Goal: Task Accomplishment & Management: Manage account settings

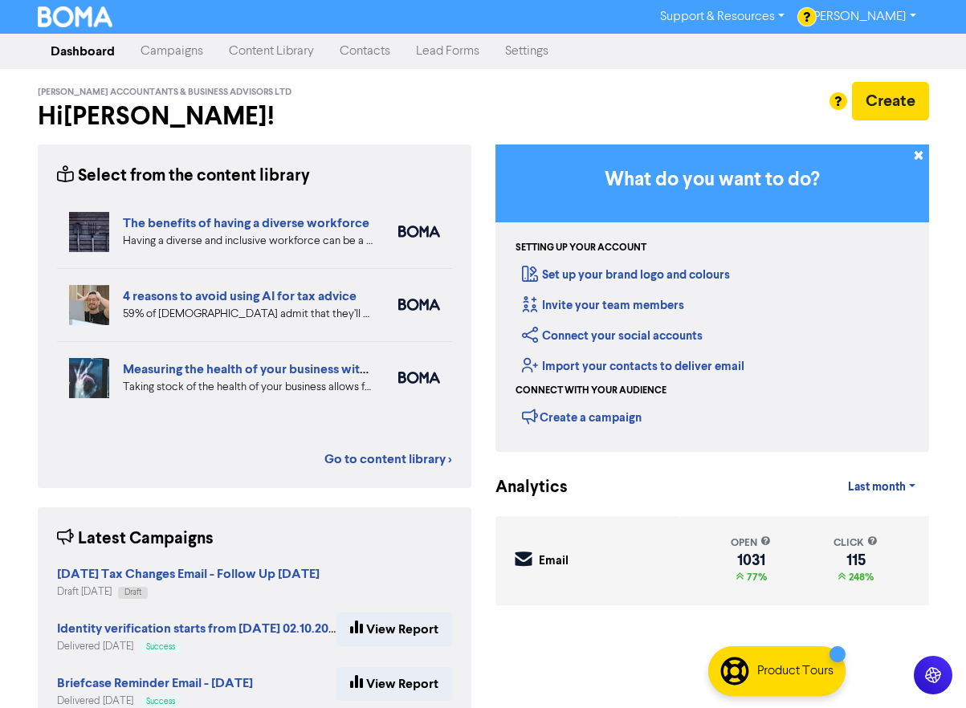
click at [162, 49] on link "Campaigns" at bounding box center [172, 51] width 88 height 32
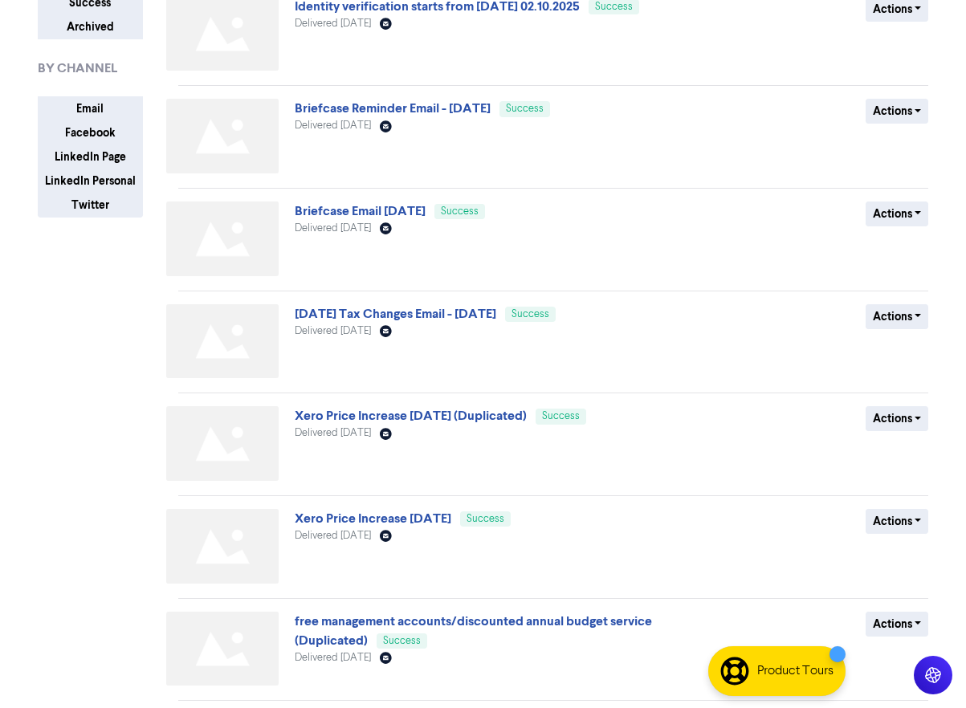
scroll to position [241, 0]
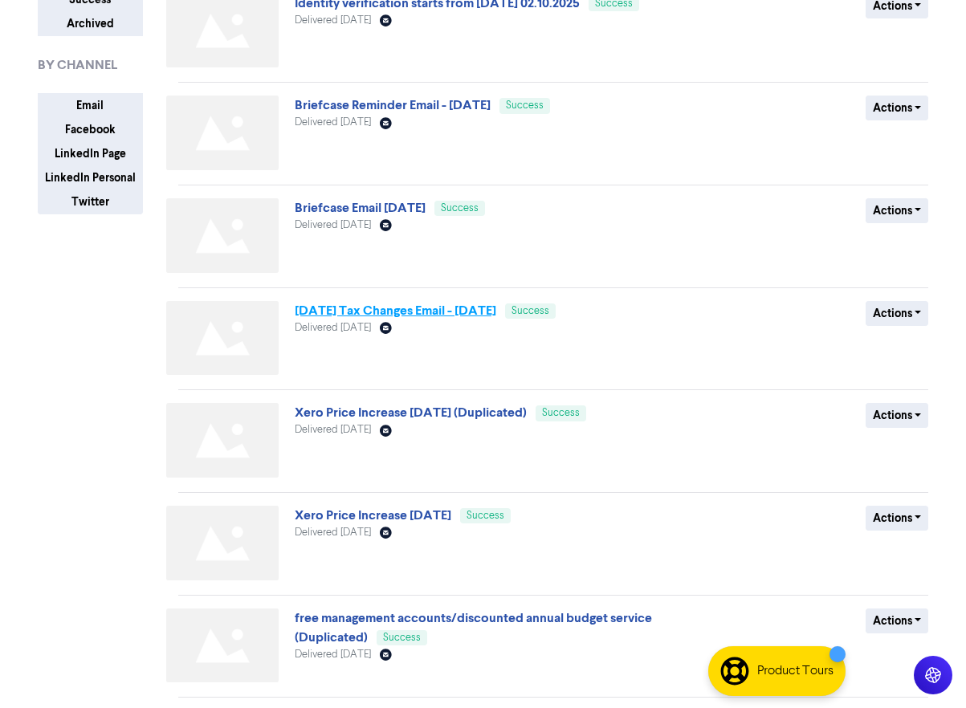
click at [496, 314] on link "[DATE] Tax Changes Email - [DATE]" at bounding box center [395, 311] width 201 height 16
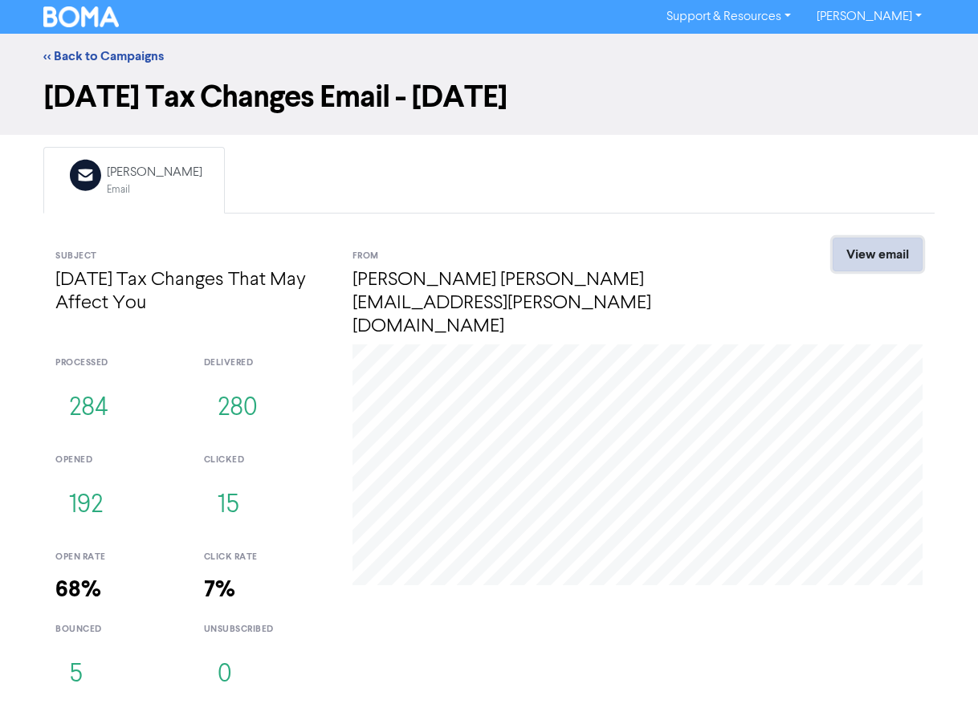
click at [892, 254] on link "View email" at bounding box center [877, 255] width 90 height 34
click at [134, 176] on div "[PERSON_NAME]" at bounding box center [155, 172] width 96 height 19
click at [51, 55] on link "<< Back to Campaigns" at bounding box center [103, 56] width 120 height 16
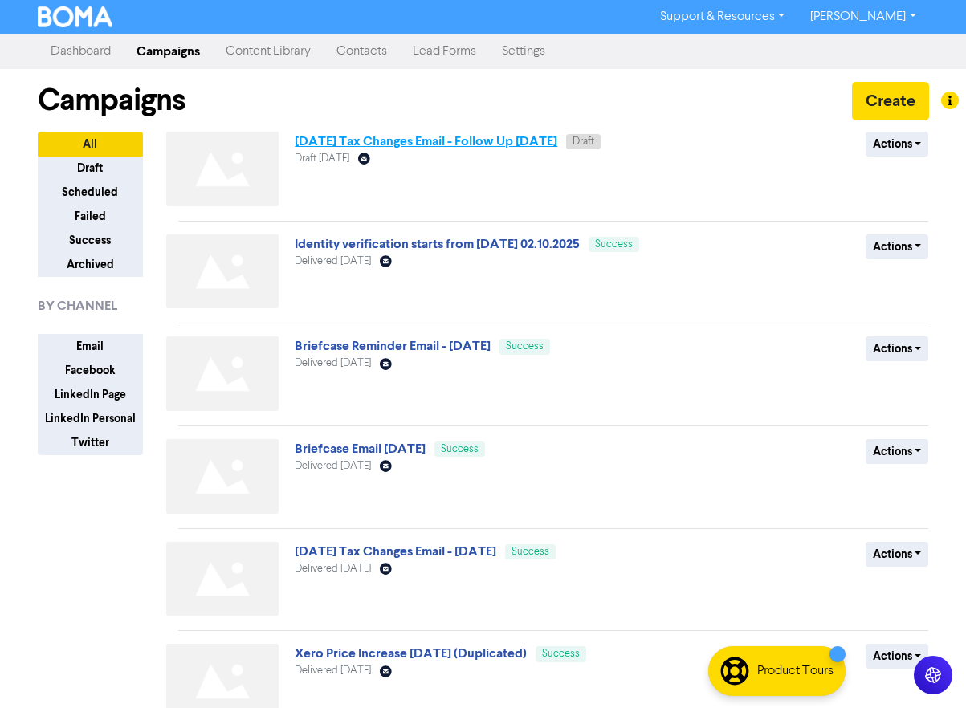
click at [415, 140] on link "[DATE] Tax Changes Email - Follow Up [DATE]" at bounding box center [426, 141] width 262 height 16
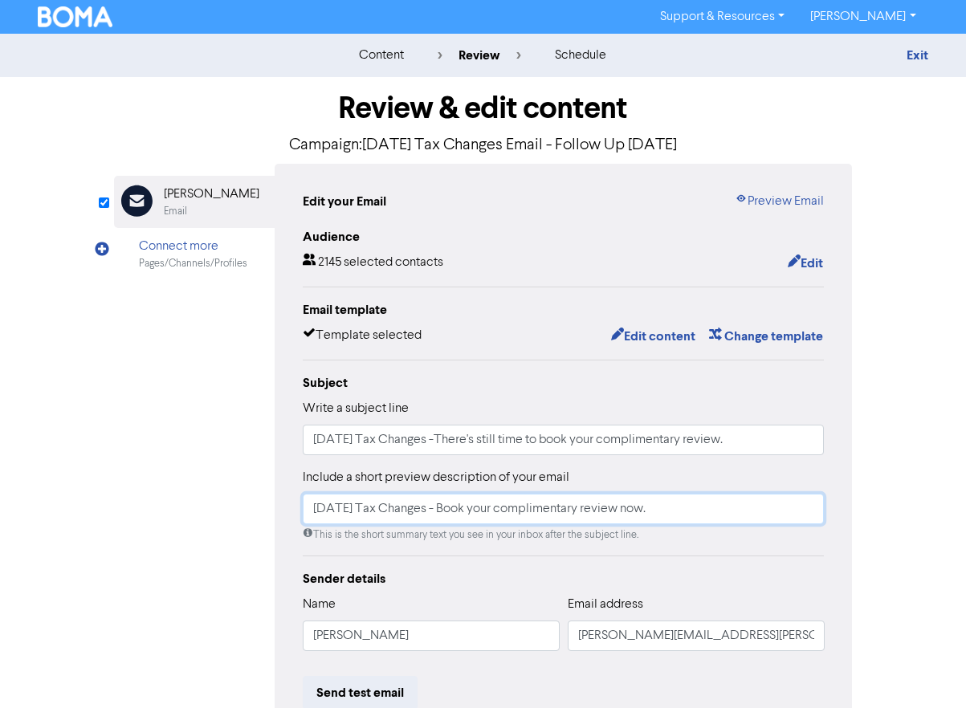
click at [319, 509] on input "6th April 2026 Tax Changes - Book your complimentary review now." at bounding box center [564, 509] width 522 height 31
drag, startPoint x: 331, startPoint y: 511, endPoint x: 286, endPoint y: 511, distance: 45.0
click at [286, 511] on div "Edit your Email Preview Email Audience 2145 selected contacts Edit Email templa…" at bounding box center [564, 505] width 578 height 682
type input "[DATE] Tax Changes - Book your complimentary review now."
drag, startPoint x: 334, startPoint y: 444, endPoint x: 242, endPoint y: 437, distance: 91.7
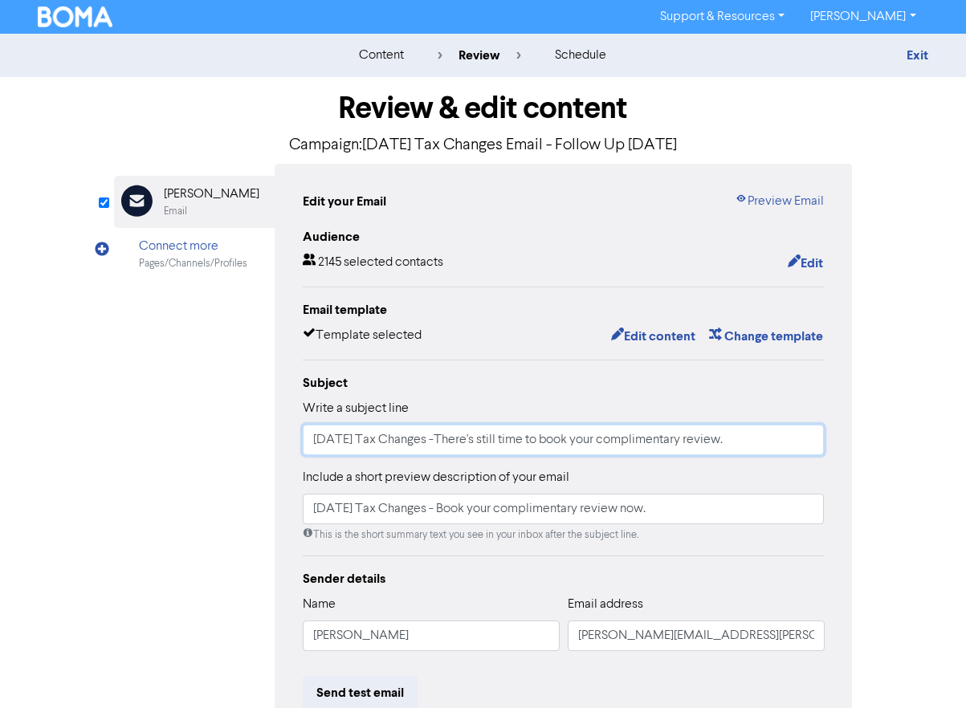
click at [242, 437] on div "Email Created with Sketch. Thomas Blow Email Connect more Pages/Channels/Profil…" at bounding box center [483, 505] width 739 height 682
type input "[DATE] Tax Changes -There's still time to book your complimentary review."
click at [811, 266] on button "Edit" at bounding box center [805, 263] width 37 height 21
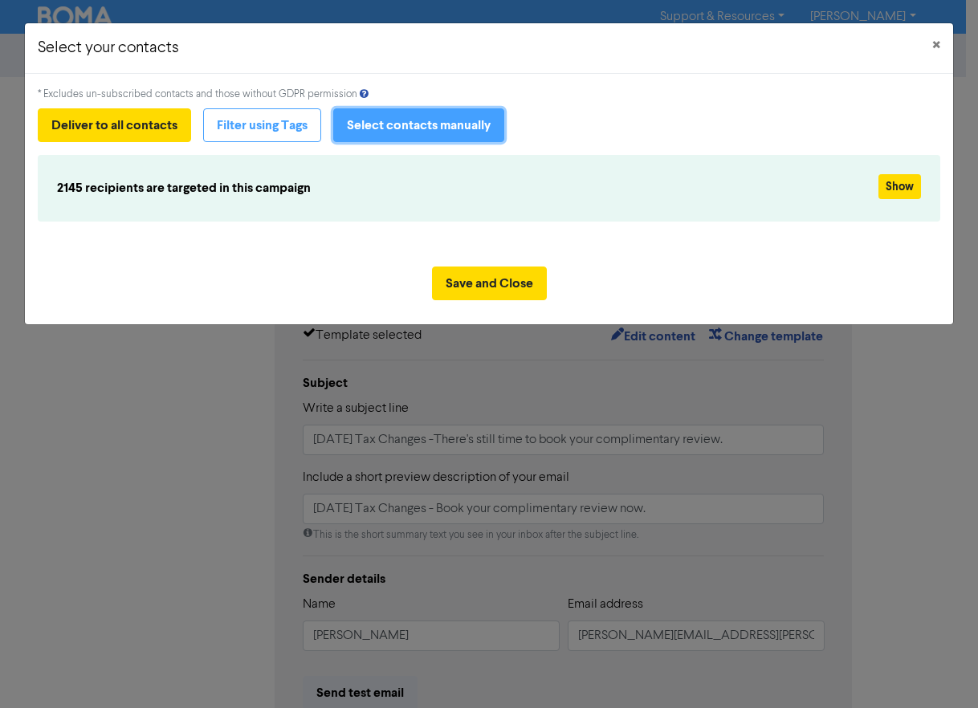
click at [485, 124] on button "Select contacts manually" at bounding box center [418, 125] width 171 height 34
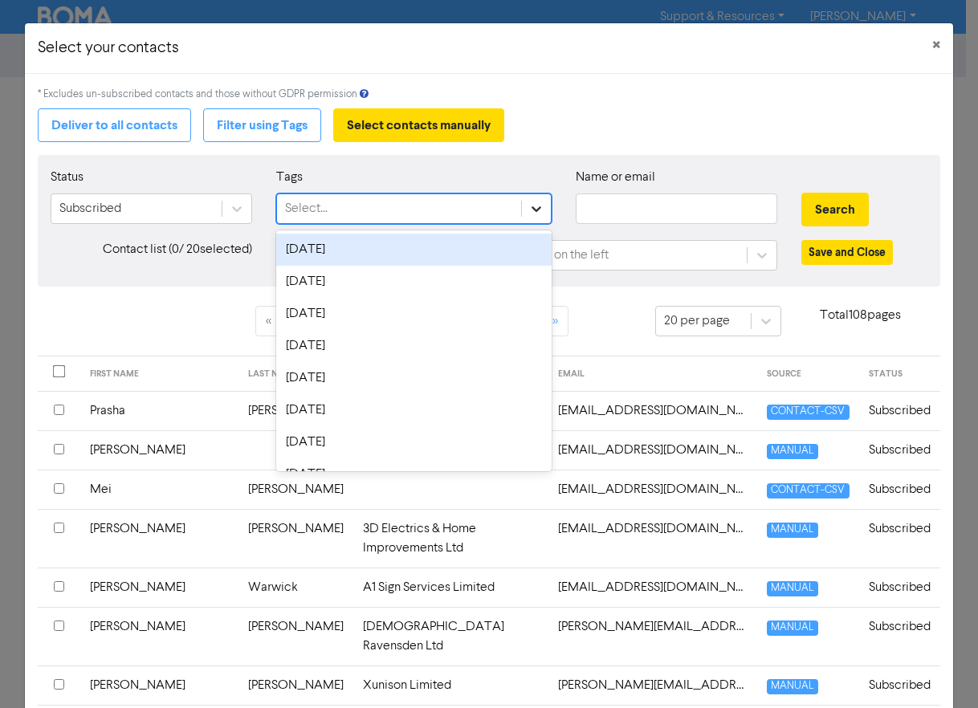
click at [532, 207] on icon at bounding box center [536, 209] width 16 height 16
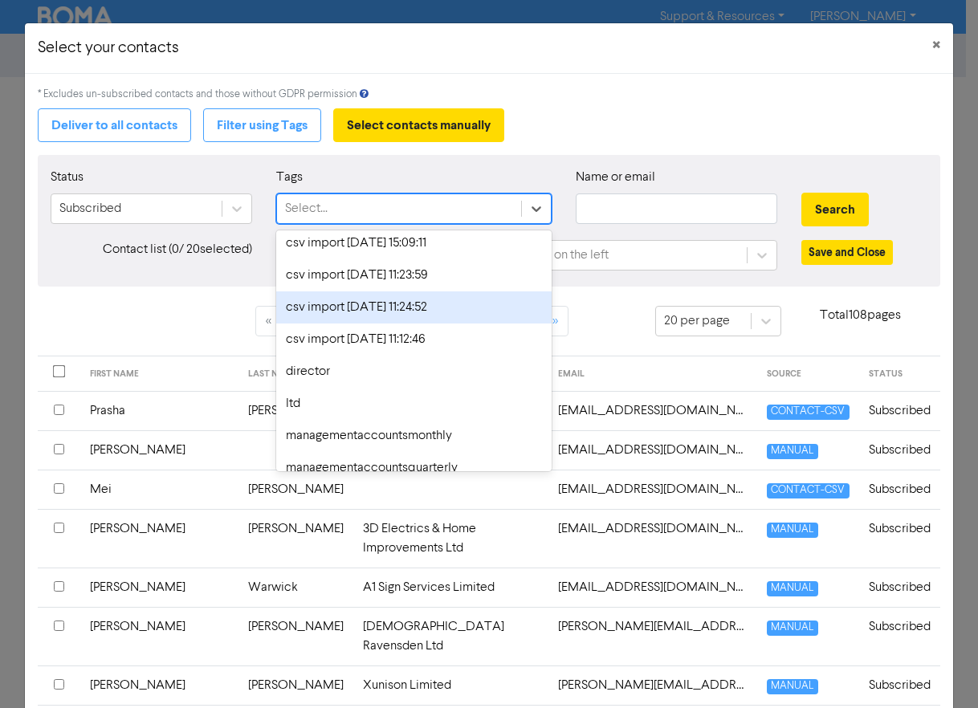
scroll to position [1467, 0]
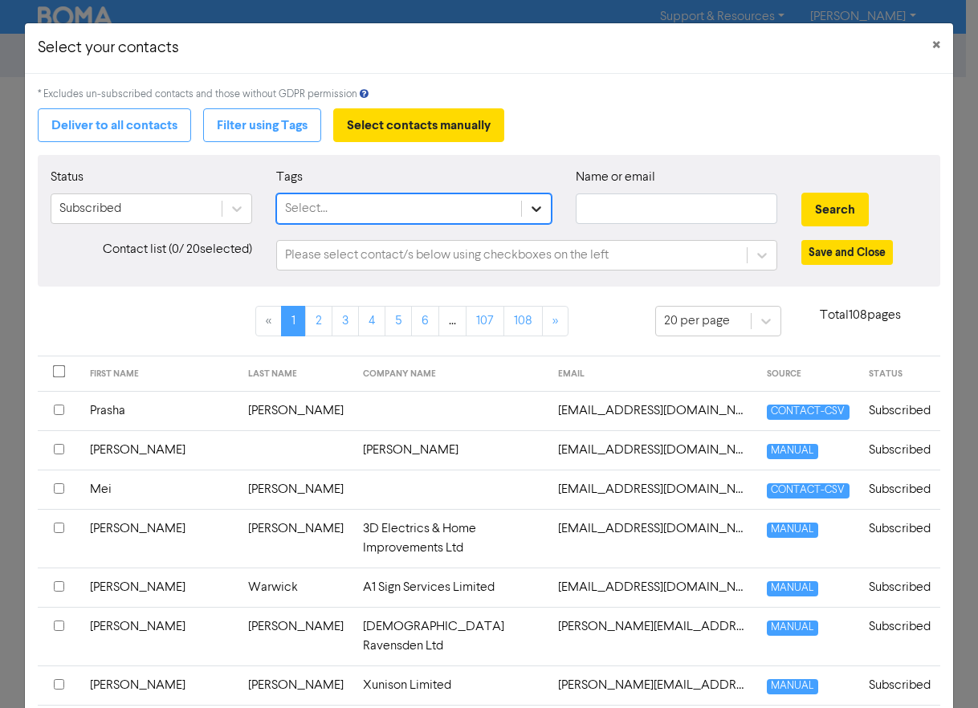
click at [528, 206] on icon at bounding box center [536, 209] width 16 height 16
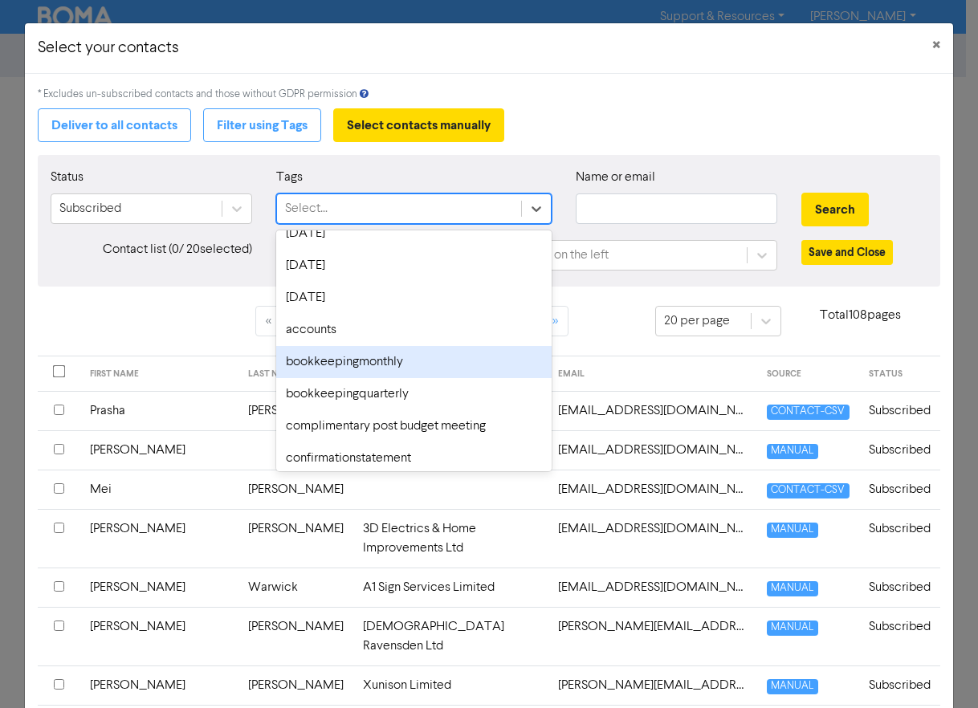
scroll to position [1445, 0]
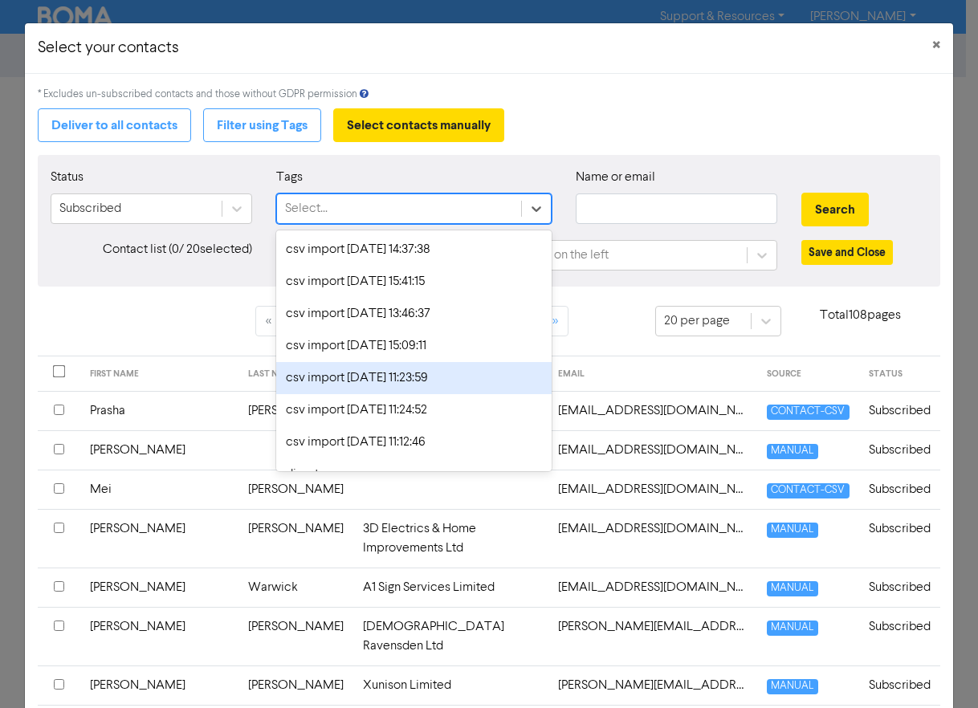
click at [404, 377] on div "csv import [DATE] 11:23:59" at bounding box center [414, 378] width 276 height 32
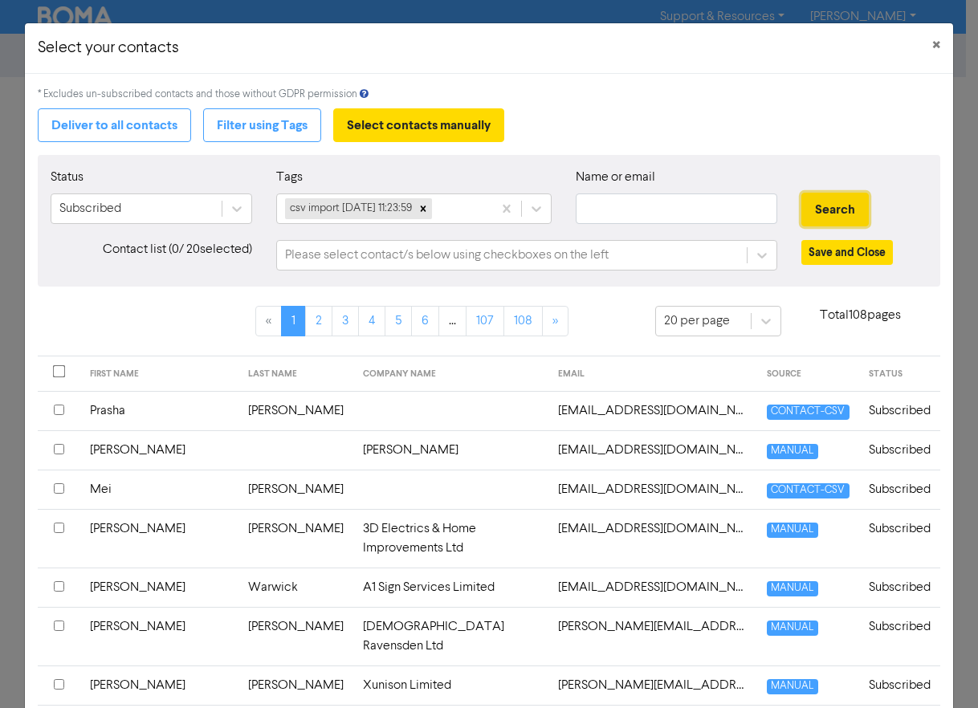
click at [818, 201] on button "Search" at bounding box center [834, 210] width 67 height 34
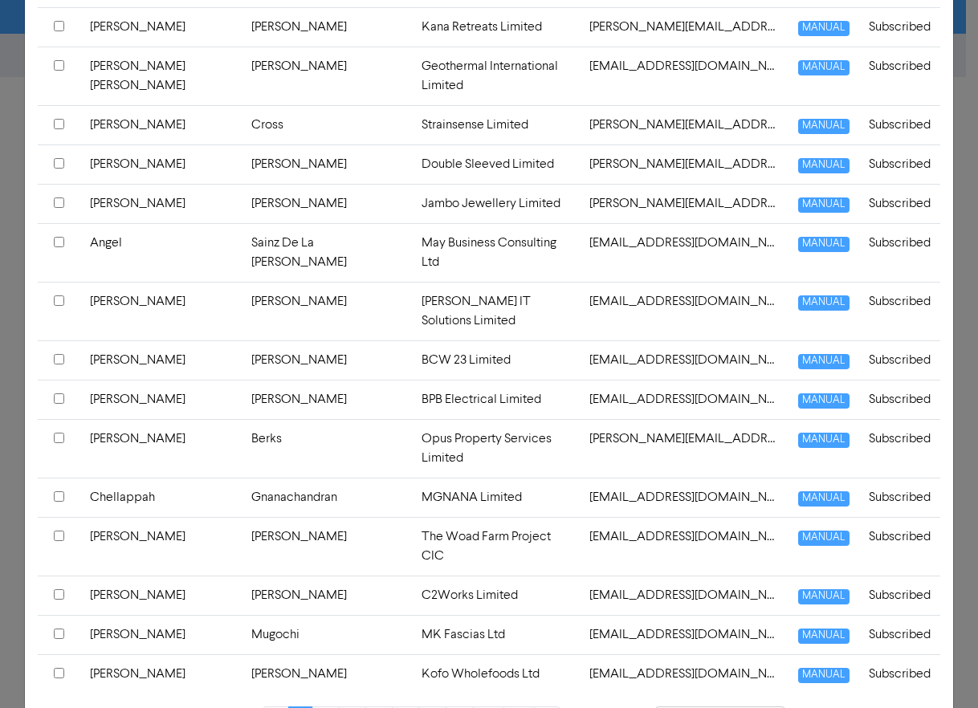
scroll to position [639, 0]
click at [540, 706] on link "»" at bounding box center [547, 721] width 26 height 31
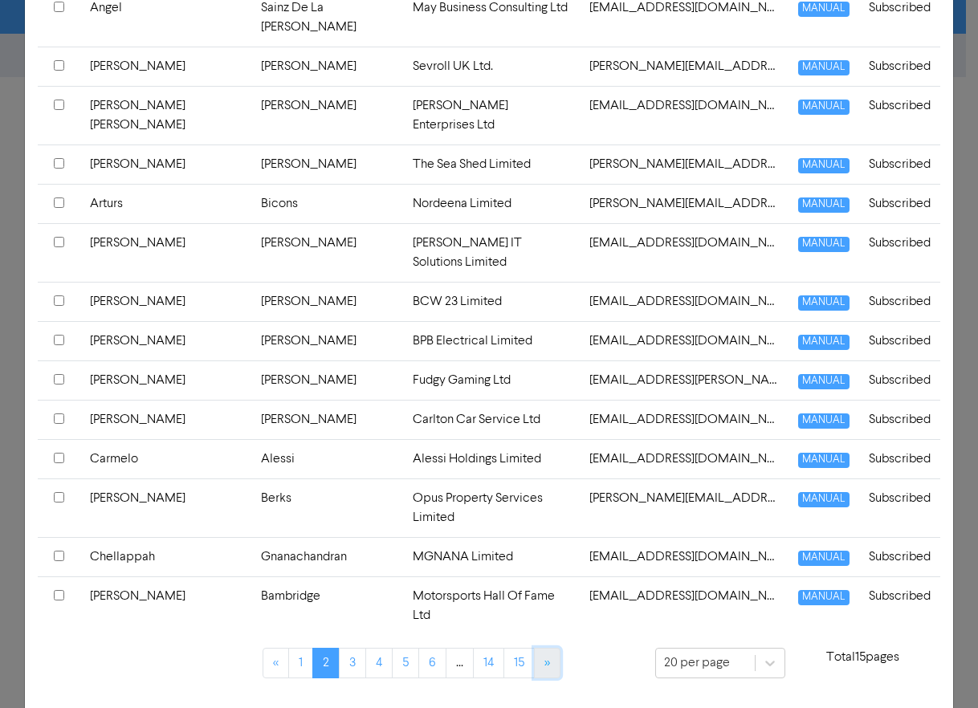
click at [540, 648] on link "»" at bounding box center [547, 663] width 26 height 31
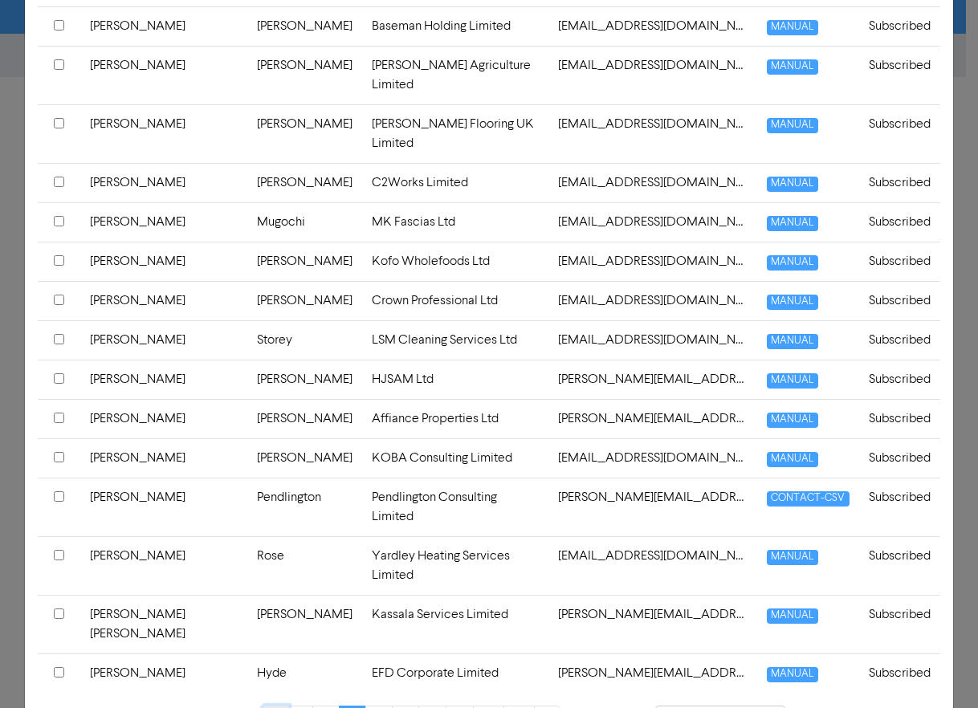
click at [266, 706] on link "«" at bounding box center [275, 721] width 26 height 31
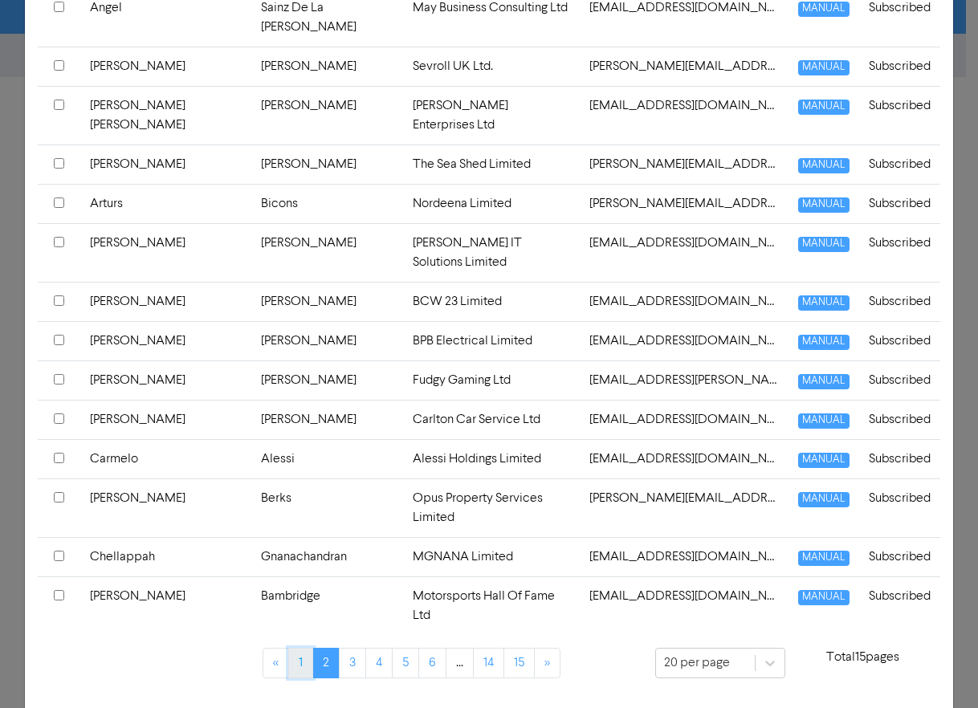
click at [292, 648] on link "1" at bounding box center [300, 663] width 25 height 31
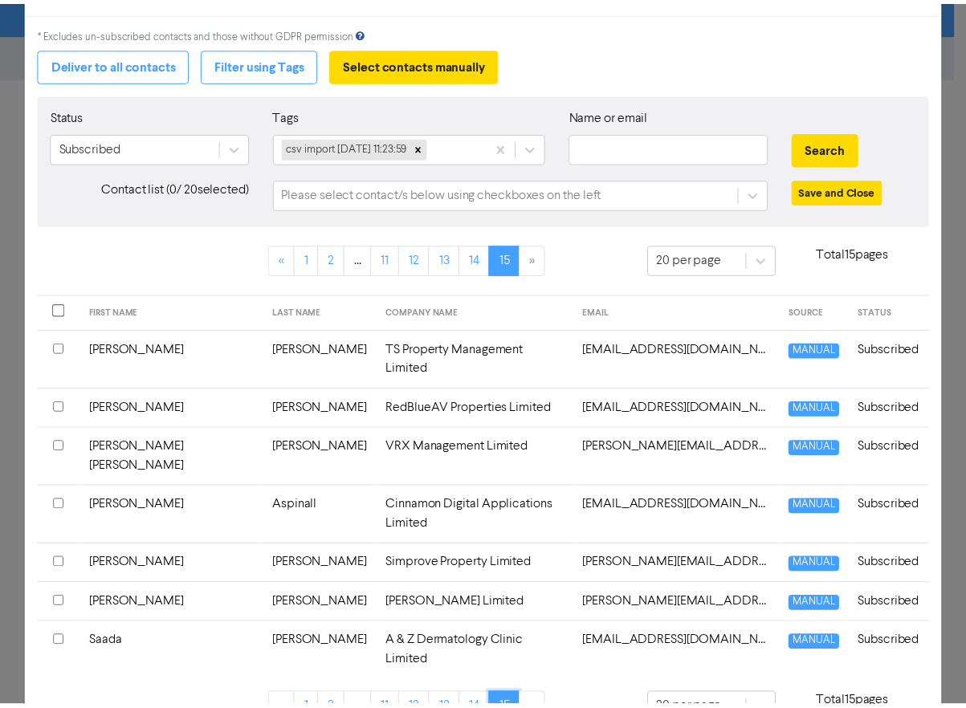
scroll to position [0, 0]
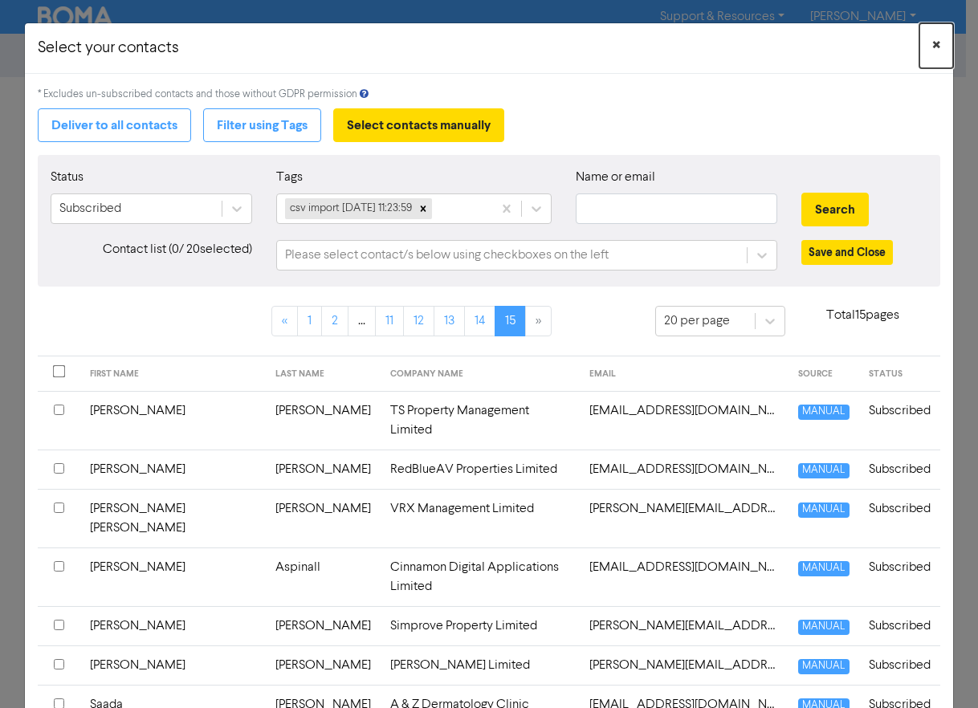
click at [928, 40] on button "×" at bounding box center [936, 45] width 34 height 45
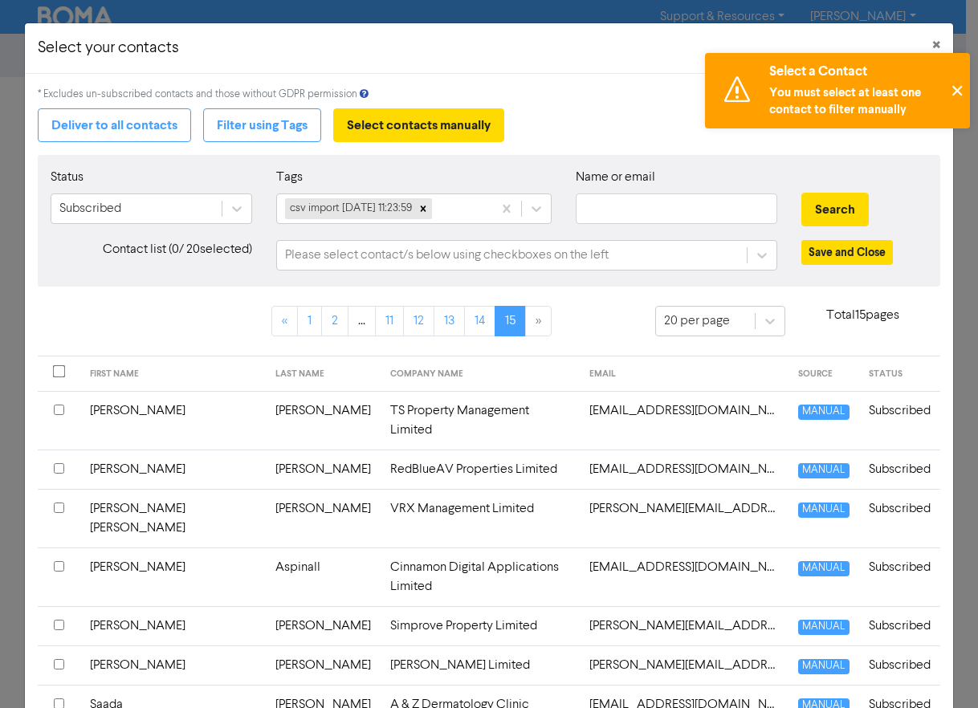
click at [967, 81] on button "✕" at bounding box center [956, 90] width 26 height 75
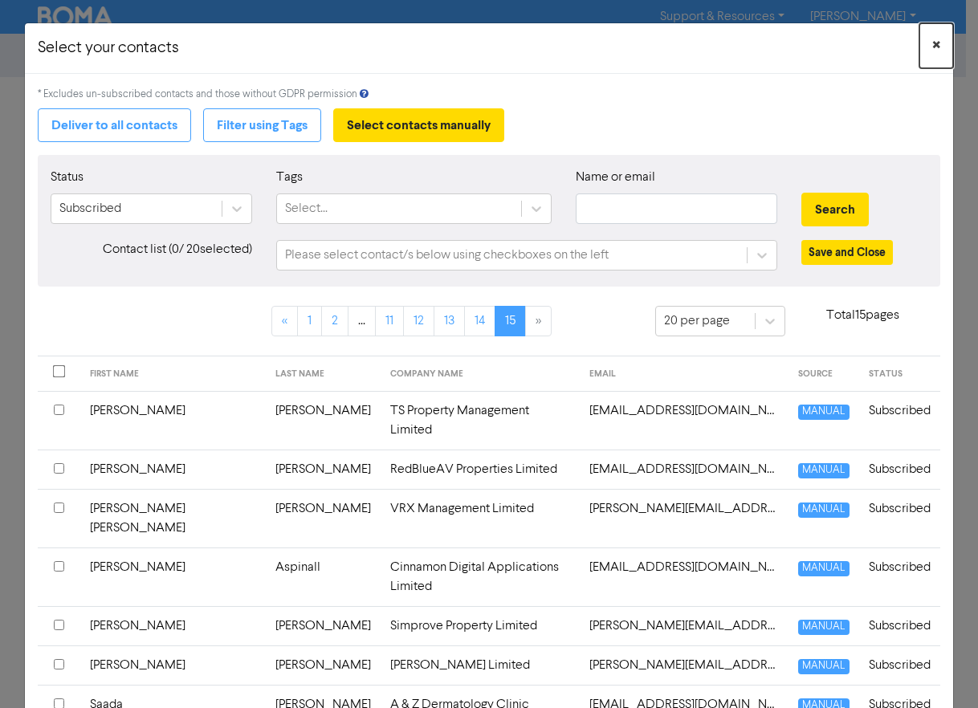
click at [930, 36] on button "×" at bounding box center [936, 45] width 34 height 45
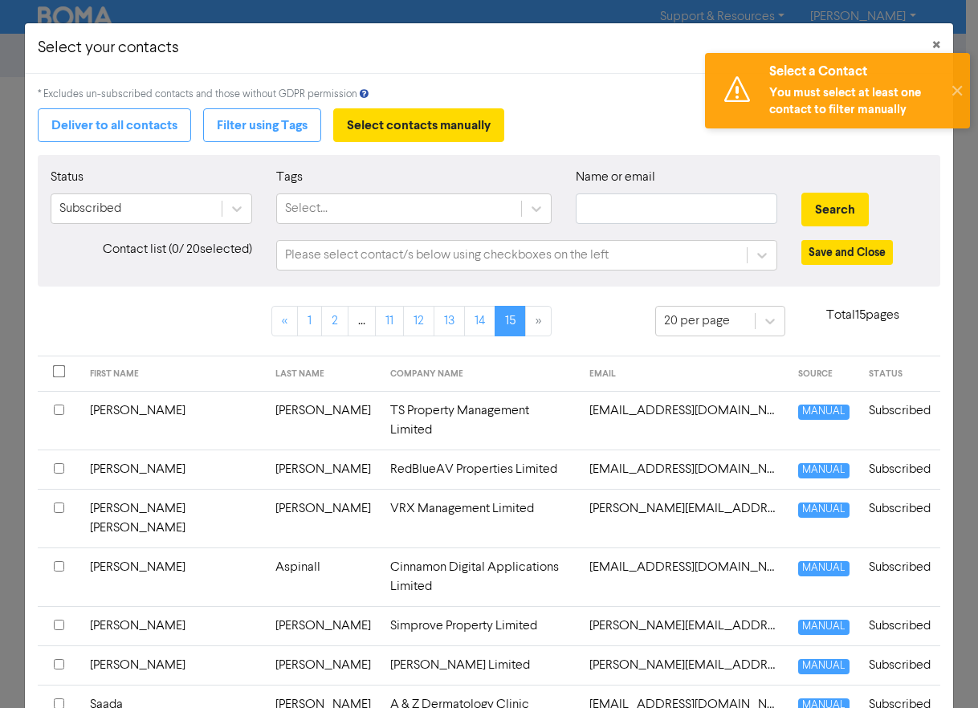
click at [554, 68] on div "Select your contacts ×" at bounding box center [488, 48] width 927 height 51
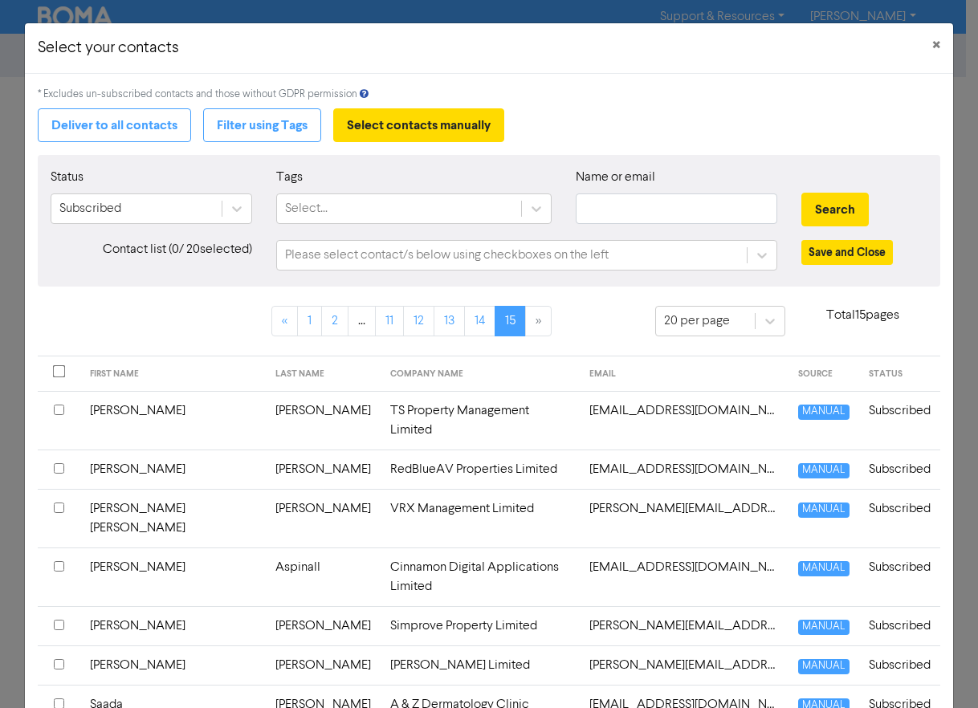
click at [59, 400] on th at bounding box center [59, 420] width 43 height 59
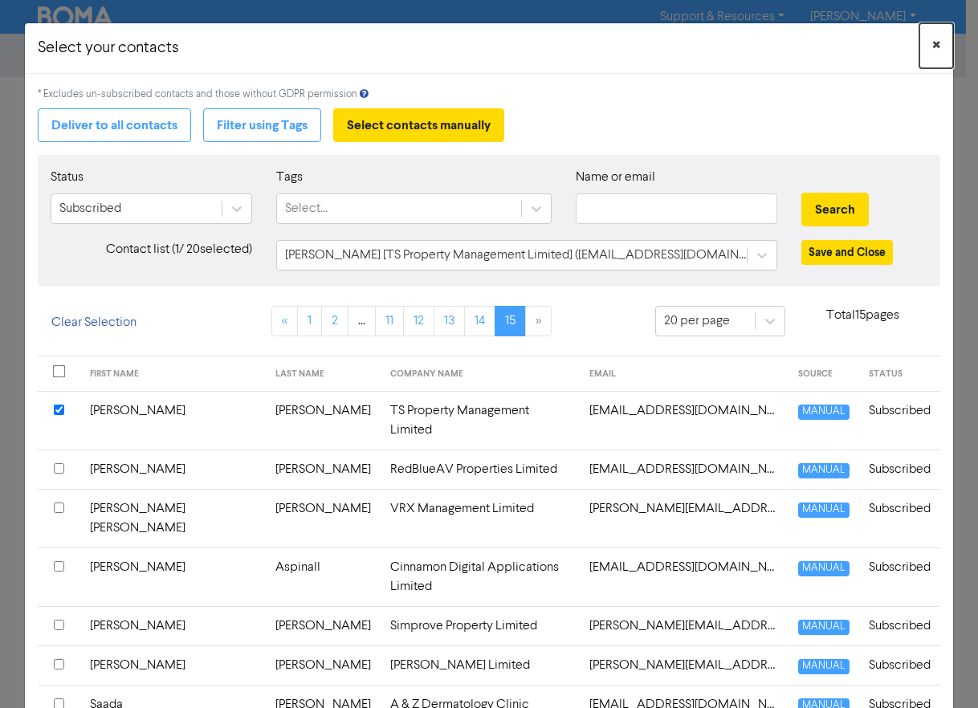
click at [932, 40] on span "×" at bounding box center [936, 46] width 8 height 24
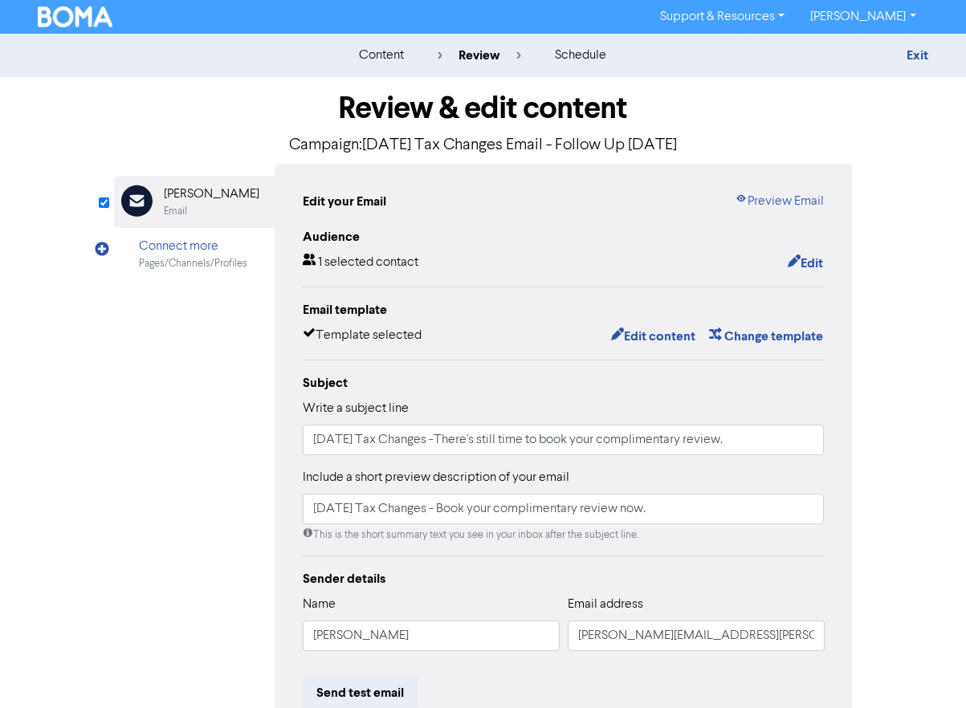
click at [75, 14] on img at bounding box center [75, 16] width 75 height 21
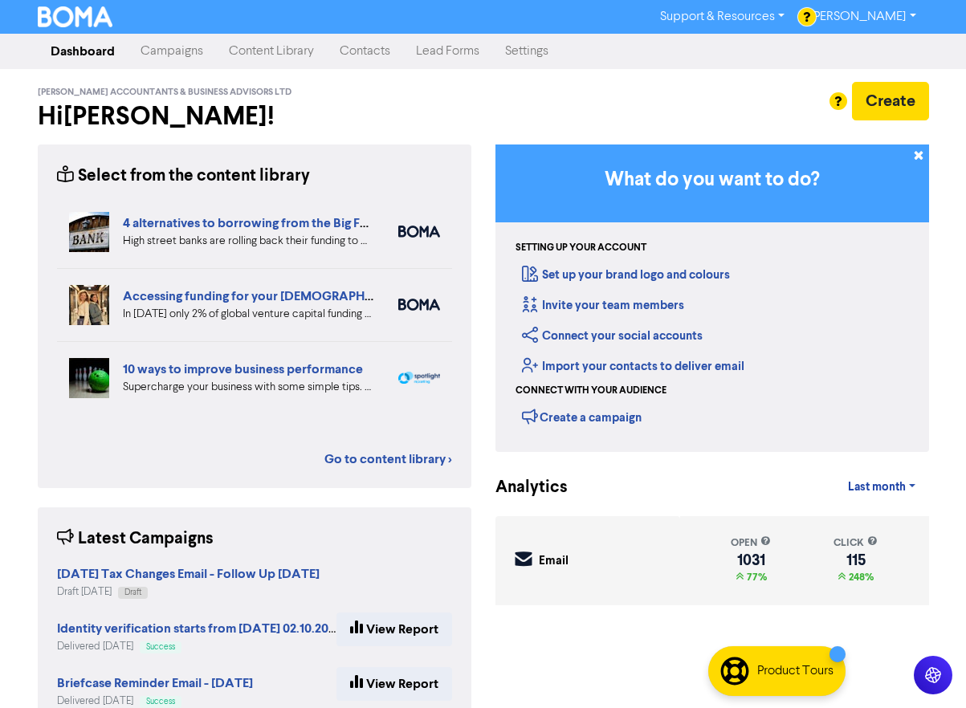
click at [357, 53] on link "Contacts" at bounding box center [365, 51] width 76 height 32
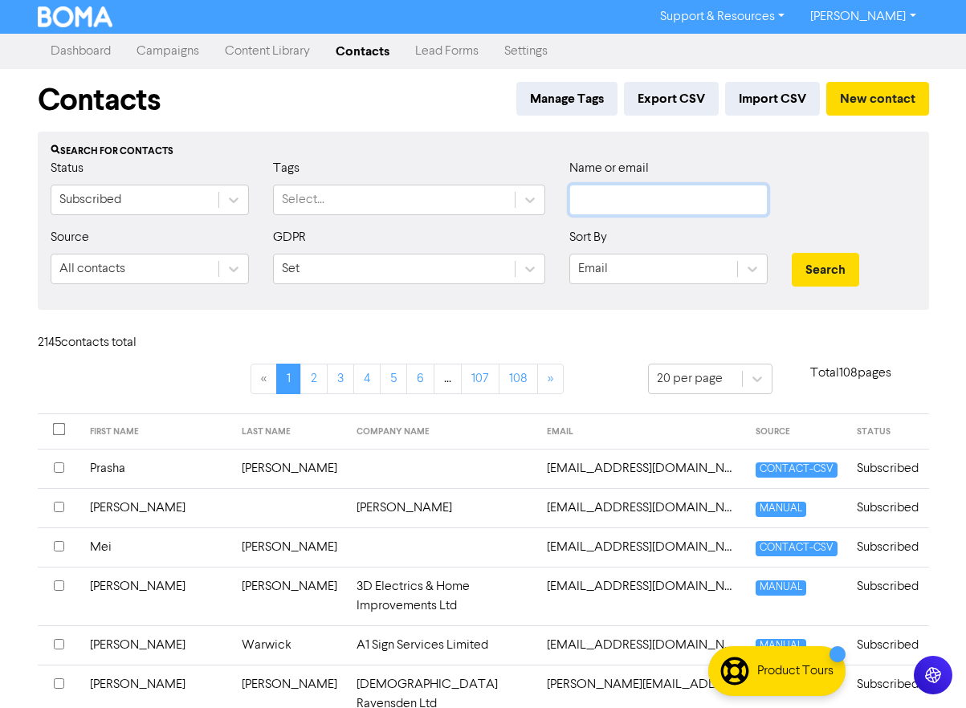
click at [641, 201] on input "text" at bounding box center [668, 200] width 198 height 31
click at [792, 253] on button "Search" at bounding box center [825, 270] width 67 height 34
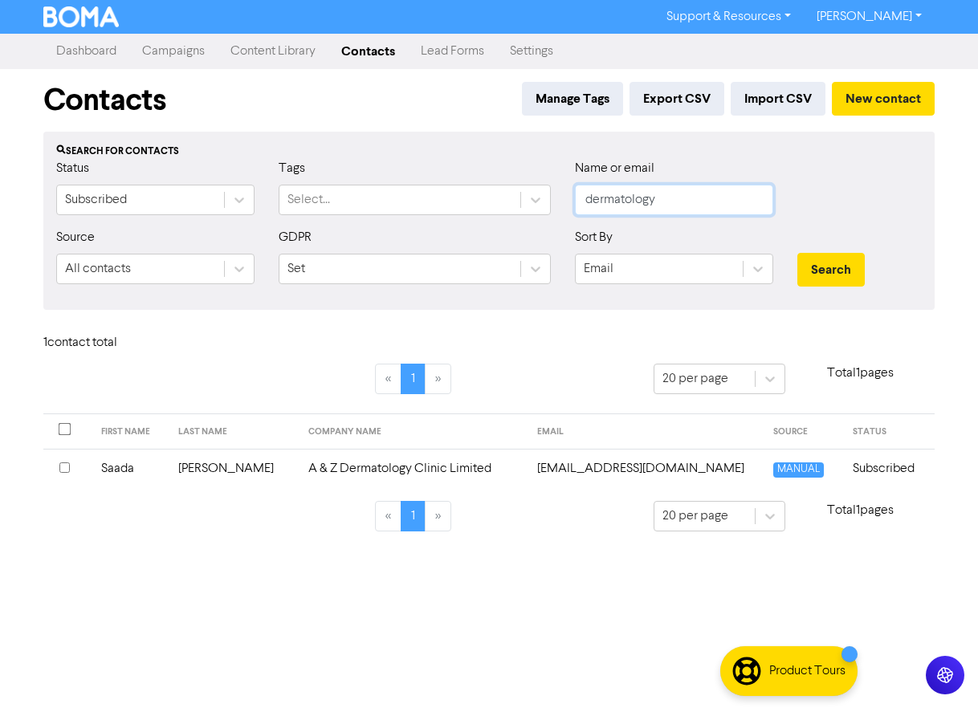
click at [685, 200] on input "dermatology" at bounding box center [674, 200] width 198 height 31
type input "[PERSON_NAME]"
click at [797, 253] on button "Search" at bounding box center [830, 270] width 67 height 34
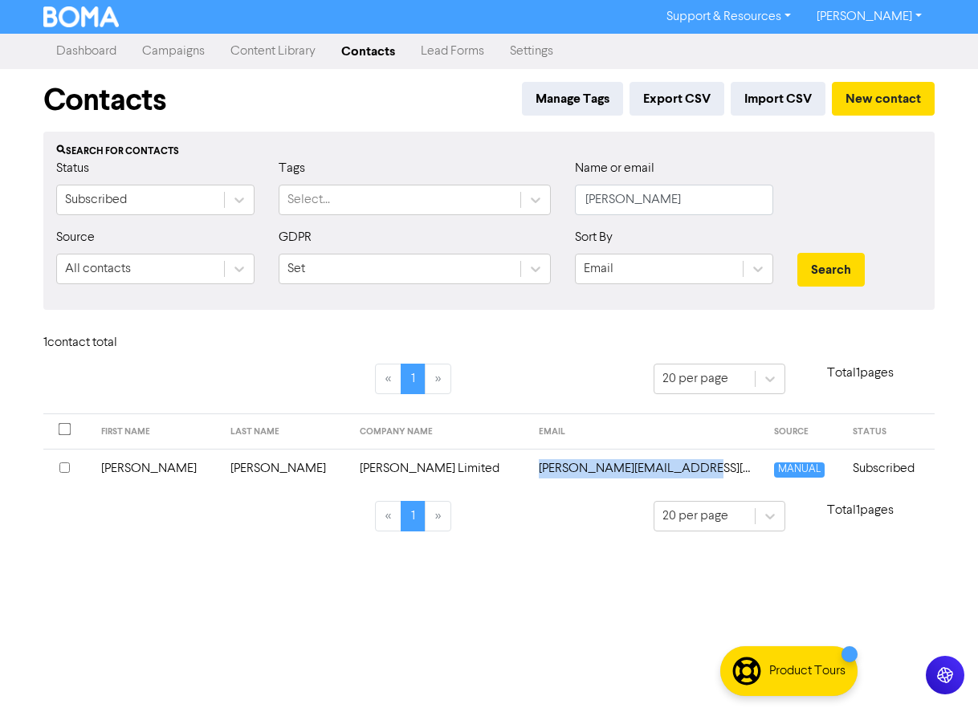
drag, startPoint x: 657, startPoint y: 468, endPoint x: 499, endPoint y: 477, distance: 159.2
click at [529, 477] on td "[PERSON_NAME][EMAIL_ADDRESS][DOMAIN_NAME]" at bounding box center [646, 468] width 235 height 39
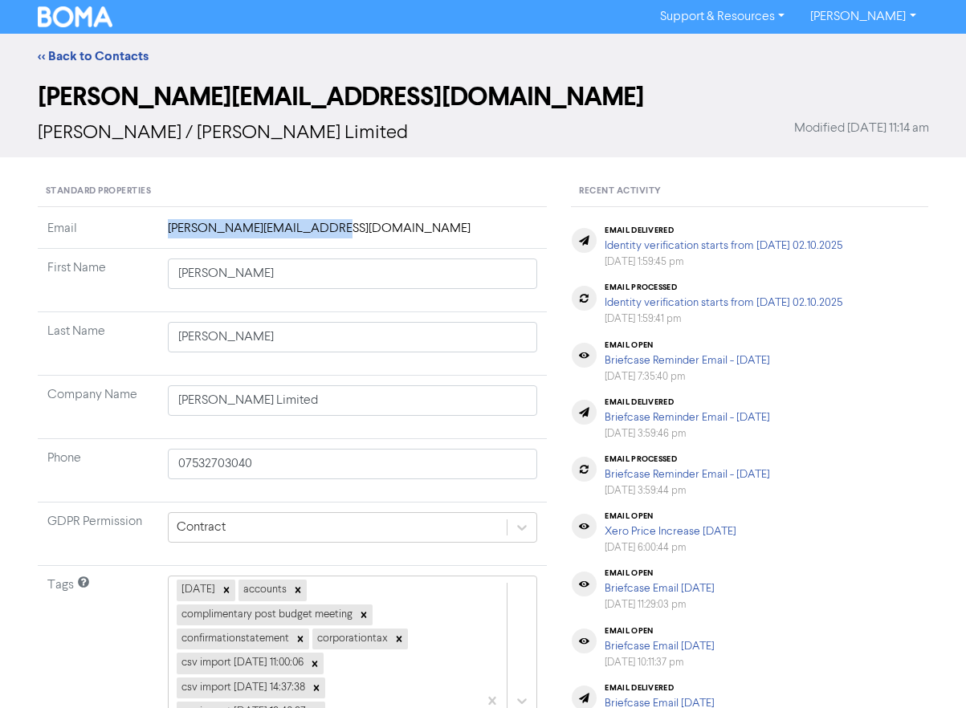
drag, startPoint x: 331, startPoint y: 226, endPoint x: 165, endPoint y: 230, distance: 166.2
click at [165, 230] on td "[PERSON_NAME][EMAIL_ADDRESS][DOMAIN_NAME]" at bounding box center [352, 234] width 389 height 30
copy td "[PERSON_NAME][EMAIL_ADDRESS][DOMAIN_NAME]"
click at [70, 59] on link "<< Back to Contacts" at bounding box center [93, 56] width 111 height 16
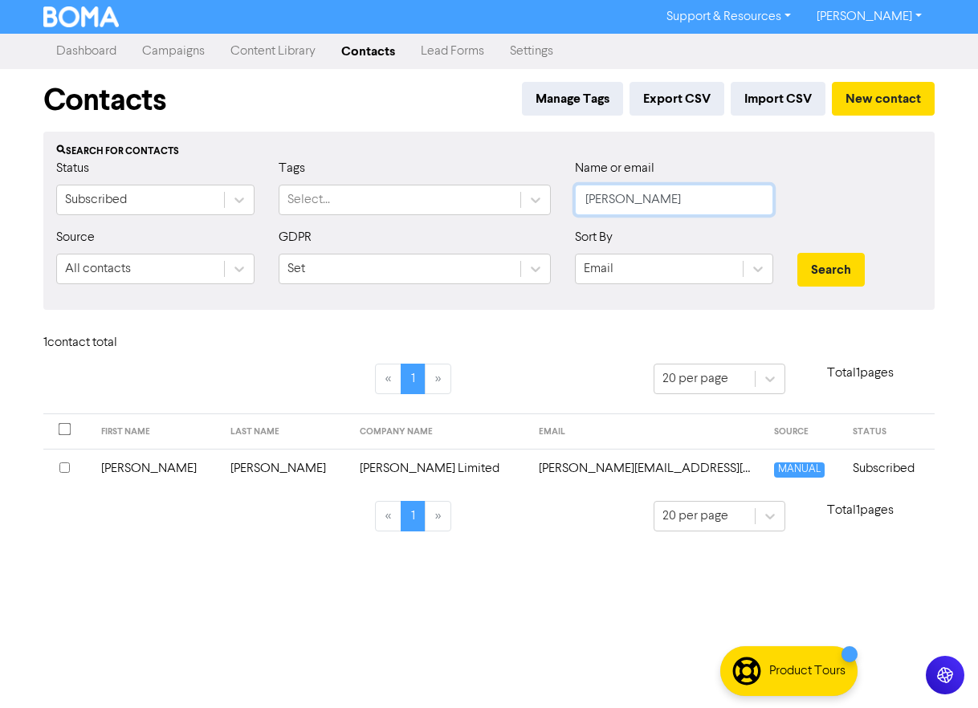
click at [656, 195] on input "[PERSON_NAME]" at bounding box center [674, 200] width 198 height 31
click at [657, 194] on input "[PERSON_NAME]" at bounding box center [674, 200] width 198 height 31
click at [797, 253] on button "Search" at bounding box center [830, 270] width 67 height 34
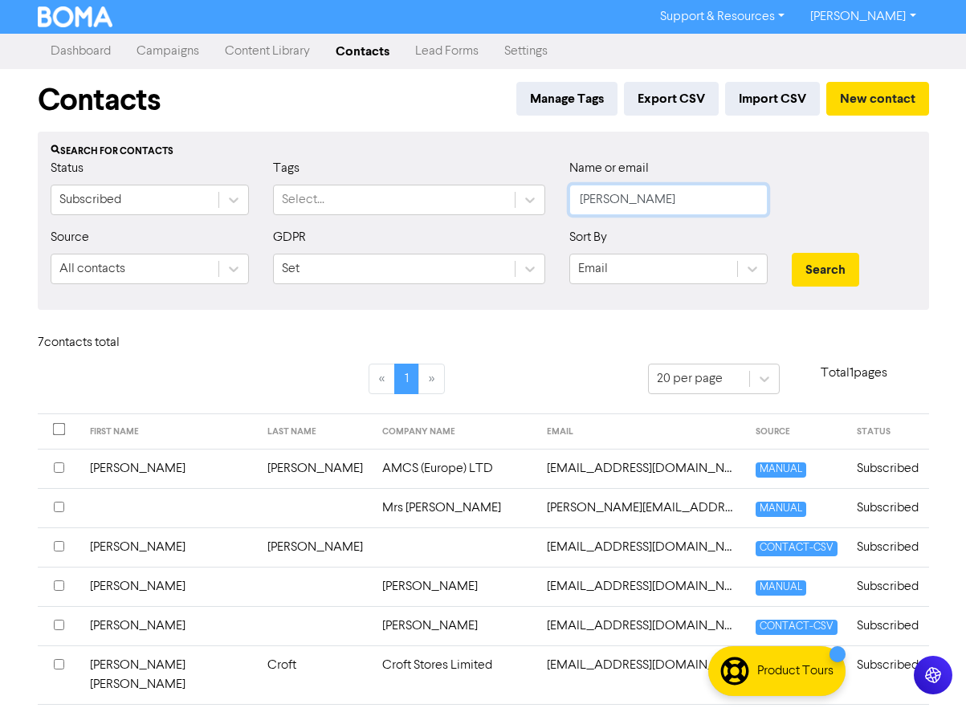
click at [644, 210] on input "[PERSON_NAME]" at bounding box center [668, 200] width 198 height 31
click at [645, 209] on input "[PERSON_NAME]" at bounding box center [668, 200] width 198 height 31
click at [792, 253] on button "Search" at bounding box center [825, 270] width 67 height 34
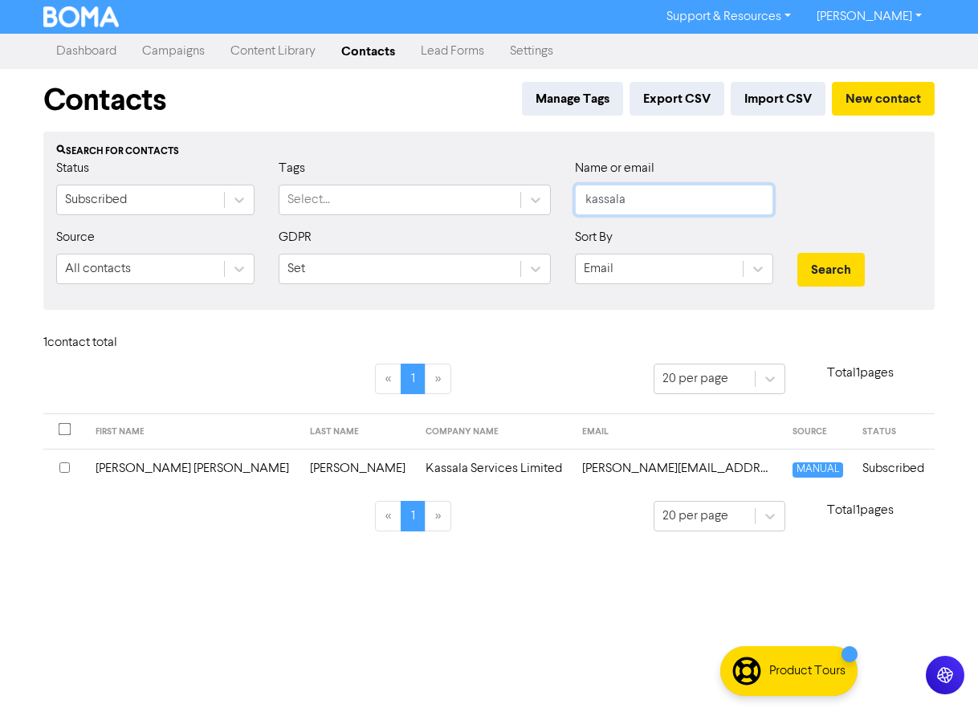
click at [667, 198] on input "kassala" at bounding box center [674, 200] width 198 height 31
click at [797, 253] on button "Search" at bounding box center [830, 270] width 67 height 34
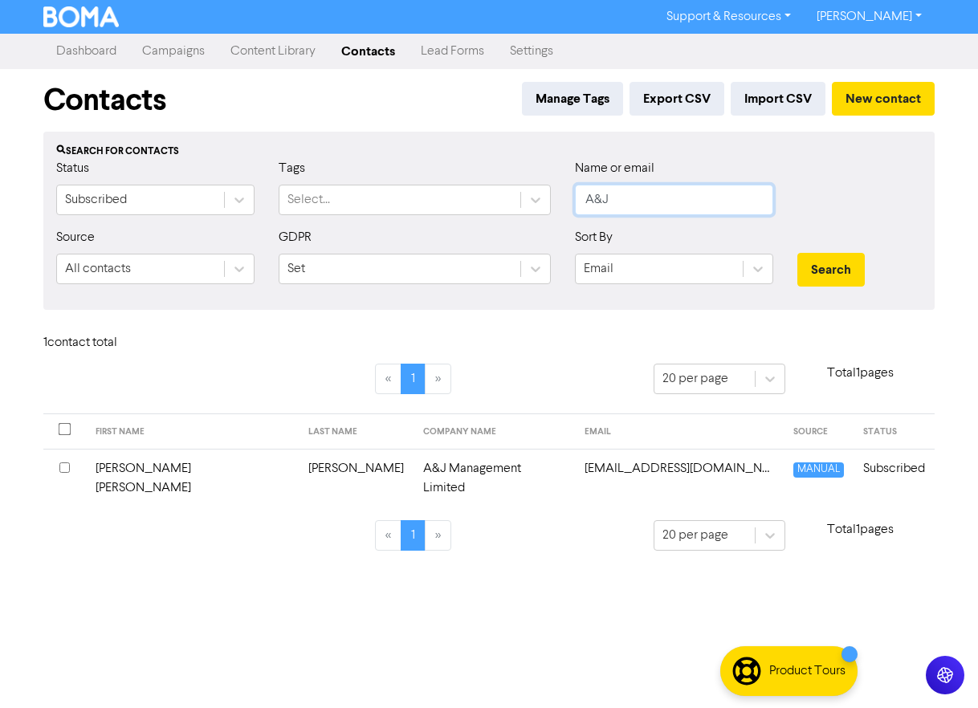
click at [661, 194] on input "A&J" at bounding box center [674, 200] width 198 height 31
click at [661, 192] on input "A&J" at bounding box center [674, 200] width 198 height 31
click at [659, 192] on input "A&J" at bounding box center [674, 200] width 198 height 31
click at [602, 188] on input "A&J" at bounding box center [674, 200] width 198 height 31
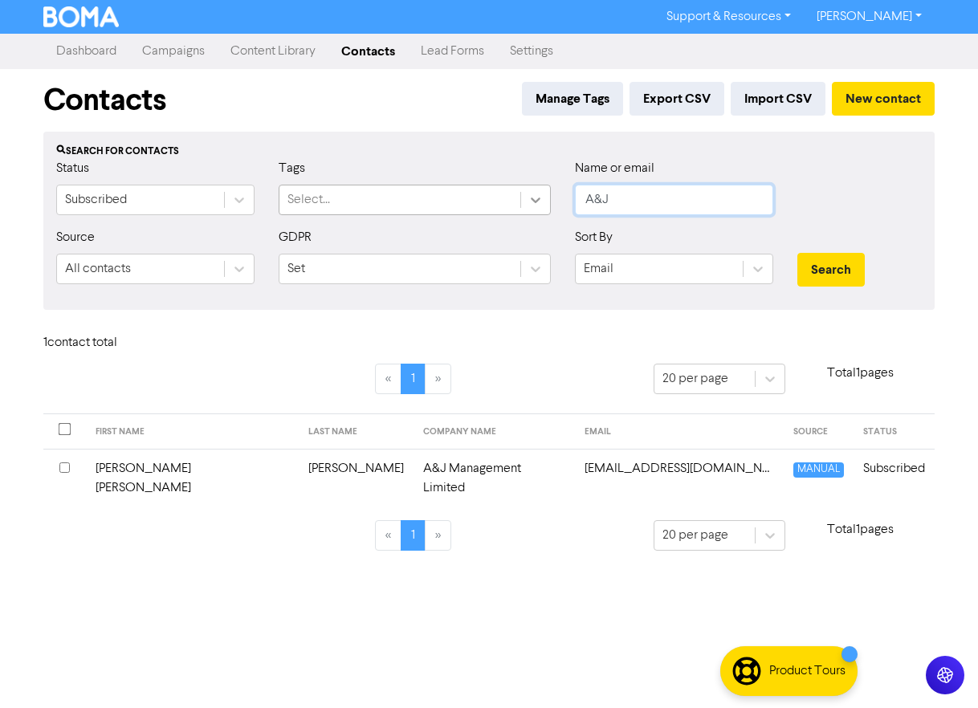
drag, startPoint x: 619, startPoint y: 193, endPoint x: 532, endPoint y: 193, distance: 86.7
click at [532, 193] on div "Status Subscribed Tags Select... Name or email A&J" at bounding box center [488, 193] width 889 height 69
click at [797, 253] on button "Search" at bounding box center [830, 270] width 67 height 34
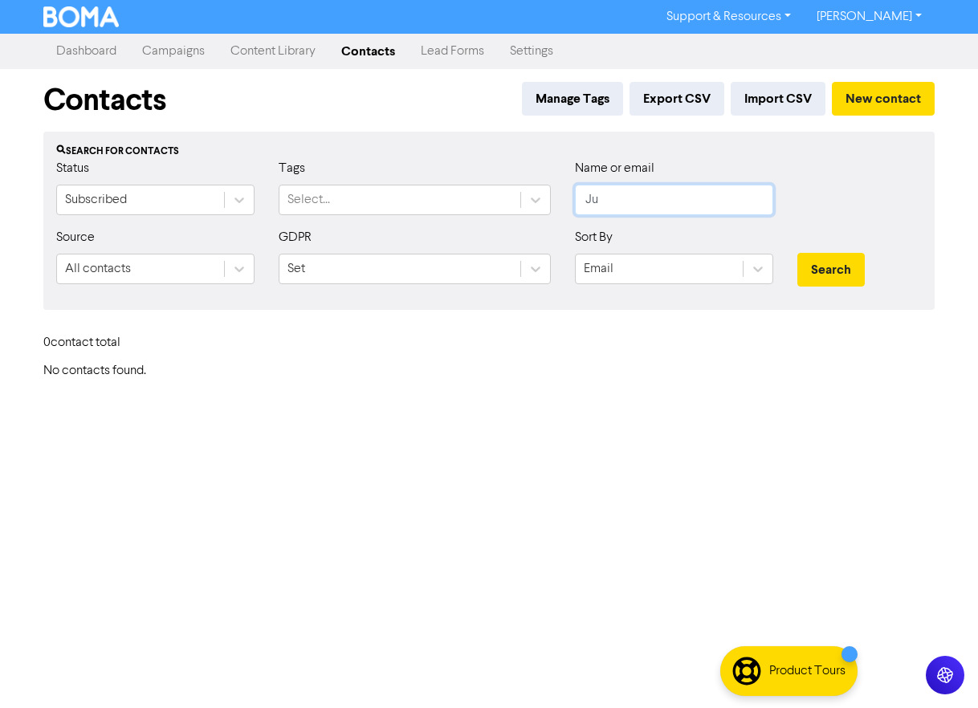
type input "J"
click at [797, 253] on button "Search" at bounding box center [830, 270] width 67 height 34
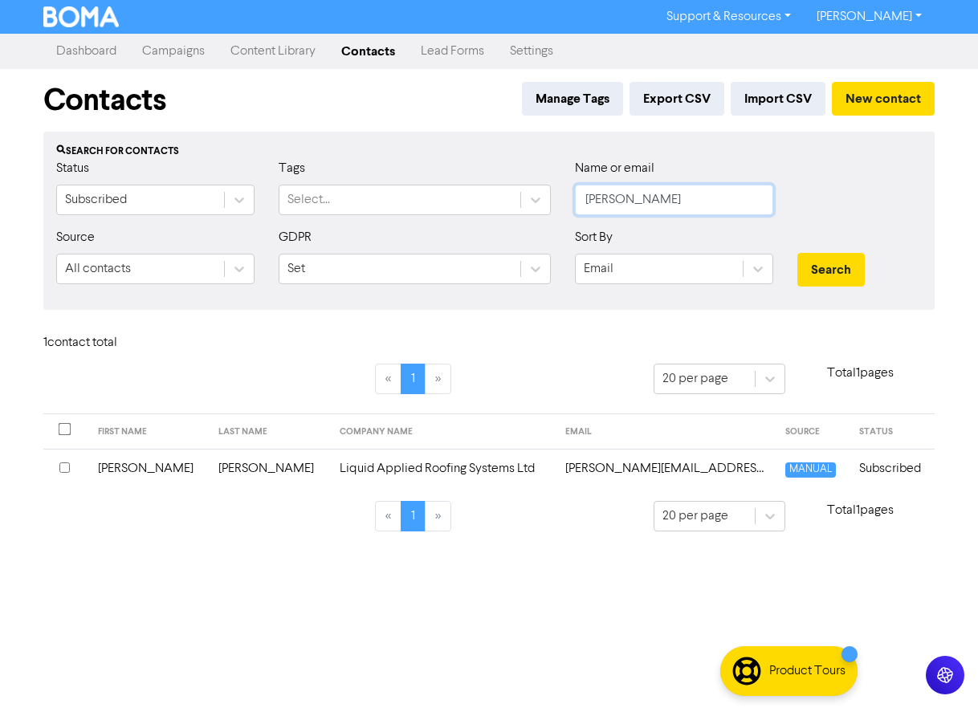
drag, startPoint x: 632, startPoint y: 198, endPoint x: 521, endPoint y: 182, distance: 111.9
click at [521, 182] on div "Status Subscribed Tags Select... Name or email [PERSON_NAME]" at bounding box center [488, 193] width 889 height 69
click at [622, 202] on input "[PERSON_NAME]" at bounding box center [674, 200] width 198 height 31
click at [797, 253] on button "Search" at bounding box center [830, 270] width 67 height 34
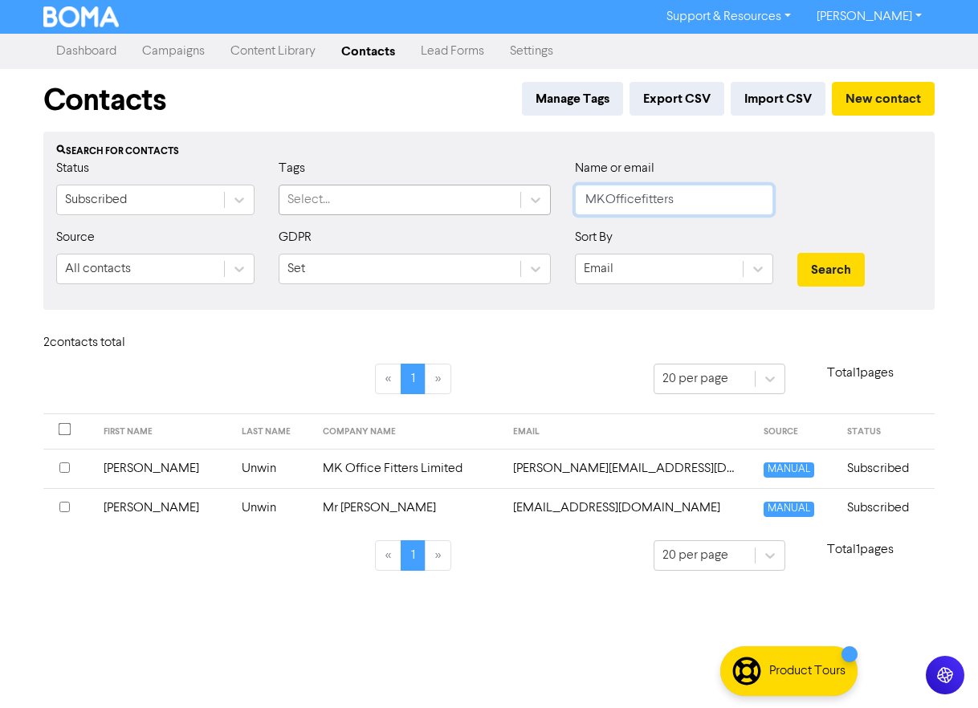
drag, startPoint x: 682, startPoint y: 205, endPoint x: 433, endPoint y: 198, distance: 249.7
click at [433, 198] on div "Status Subscribed Tags Select... Name or email MKOfficefitters" at bounding box center [488, 193] width 889 height 69
drag, startPoint x: 623, startPoint y: 189, endPoint x: 538, endPoint y: 173, distance: 86.7
click at [539, 173] on div "Status Subscribed Tags Select... Name or email TJRm" at bounding box center [488, 193] width 889 height 69
click at [797, 253] on button "Search" at bounding box center [830, 270] width 67 height 34
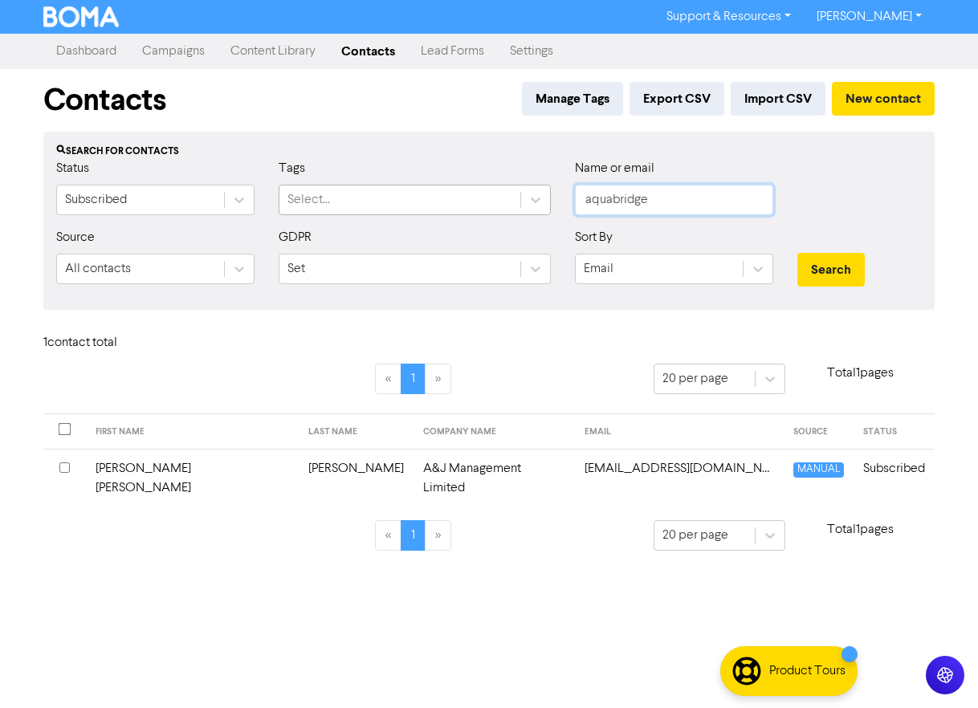
drag, startPoint x: 685, startPoint y: 204, endPoint x: 493, endPoint y: 189, distance: 192.5
click at [493, 189] on div "Status Subscribed Tags Select... Name or email aquabridge" at bounding box center [488, 193] width 889 height 69
type input "[PERSON_NAME]"
click at [797, 253] on button "Search" at bounding box center [830, 270] width 67 height 34
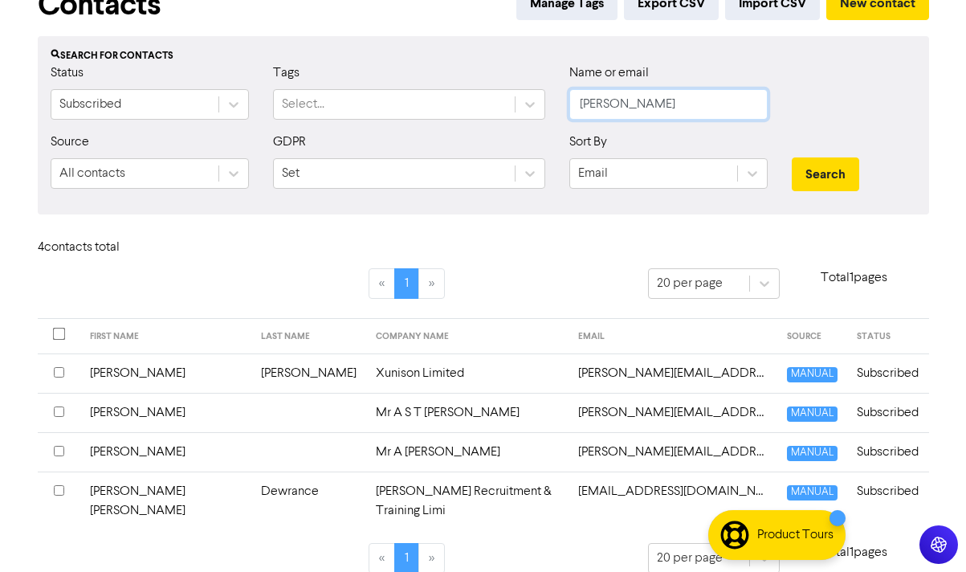
scroll to position [97, 0]
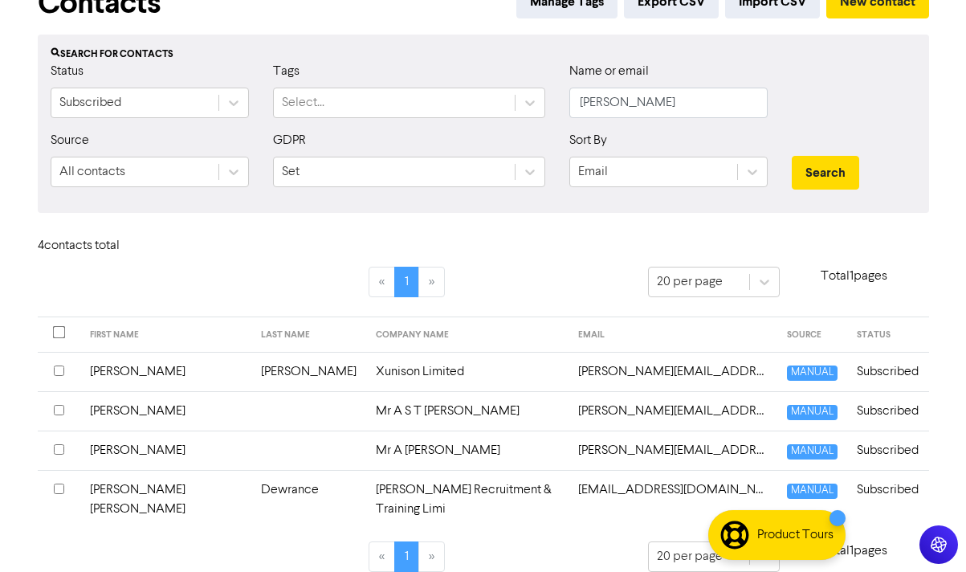
click at [611, 493] on td "[EMAIL_ADDRESS][DOMAIN_NAME]" at bounding box center [672, 499] width 209 height 59
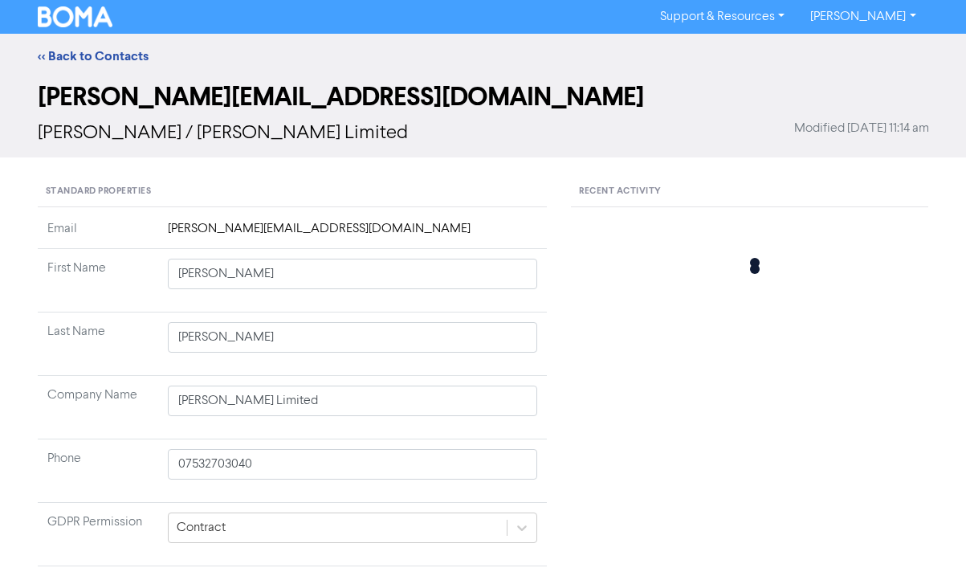
type input "[PERSON_NAME] [PERSON_NAME]"
type input "Dewrance"
type input "[PERSON_NAME] Recruitment & Training Limi"
type input "07738736008"
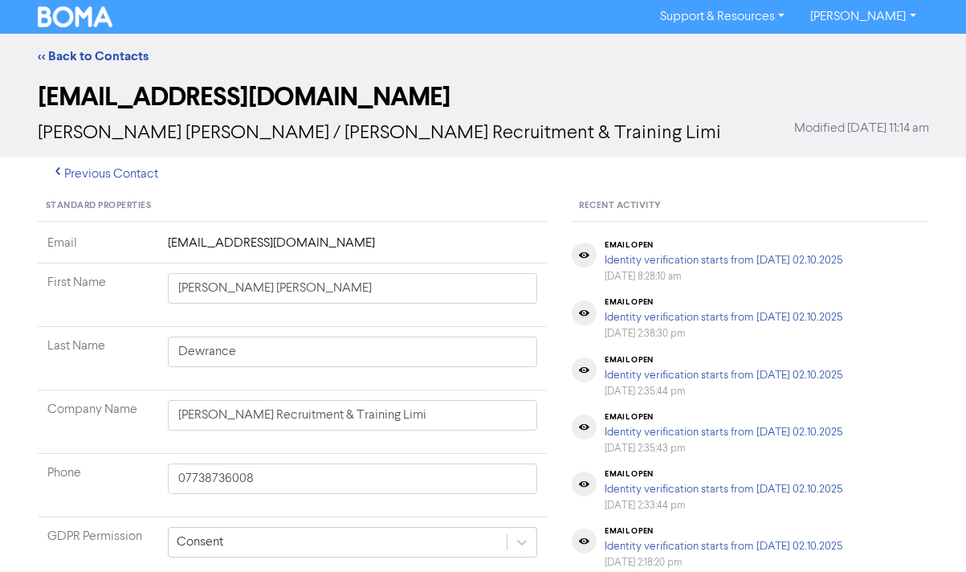
drag, startPoint x: 356, startPoint y: 243, endPoint x: 120, endPoint y: 234, distance: 235.4
click at [120, 234] on tr "Email [EMAIL_ADDRESS][DOMAIN_NAME]" at bounding box center [293, 249] width 510 height 30
copy tr "[EMAIL_ADDRESS][DOMAIN_NAME]"
click at [80, 55] on link "<< Back to Contacts" at bounding box center [93, 56] width 111 height 16
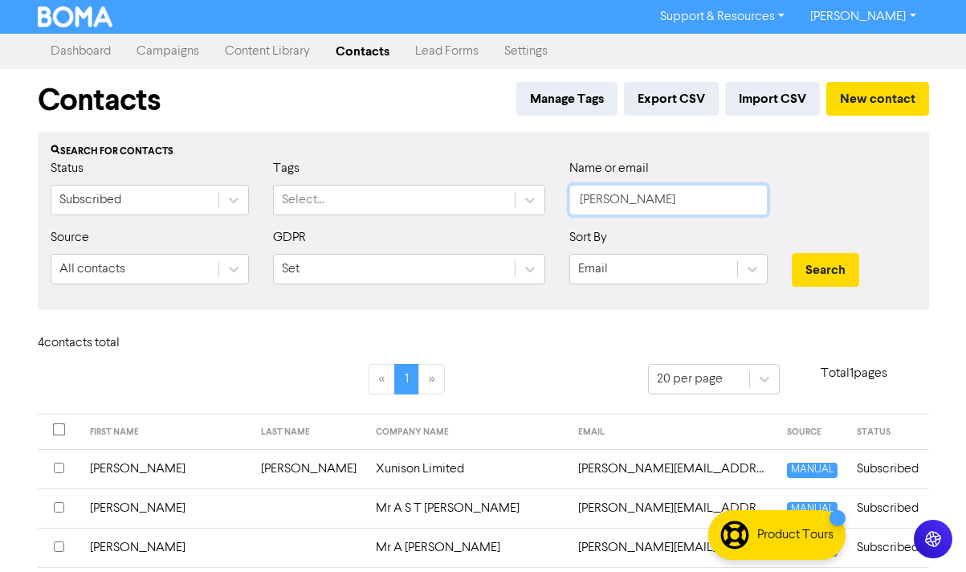
drag, startPoint x: 615, startPoint y: 198, endPoint x: 491, endPoint y: 181, distance: 124.9
click at [496, 179] on div "Status Subscribed Tags Select... Name or email [PERSON_NAME]" at bounding box center [483, 193] width 889 height 69
click at [792, 253] on button "Search" at bounding box center [825, 270] width 67 height 34
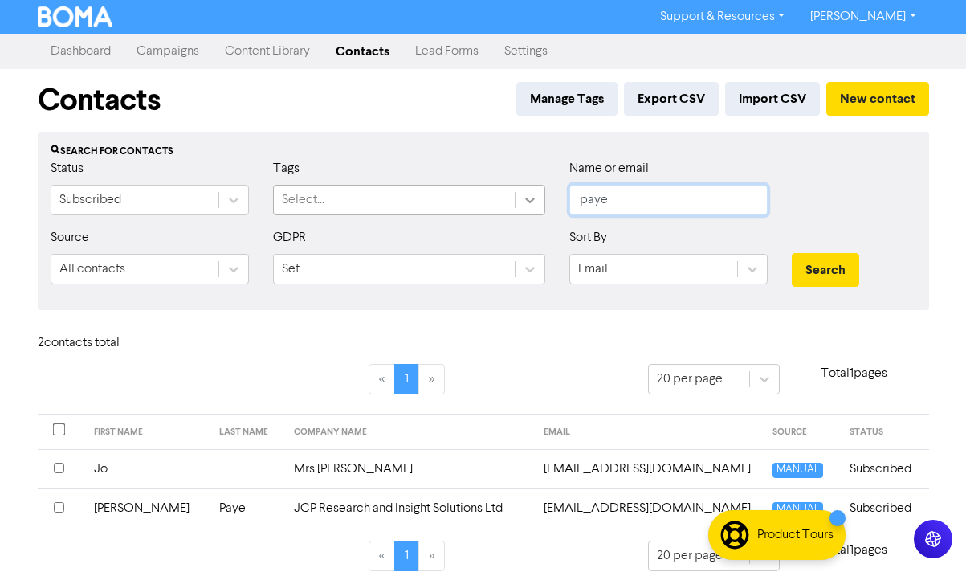
drag, startPoint x: 641, startPoint y: 206, endPoint x: 537, endPoint y: 199, distance: 104.6
click at [537, 199] on div "Status Subscribed Tags Select... Name or email paye" at bounding box center [483, 193] width 889 height 69
type input "JCP"
click at [792, 253] on button "Search" at bounding box center [825, 270] width 67 height 34
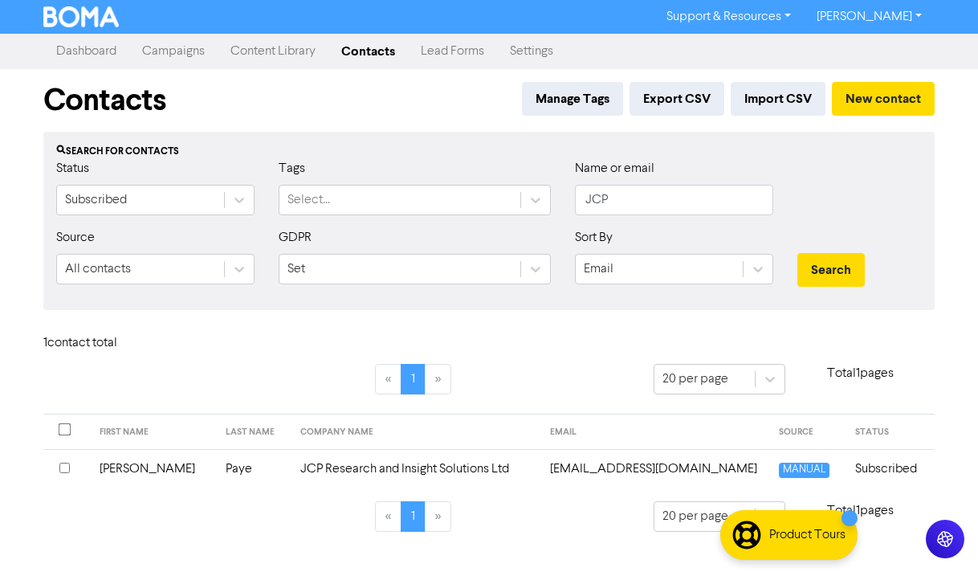
click at [593, 468] on td "[EMAIL_ADDRESS][DOMAIN_NAME]" at bounding box center [654, 468] width 229 height 39
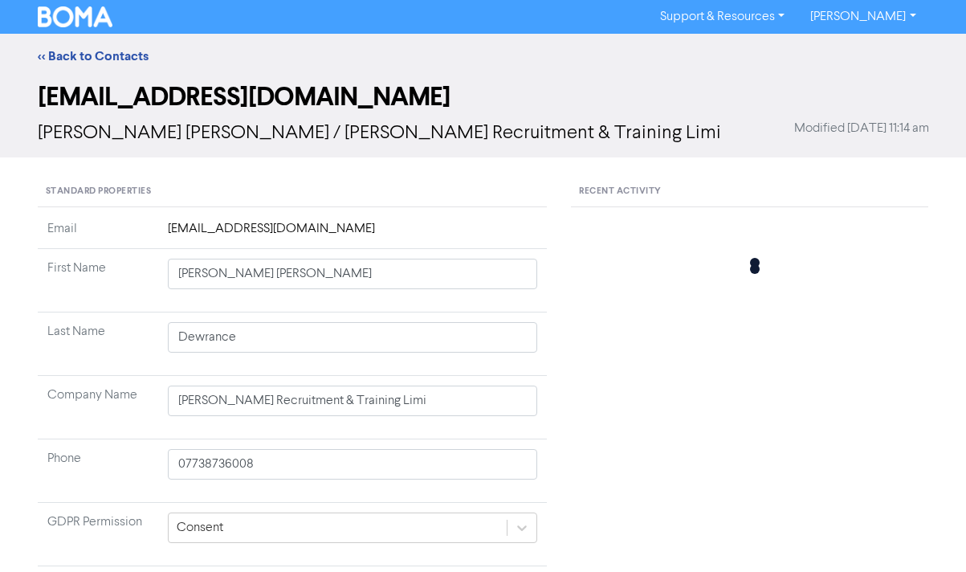
type input "[PERSON_NAME]"
type input "Paye"
type input "JCP Research and Insight Solutions Ltd"
type input "07718075390"
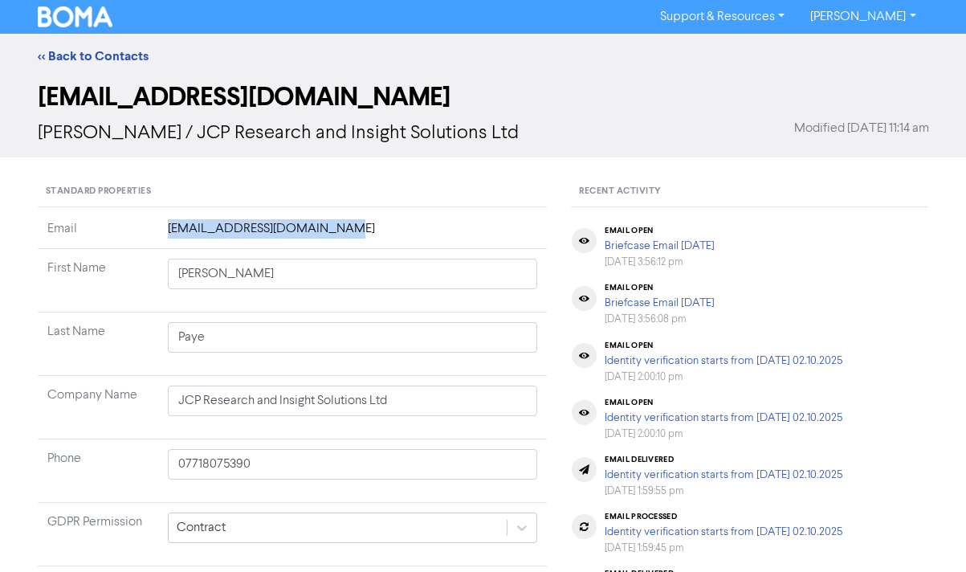
drag, startPoint x: 324, startPoint y: 230, endPoint x: 161, endPoint y: 241, distance: 162.5
click at [161, 241] on td "[EMAIL_ADDRESS][DOMAIN_NAME]" at bounding box center [352, 234] width 389 height 30
copy td "[EMAIL_ADDRESS][DOMAIN_NAME]"
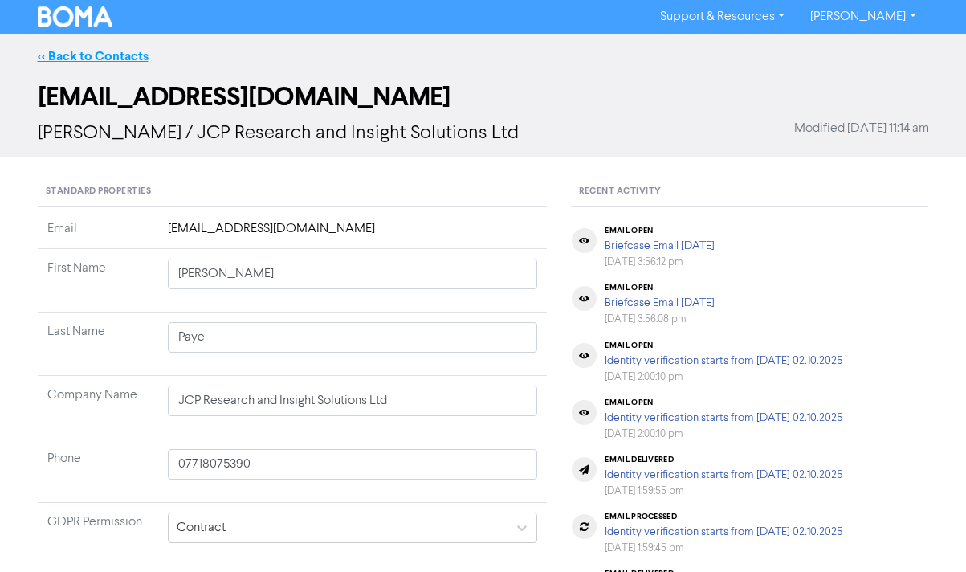
click at [67, 50] on link "<< Back to Contacts" at bounding box center [93, 56] width 111 height 16
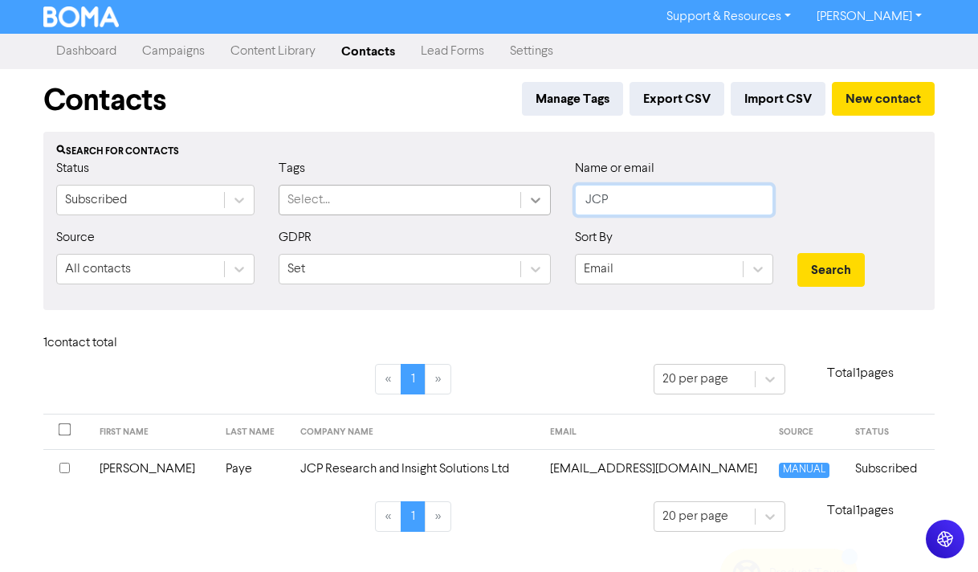
drag, startPoint x: 630, startPoint y: 197, endPoint x: 542, endPoint y: 187, distance: 88.8
click at [542, 187] on div "Status Subscribed Tags Select... Name or email JCP" at bounding box center [488, 193] width 889 height 69
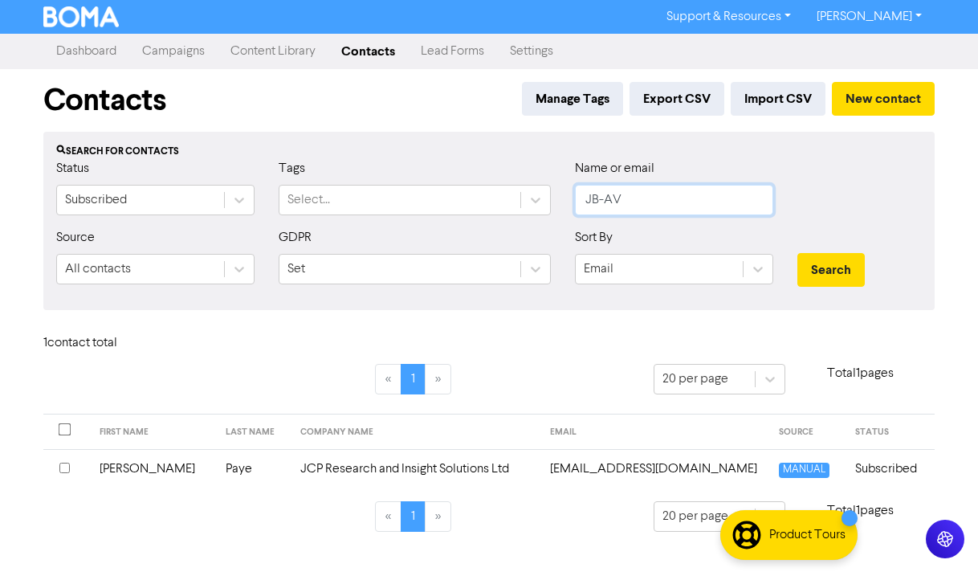
type input "JB-AV"
click at [797, 253] on button "Search" at bounding box center [830, 270] width 67 height 34
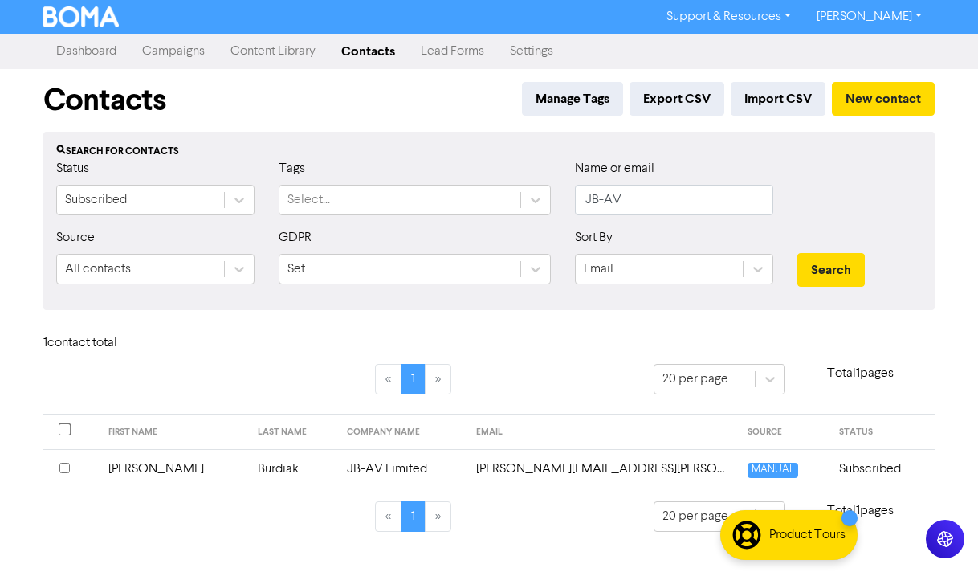
click at [547, 474] on td "[PERSON_NAME][EMAIL_ADDRESS][PERSON_NAME][DOMAIN_NAME]" at bounding box center [601, 468] width 271 height 39
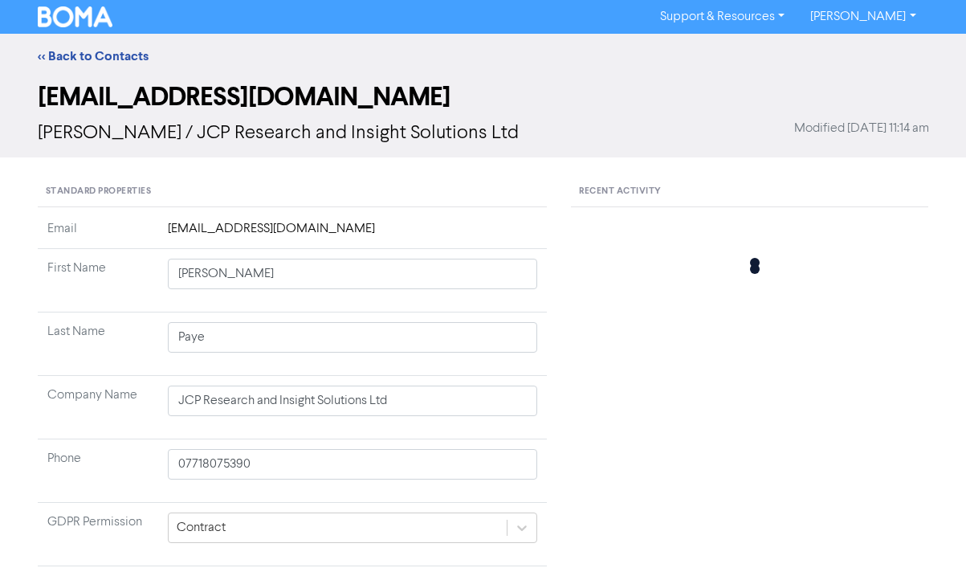
type input "[PERSON_NAME]"
type input "Burdiak"
type input "JB-AV Limited"
type input "07521512225"
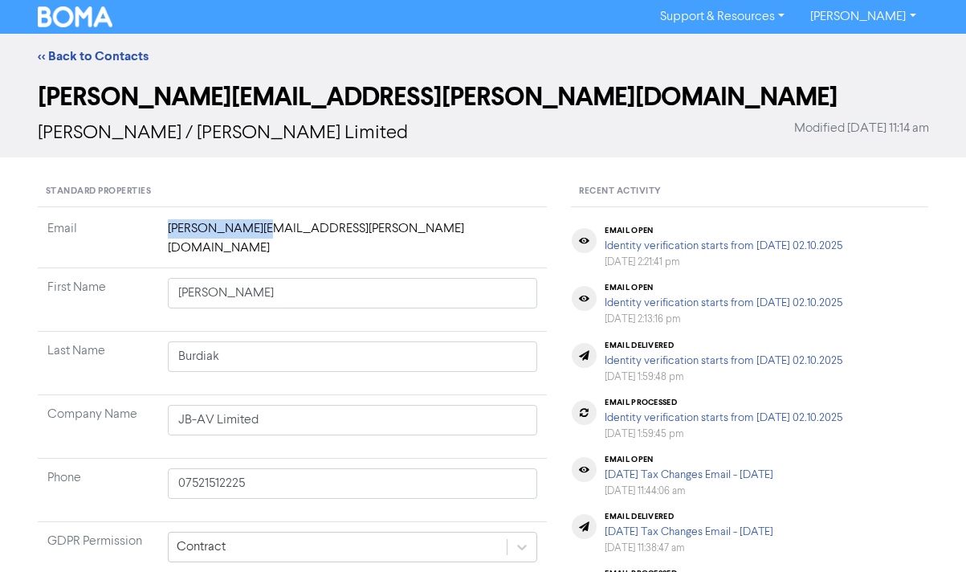
drag, startPoint x: 274, startPoint y: 223, endPoint x: 108, endPoint y: 223, distance: 166.2
click at [108, 223] on tr "Email [PERSON_NAME][EMAIL_ADDRESS][PERSON_NAME][DOMAIN_NAME]" at bounding box center [293, 243] width 510 height 49
copy tr "[PERSON_NAME][EMAIL_ADDRESS][PERSON_NAME][DOMAIN_NAME]"
click at [63, 57] on link "<< Back to Contacts" at bounding box center [93, 56] width 111 height 16
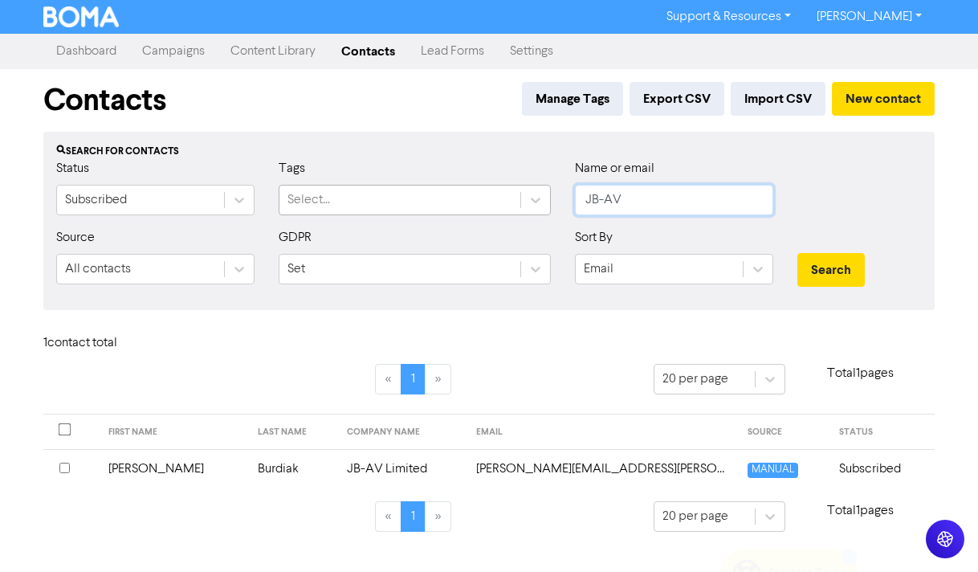
drag, startPoint x: 642, startPoint y: 204, endPoint x: 515, endPoint y: 201, distance: 126.9
click at [518, 201] on div "Status Subscribed Tags Select... Name or email JB-AV" at bounding box center [488, 193] width 889 height 69
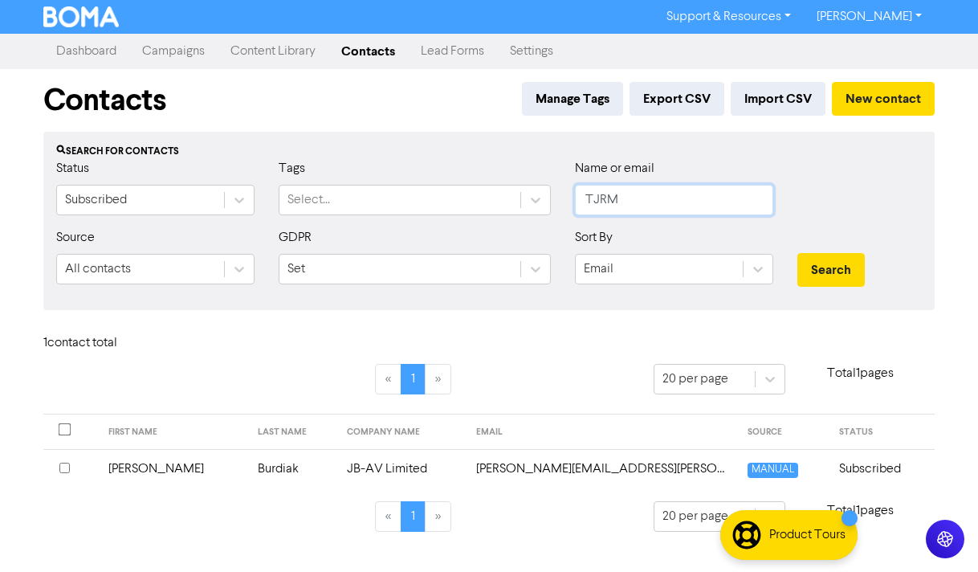
type input "TJRM"
click at [797, 253] on button "Search" at bounding box center [830, 270] width 67 height 34
click at [523, 468] on td "[PERSON_NAME][EMAIL_ADDRESS][DOMAIN_NAME]" at bounding box center [600, 468] width 273 height 39
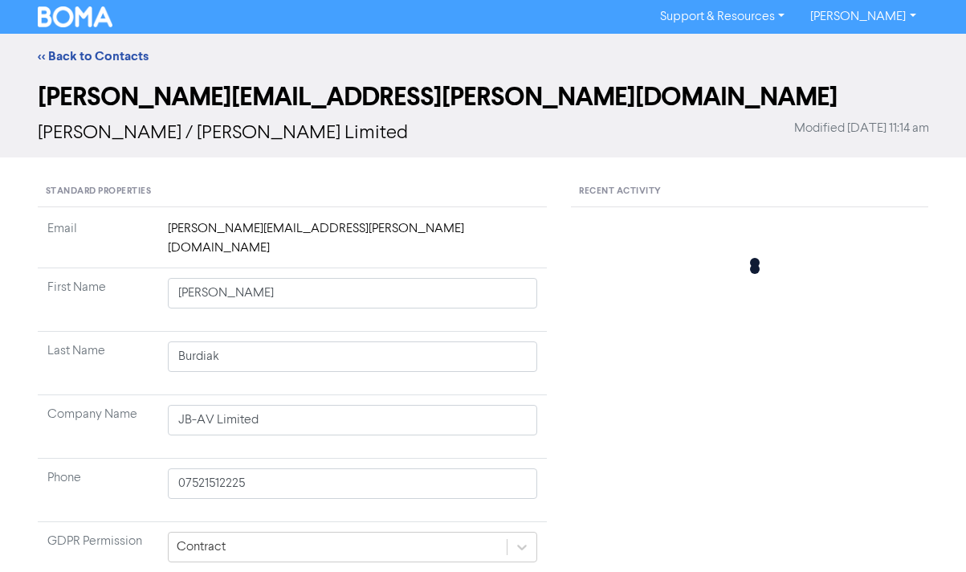
type input "[PERSON_NAME]"
type input "South"
type input "TJRM Limited"
type input "01327 858048"
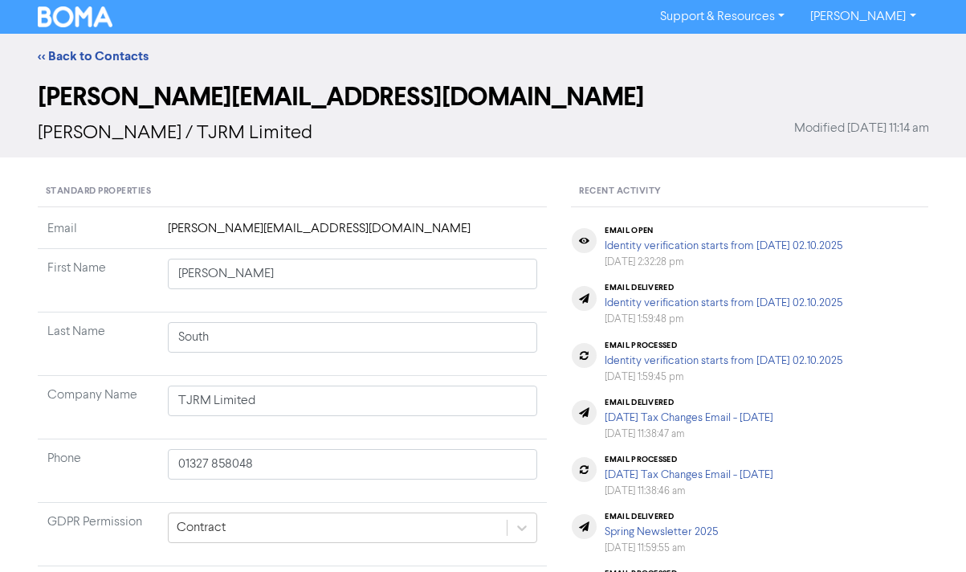
click at [341, 223] on td "[PERSON_NAME][EMAIL_ADDRESS][DOMAIN_NAME]" at bounding box center [352, 234] width 389 height 30
drag, startPoint x: 343, startPoint y: 230, endPoint x: 168, endPoint y: 226, distance: 175.0
click at [168, 226] on td "[PERSON_NAME][EMAIL_ADDRESS][DOMAIN_NAME]" at bounding box center [352, 234] width 389 height 30
copy td "[PERSON_NAME][EMAIL_ADDRESS][DOMAIN_NAME]"
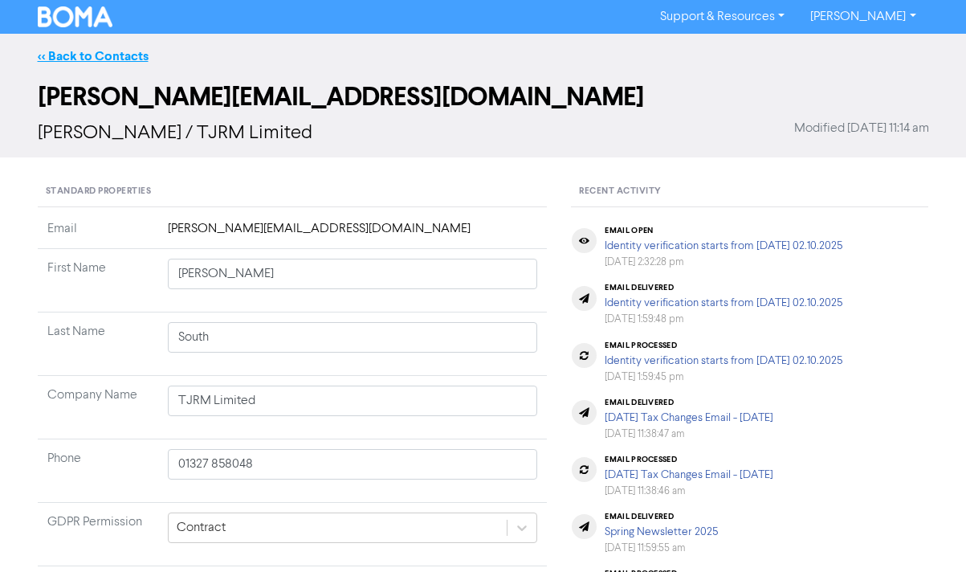
click at [76, 52] on link "<< Back to Contacts" at bounding box center [93, 56] width 111 height 16
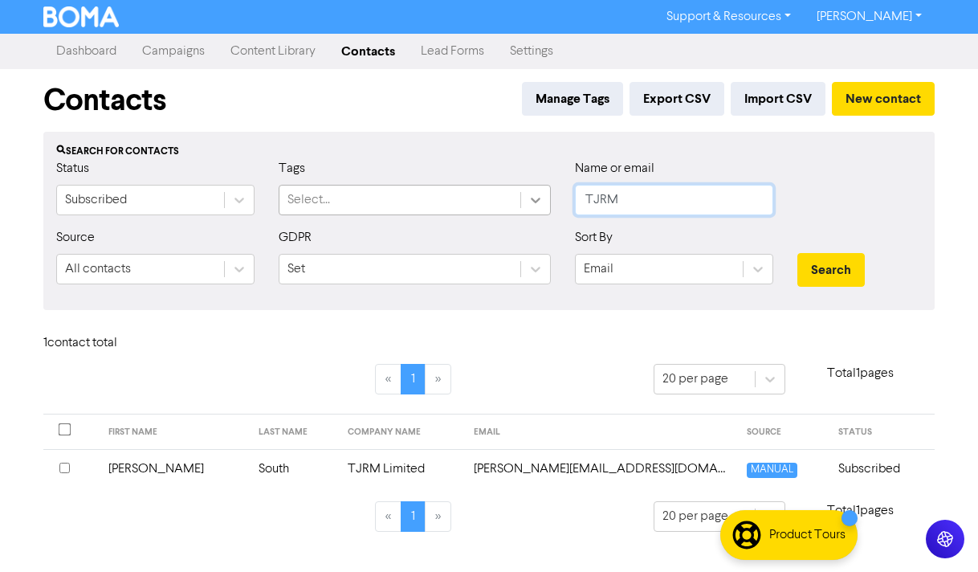
drag, startPoint x: 626, startPoint y: 196, endPoint x: 535, endPoint y: 190, distance: 91.7
click at [535, 190] on div "Status Subscribed Tags Select... Name or email TJRM" at bounding box center [488, 193] width 889 height 69
type input "[GEOGRAPHIC_DATA]"
click at [797, 253] on button "Search" at bounding box center [830, 270] width 67 height 34
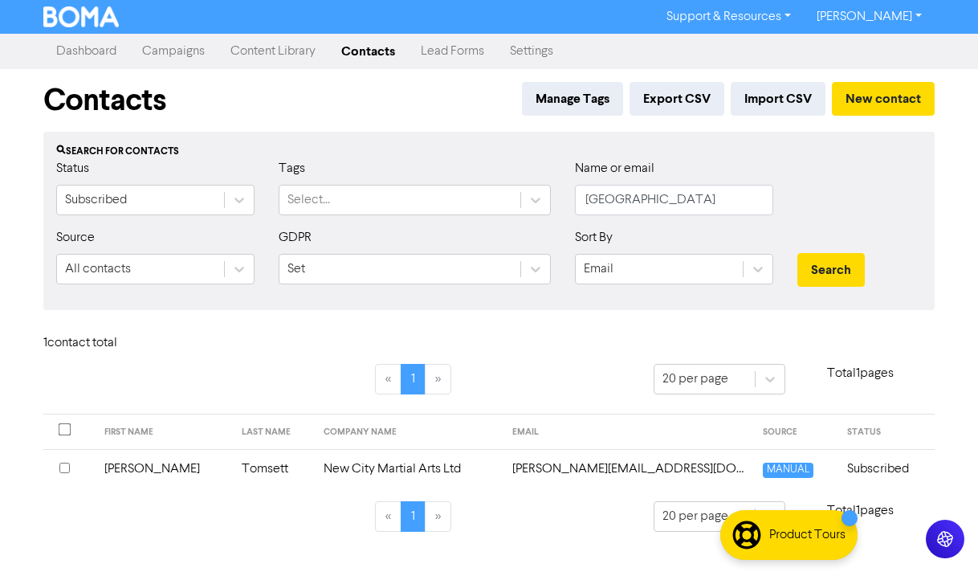
click at [605, 473] on td "[PERSON_NAME][EMAIL_ADDRESS][DOMAIN_NAME]" at bounding box center [628, 468] width 250 height 39
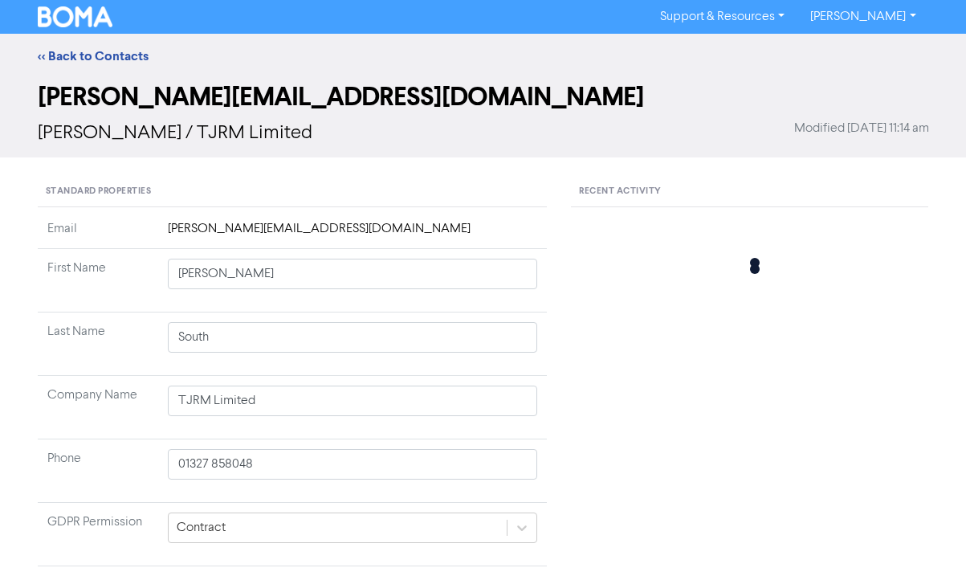
type input "[PERSON_NAME]"
type input "Tomsett"
type input "New City Martial Arts Ltd"
type input "07391 123925"
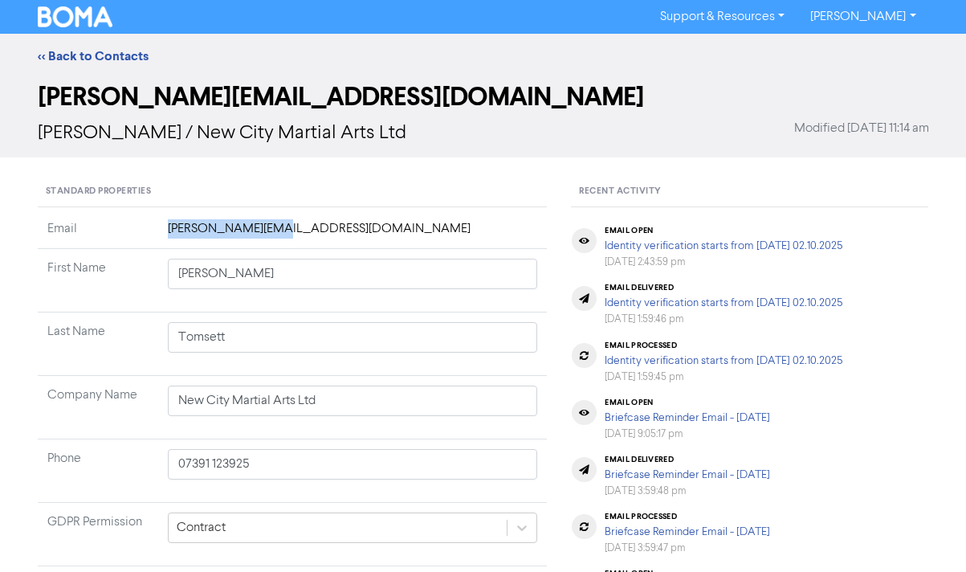
drag, startPoint x: 287, startPoint y: 232, endPoint x: 139, endPoint y: 230, distance: 147.7
click at [139, 230] on tr "Email [PERSON_NAME][EMAIL_ADDRESS][DOMAIN_NAME]" at bounding box center [293, 234] width 510 height 30
copy tr "[PERSON_NAME][EMAIL_ADDRESS][DOMAIN_NAME]"
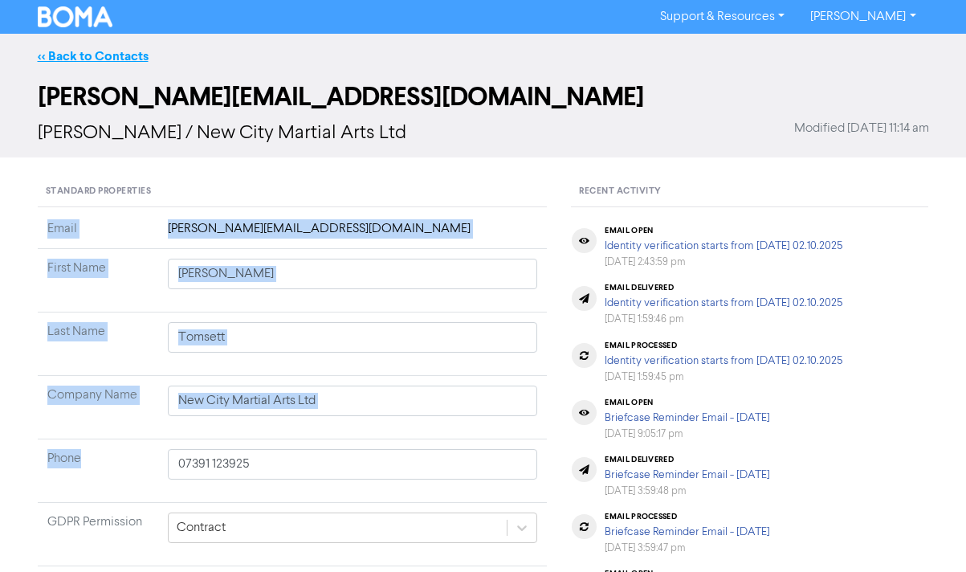
click at [71, 53] on link "<< Back to Contacts" at bounding box center [93, 56] width 111 height 16
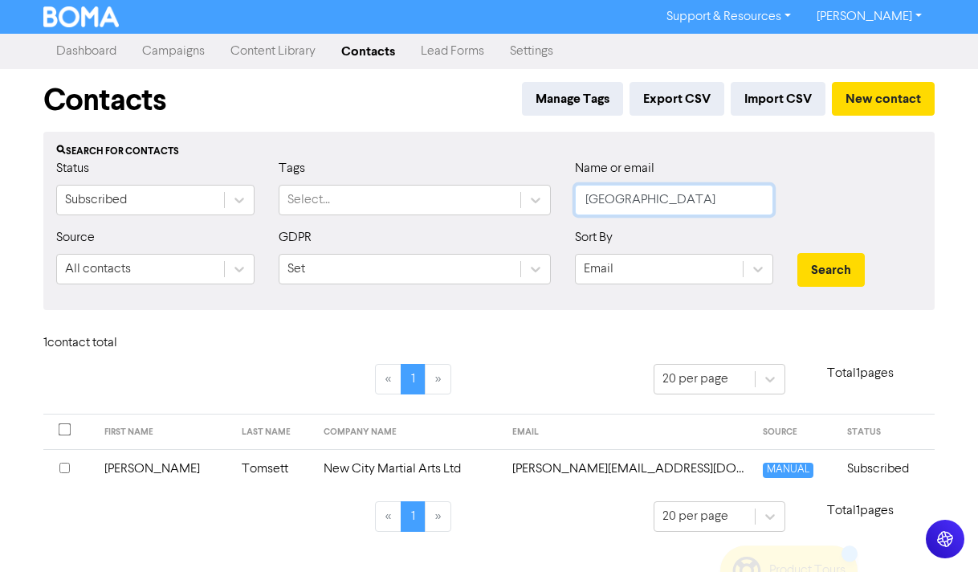
click at [649, 201] on input "[GEOGRAPHIC_DATA]" at bounding box center [674, 200] width 198 height 31
drag, startPoint x: 650, startPoint y: 201, endPoint x: 504, endPoint y: 185, distance: 147.0
click at [504, 185] on div "Status Subscribed Tags Select... Name or email new city" at bounding box center [488, 193] width 889 height 69
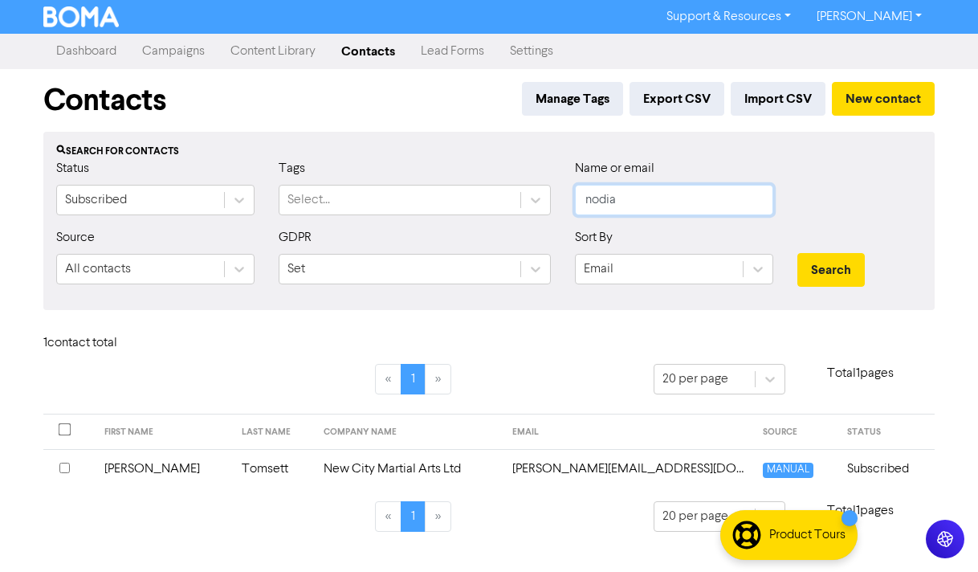
click at [797, 253] on button "Search" at bounding box center [830, 270] width 67 height 34
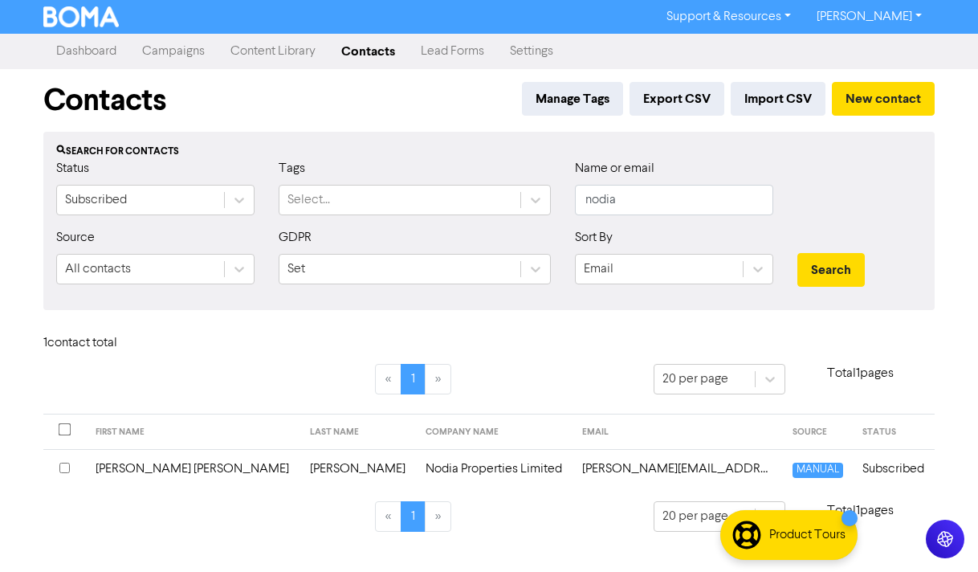
drag, startPoint x: 958, startPoint y: 214, endPoint x: 944, endPoint y: 137, distance: 77.5
click at [962, 210] on div "Support & Resources Video Tutorials FAQ & Guides Marketing Education [PERSON_NA…" at bounding box center [489, 286] width 978 height 572
drag, startPoint x: 668, startPoint y: 197, endPoint x: 511, endPoint y: 190, distance: 156.7
click at [511, 190] on div "Status Subscribed Tags Select... Name or email nodia" at bounding box center [488, 193] width 889 height 69
type input "[PERSON_NAME]"
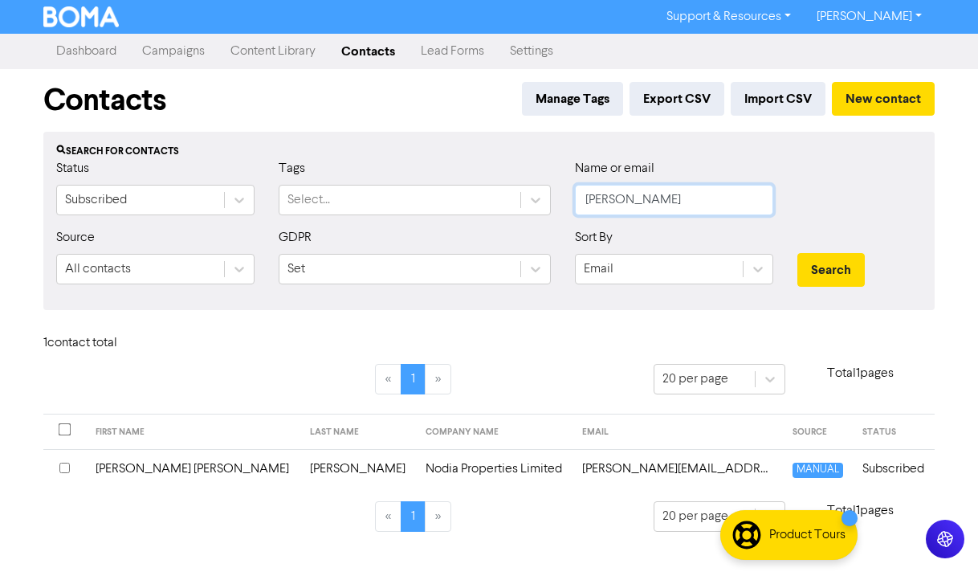
click at [797, 253] on button "Search" at bounding box center [830, 270] width 67 height 34
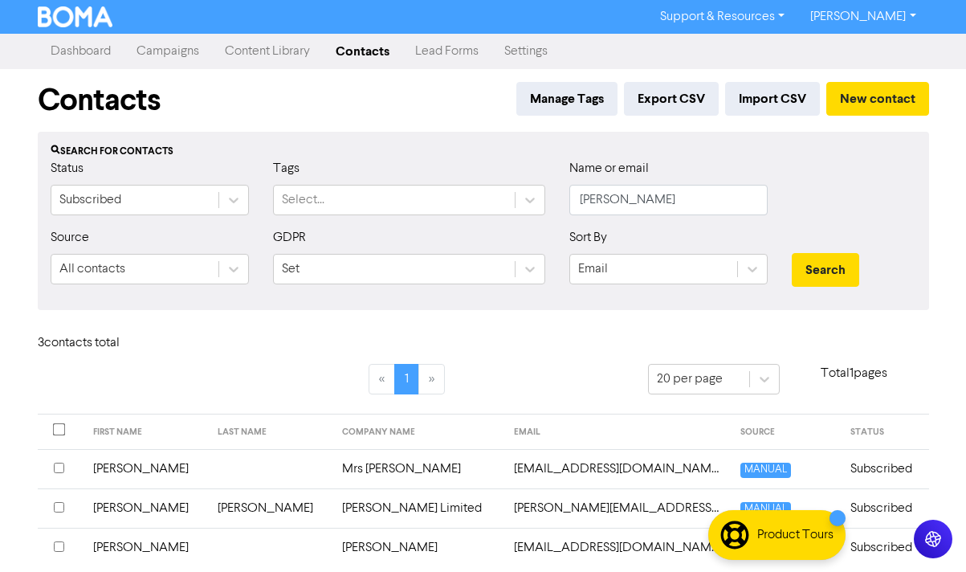
click at [541, 468] on td "[EMAIL_ADDRESS][DOMAIN_NAME]" at bounding box center [617, 468] width 226 height 39
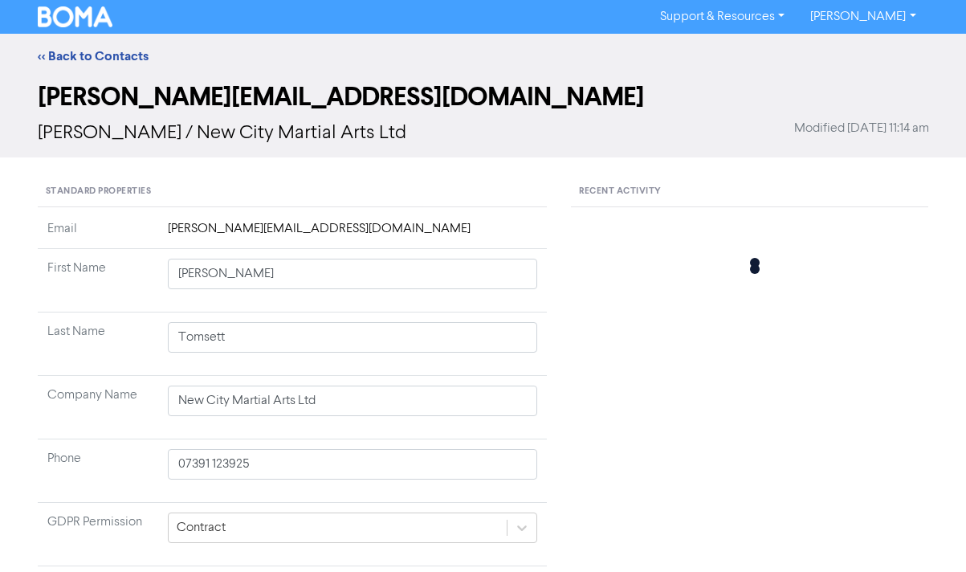
type input "[PERSON_NAME]"
type input "Mrs [PERSON_NAME]"
type input "07922519217"
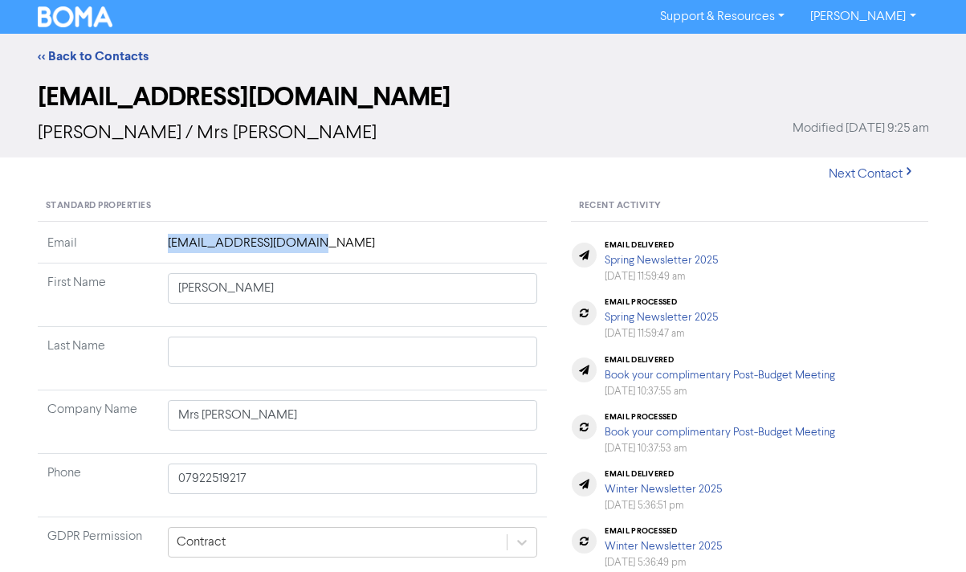
drag, startPoint x: 313, startPoint y: 246, endPoint x: 165, endPoint y: 250, distance: 148.6
click at [165, 250] on td "[EMAIL_ADDRESS][DOMAIN_NAME]" at bounding box center [352, 249] width 389 height 30
copy td "[EMAIL_ADDRESS][DOMAIN_NAME]"
click at [75, 55] on link "<< Back to Contacts" at bounding box center [93, 56] width 111 height 16
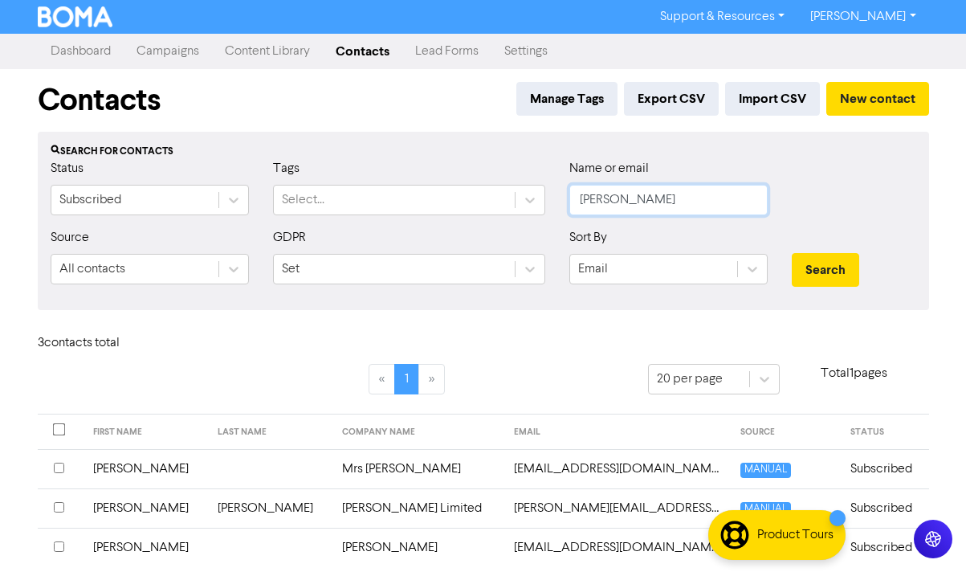
click at [637, 194] on input "[PERSON_NAME]" at bounding box center [668, 200] width 198 height 31
click at [637, 193] on input "[PERSON_NAME]" at bounding box center [668, 200] width 198 height 31
click at [792, 253] on button "Search" at bounding box center [825, 270] width 67 height 34
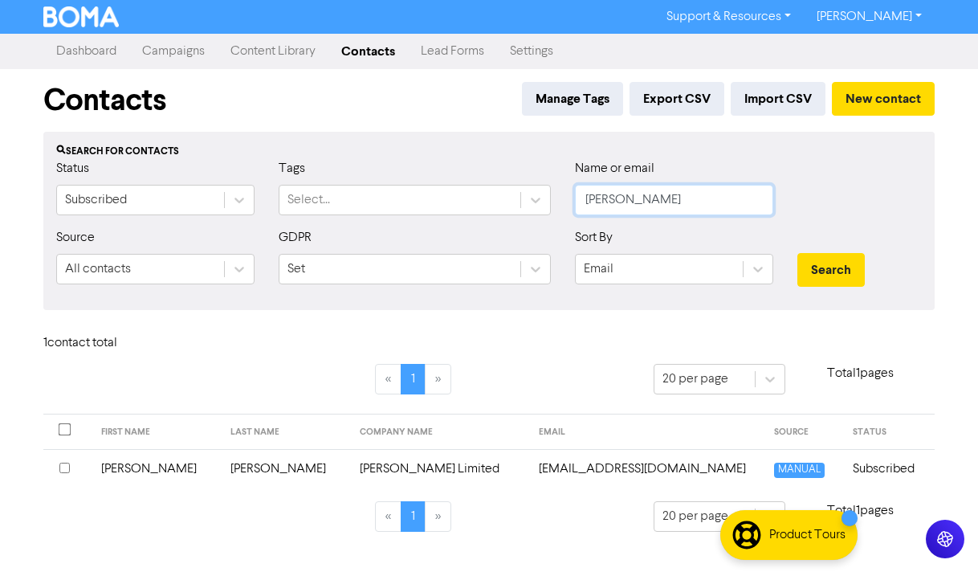
drag, startPoint x: 657, startPoint y: 197, endPoint x: 455, endPoint y: 160, distance: 205.6
click at [455, 160] on div "Status Subscribed Tags Select... Name or email [PERSON_NAME]" at bounding box center [488, 193] width 889 height 69
click at [797, 253] on button "Search" at bounding box center [830, 270] width 67 height 34
drag, startPoint x: 634, startPoint y: 206, endPoint x: 514, endPoint y: 192, distance: 121.2
click at [515, 191] on div "Status Subscribed Tags Select... Name or email jrd" at bounding box center [488, 193] width 889 height 69
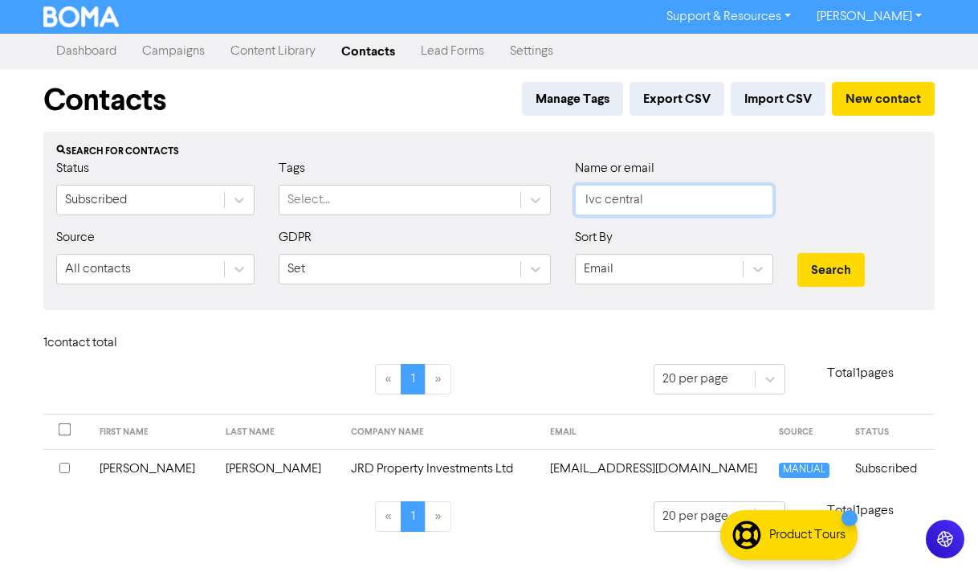
click at [797, 253] on button "Search" at bounding box center [830, 270] width 67 height 34
drag, startPoint x: 645, startPoint y: 198, endPoint x: 522, endPoint y: 191, distance: 123.0
click at [522, 191] on div "Status Subscribed Tags Select... Name or email lvc central" at bounding box center [488, 193] width 889 height 69
click at [797, 253] on button "Search" at bounding box center [830, 270] width 67 height 34
drag, startPoint x: 669, startPoint y: 201, endPoint x: 550, endPoint y: 196, distance: 119.7
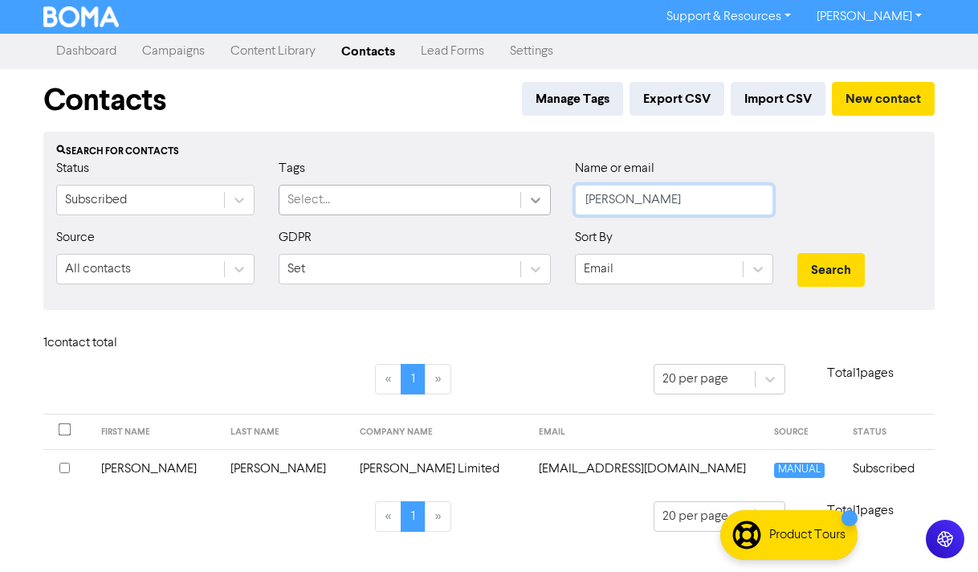
click at [550, 196] on div "Status Subscribed Tags Select... Name or email [PERSON_NAME]" at bounding box center [488, 193] width 889 height 69
click at [797, 253] on button "Search" at bounding box center [830, 270] width 67 height 34
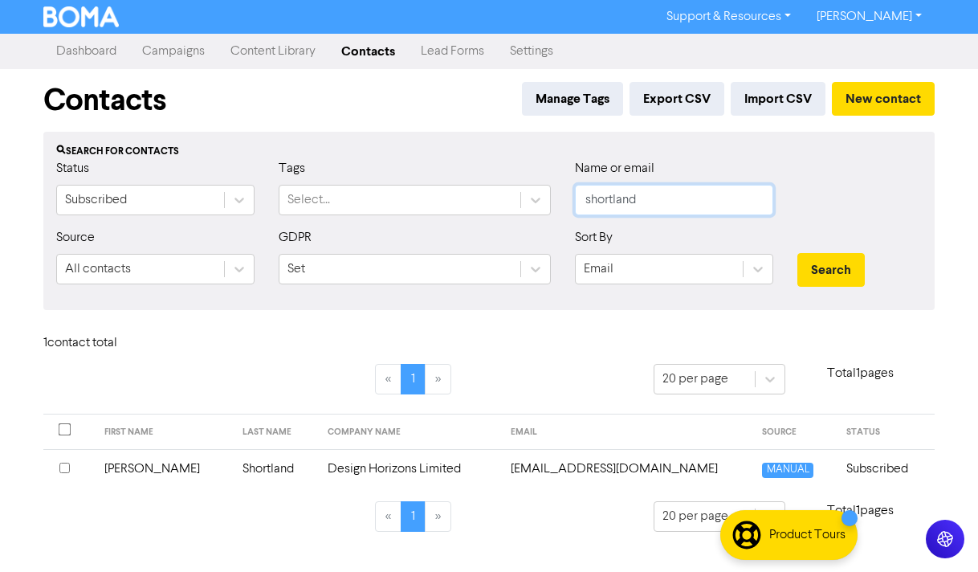
drag, startPoint x: 656, startPoint y: 198, endPoint x: 543, endPoint y: 184, distance: 114.1
click at [543, 184] on div "Status Subscribed Tags Select... Name or email shortland" at bounding box center [488, 193] width 889 height 69
click at [797, 253] on button "Search" at bounding box center [830, 270] width 67 height 34
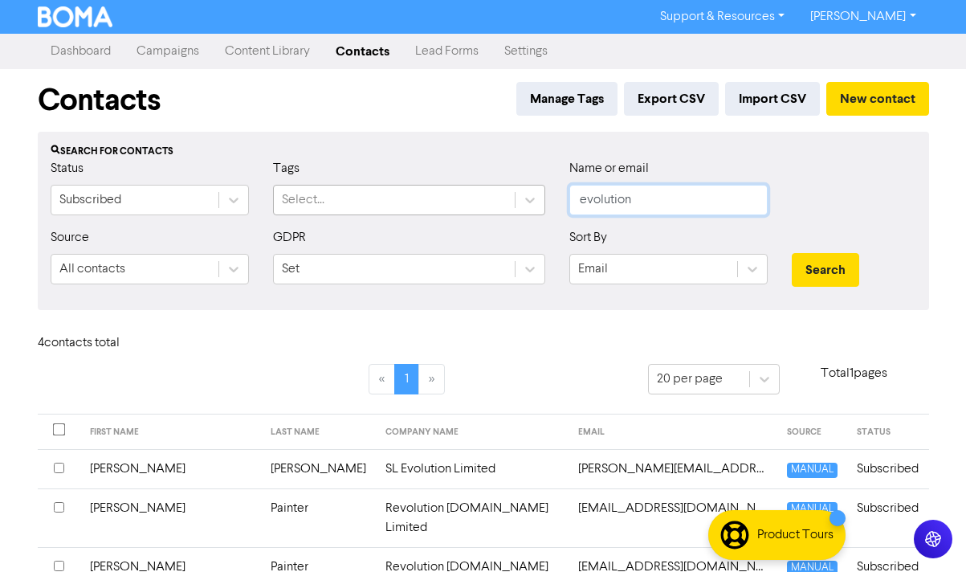
drag, startPoint x: 649, startPoint y: 199, endPoint x: 470, endPoint y: 194, distance: 179.1
click at [470, 193] on div "Status Subscribed Tags Select... Name or email evolution" at bounding box center [483, 193] width 889 height 69
click at [792, 253] on button "Search" at bounding box center [825, 270] width 67 height 34
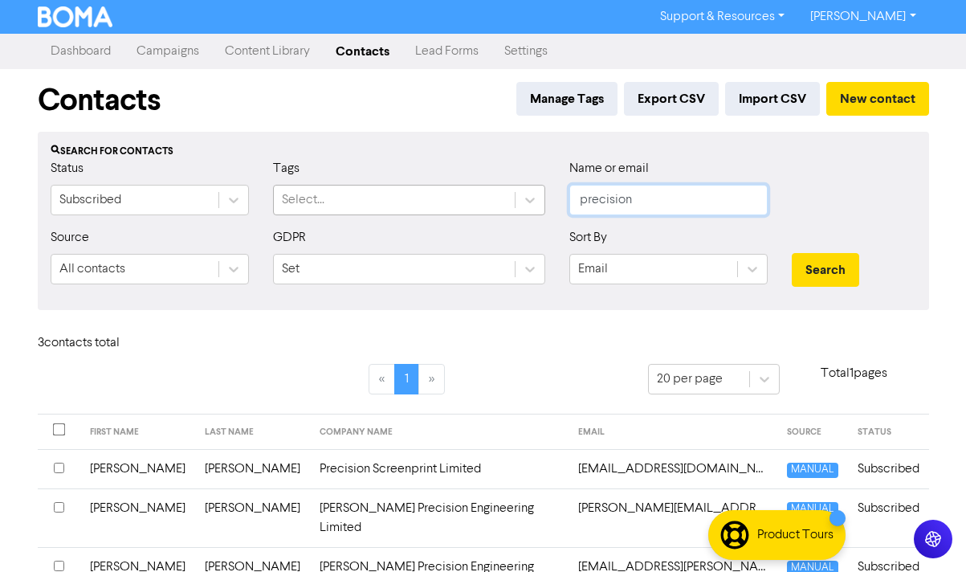
drag, startPoint x: 649, startPoint y: 201, endPoint x: 479, endPoint y: 191, distance: 170.5
click at [482, 188] on div "Status Subscribed Tags Select... Name or email precision" at bounding box center [483, 193] width 889 height 69
click at [792, 253] on button "Search" at bounding box center [825, 270] width 67 height 34
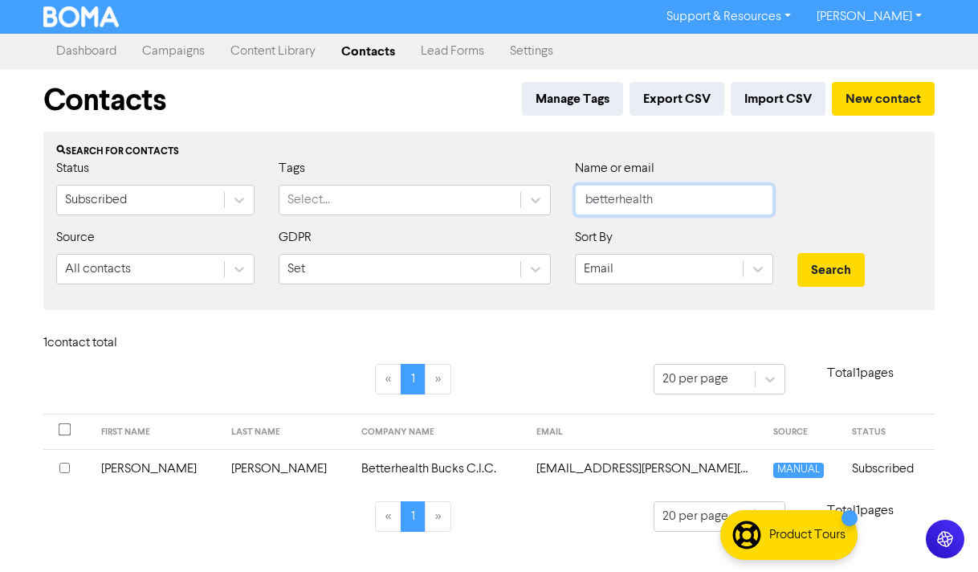
drag, startPoint x: 677, startPoint y: 199, endPoint x: 507, endPoint y: 171, distance: 172.5
click at [507, 169] on div "Status Subscribed Tags Select... Name or email betterhealth" at bounding box center [488, 193] width 889 height 69
click at [797, 253] on button "Search" at bounding box center [830, 270] width 67 height 34
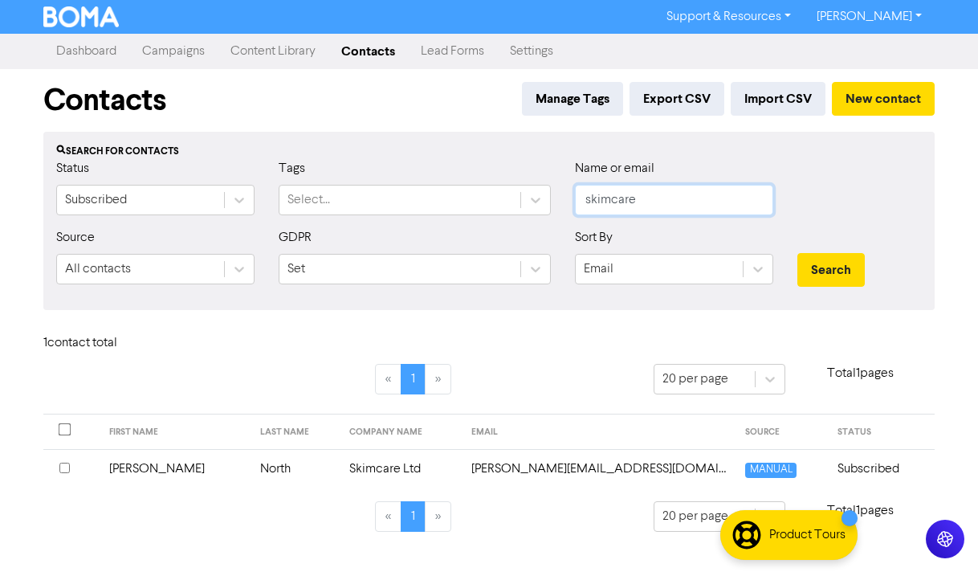
drag, startPoint x: 660, startPoint y: 202, endPoint x: 499, endPoint y: 178, distance: 162.3
click at [503, 178] on div "Status Subscribed Tags Select... Name or email skimcare" at bounding box center [488, 193] width 889 height 69
click at [797, 253] on button "Search" at bounding box center [830, 270] width 67 height 34
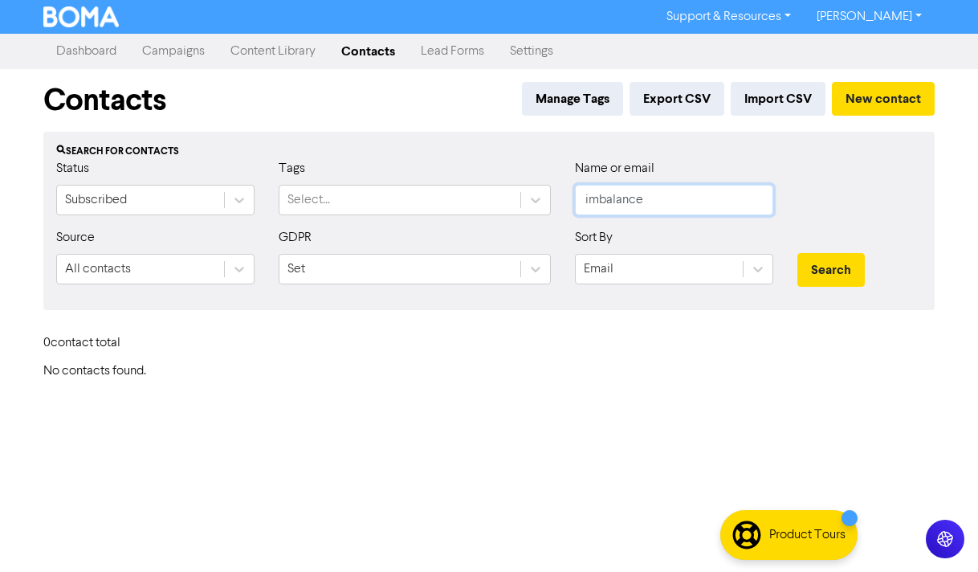
drag, startPoint x: 658, startPoint y: 201, endPoint x: 538, endPoint y: 182, distance: 121.9
click at [538, 182] on div "Status Subscribed Tags Select... Name or email imbalance" at bounding box center [488, 193] width 889 height 69
click at [797, 253] on button "Search" at bounding box center [830, 270] width 67 height 34
type input "o"
click at [797, 253] on button "Search" at bounding box center [830, 270] width 67 height 34
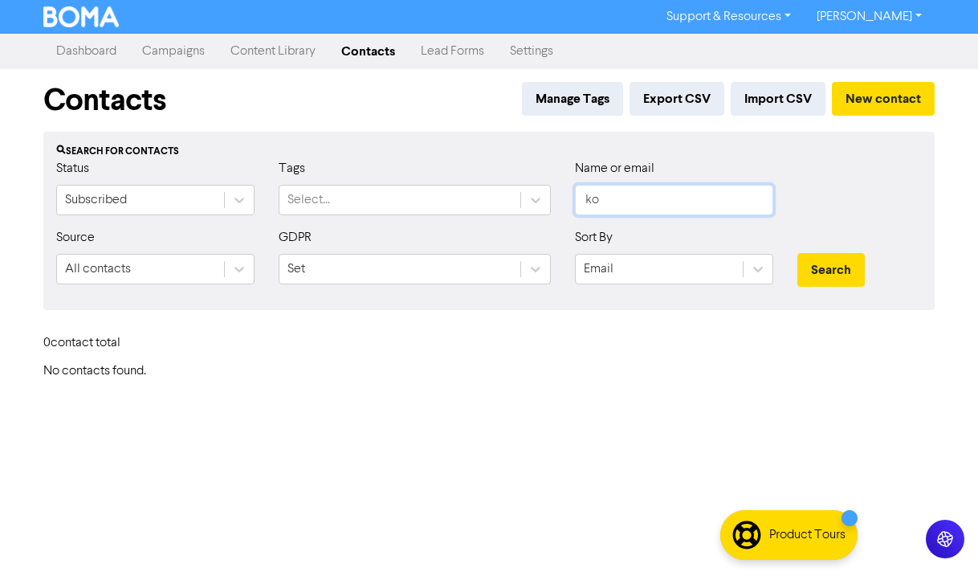
type input "k"
click at [797, 253] on button "Search" at bounding box center [830, 270] width 67 height 34
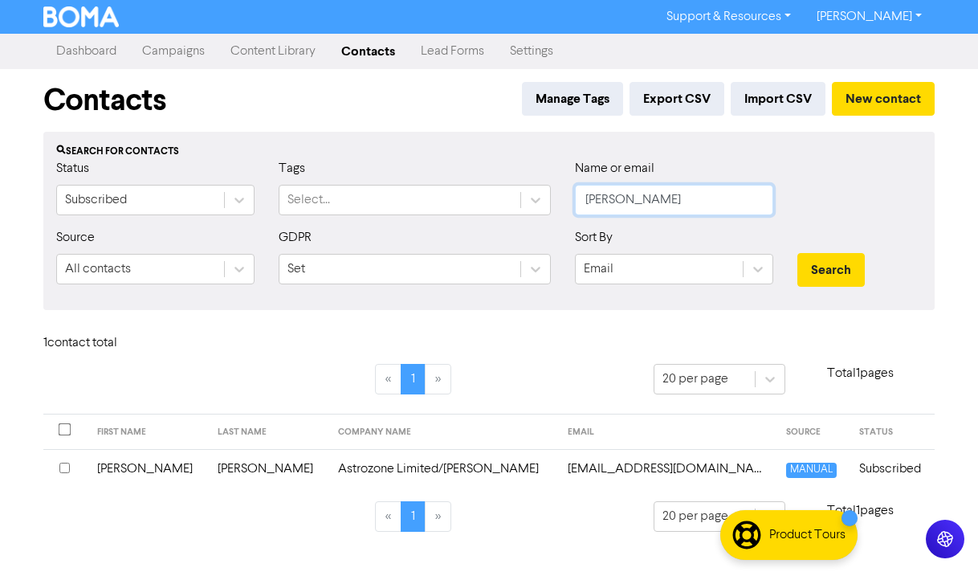
drag, startPoint x: 653, startPoint y: 199, endPoint x: 536, endPoint y: 183, distance: 118.3
click at [536, 183] on div "Status Subscribed Tags Select... Name or email [PERSON_NAME]" at bounding box center [488, 193] width 889 height 69
click at [797, 253] on button "Search" at bounding box center [830, 270] width 67 height 34
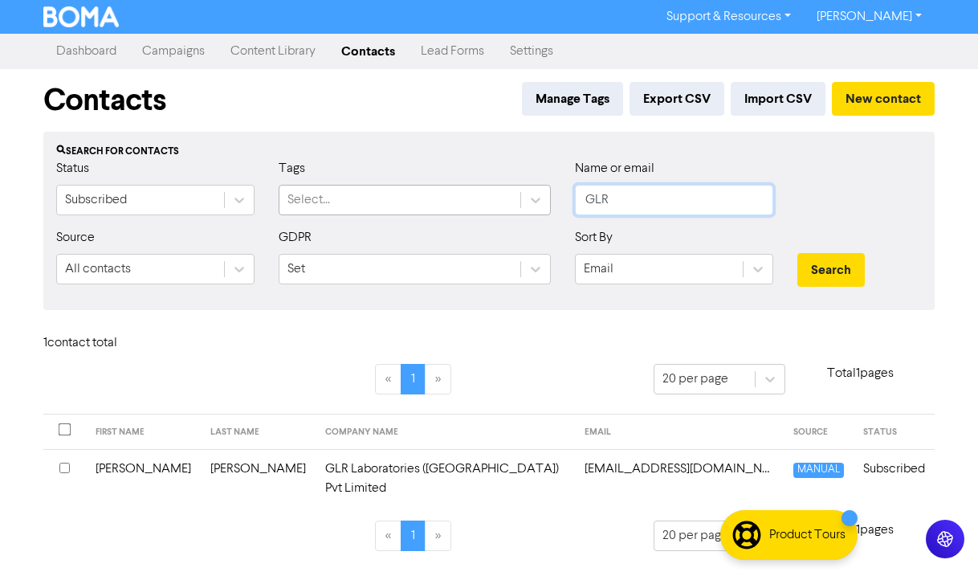
drag, startPoint x: 669, startPoint y: 205, endPoint x: 491, endPoint y: 202, distance: 178.2
click at [498, 201] on div "Status Subscribed Tags Select... Name or email GLR" at bounding box center [488, 193] width 889 height 69
click at [797, 253] on button "Search" at bounding box center [830, 270] width 67 height 34
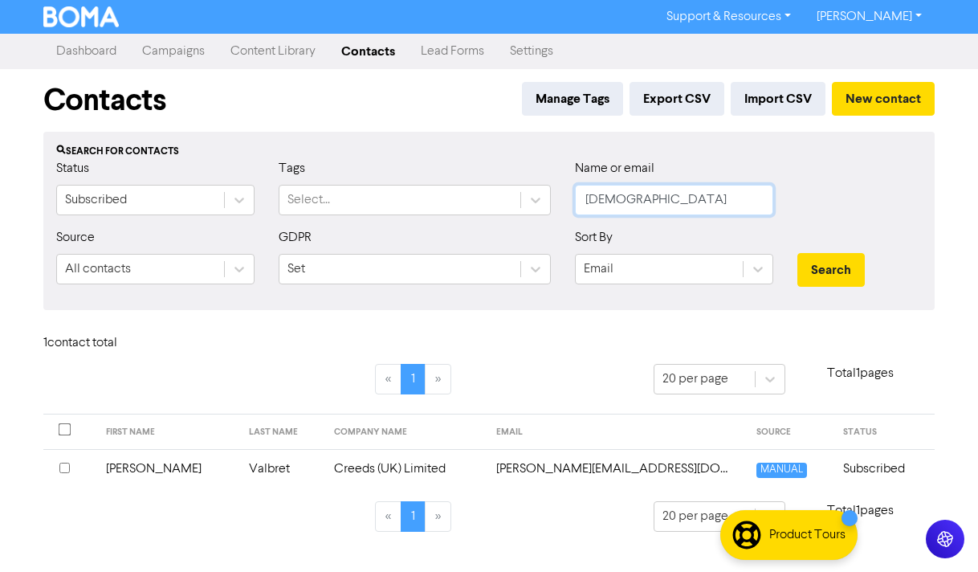
drag, startPoint x: 637, startPoint y: 196, endPoint x: 451, endPoint y: 184, distance: 185.8
click at [451, 184] on div "Status Subscribed Tags Select... Name or email creeds" at bounding box center [488, 193] width 889 height 69
click at [651, 200] on input "[DEMOGRAPHIC_DATA]" at bounding box center [674, 200] width 198 height 31
click at [797, 253] on button "Search" at bounding box center [830, 270] width 67 height 34
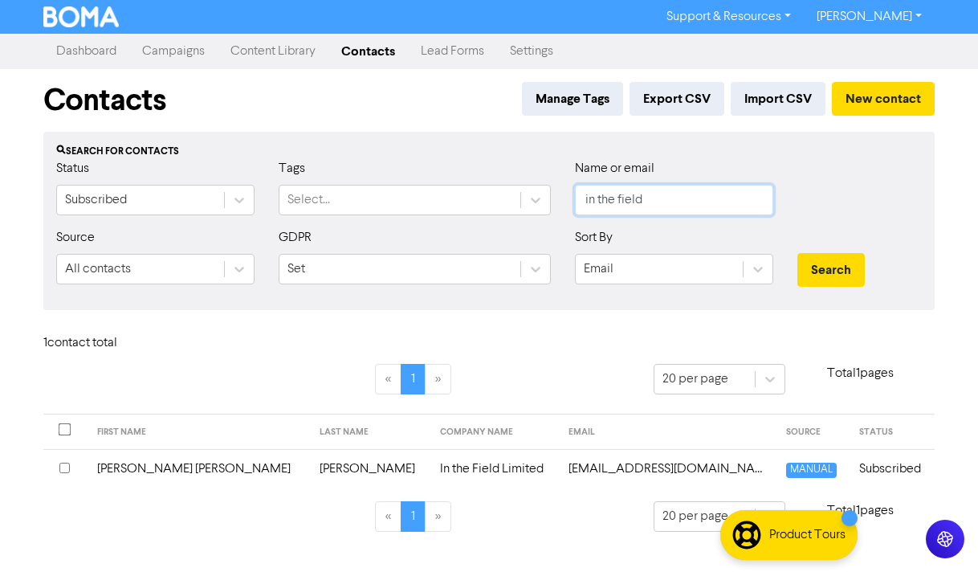
drag, startPoint x: 663, startPoint y: 200, endPoint x: 566, endPoint y: 193, distance: 97.3
click at [572, 194] on div "Name or email in the field" at bounding box center [674, 193] width 222 height 69
click at [797, 253] on button "Search" at bounding box center [830, 270] width 67 height 34
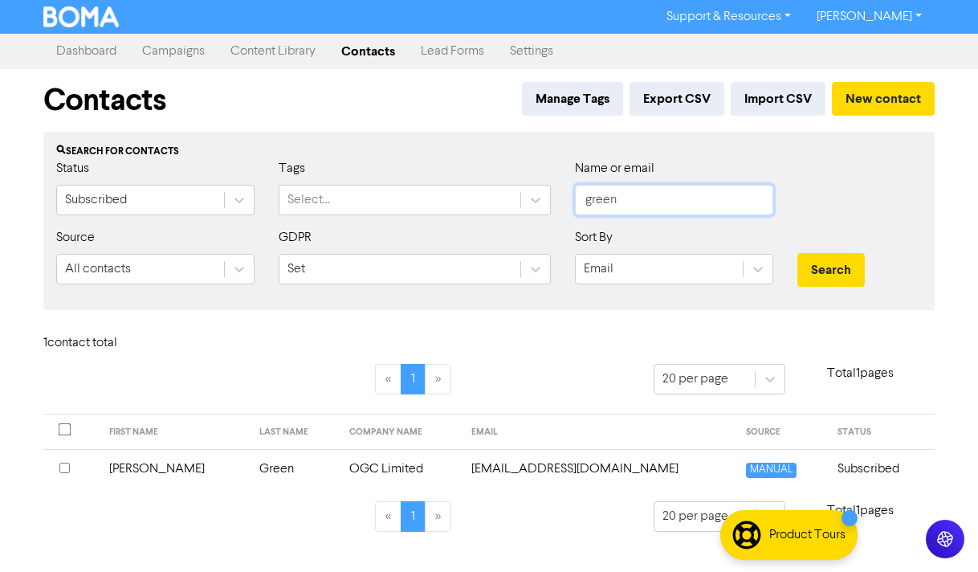
click at [797, 253] on button "Search" at bounding box center [830, 270] width 67 height 34
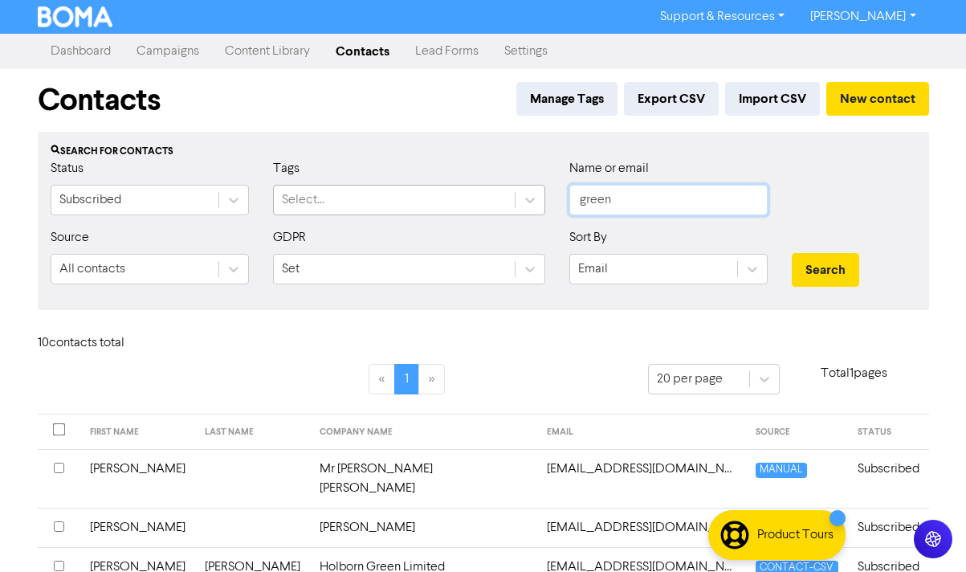
drag, startPoint x: 641, startPoint y: 197, endPoint x: 486, endPoint y: 200, distance: 155.0
click at [492, 200] on div "Status Subscribed Tags Select... Name or email green" at bounding box center [483, 193] width 889 height 69
click at [792, 253] on button "Search" at bounding box center [825, 270] width 67 height 34
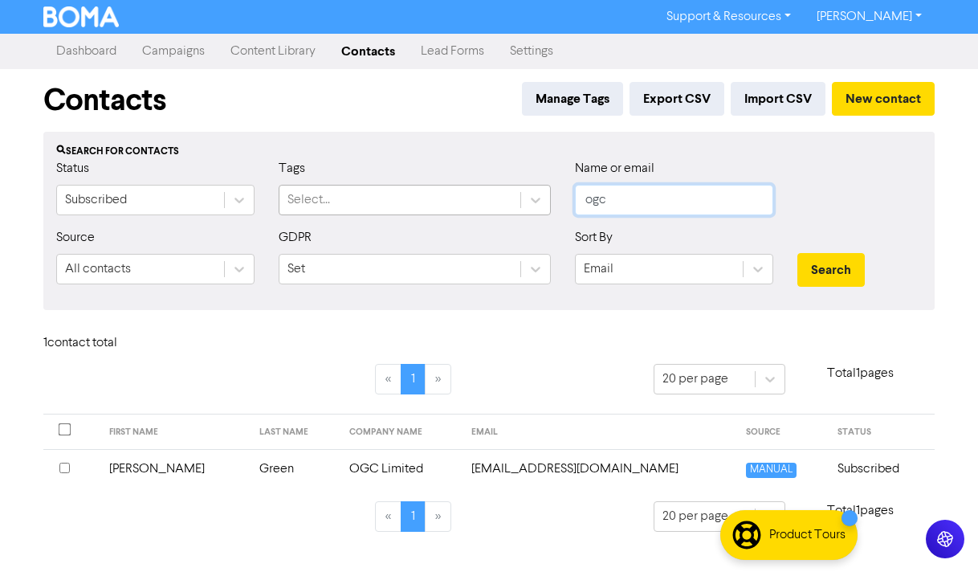
drag, startPoint x: 637, startPoint y: 202, endPoint x: 398, endPoint y: 190, distance: 239.5
click at [397, 190] on div "Status Subscribed Tags Select... Name or email ogc" at bounding box center [488, 193] width 889 height 69
click at [797, 253] on button "Search" at bounding box center [830, 270] width 67 height 34
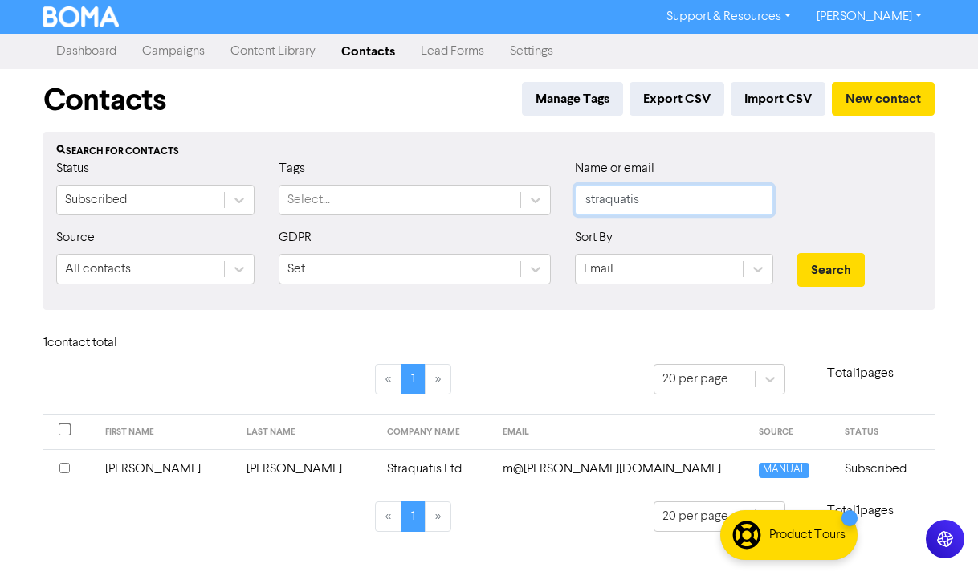
drag, startPoint x: 669, startPoint y: 194, endPoint x: 437, endPoint y: 192, distance: 231.2
click at [440, 182] on div "Status Subscribed Tags Select... Name or email straquatis" at bounding box center [488, 193] width 889 height 69
click at [797, 253] on button "Search" at bounding box center [830, 270] width 67 height 34
drag, startPoint x: 633, startPoint y: 197, endPoint x: 532, endPoint y: 177, distance: 102.3
click at [532, 177] on div "Status Subscribed Tags Select... Name or email netsoft" at bounding box center [488, 193] width 889 height 69
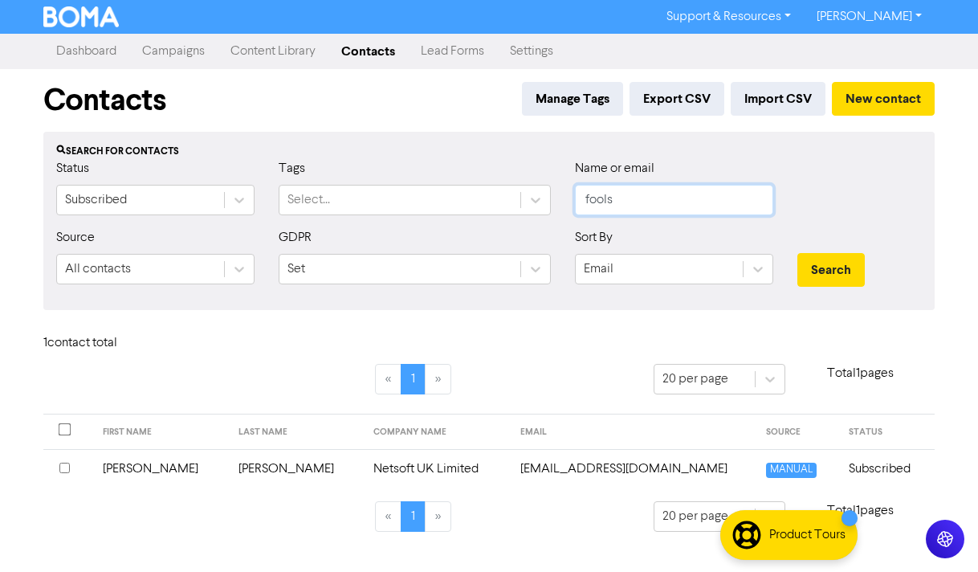
click at [797, 253] on button "Search" at bounding box center [830, 270] width 67 height 34
drag, startPoint x: 629, startPoint y: 192, endPoint x: 499, endPoint y: 186, distance: 130.2
click at [499, 186] on div "Status Subscribed Tags Select... Name or email fools" at bounding box center [488, 193] width 889 height 69
type input "[PERSON_NAME]"
click at [797, 253] on button "Search" at bounding box center [830, 270] width 67 height 34
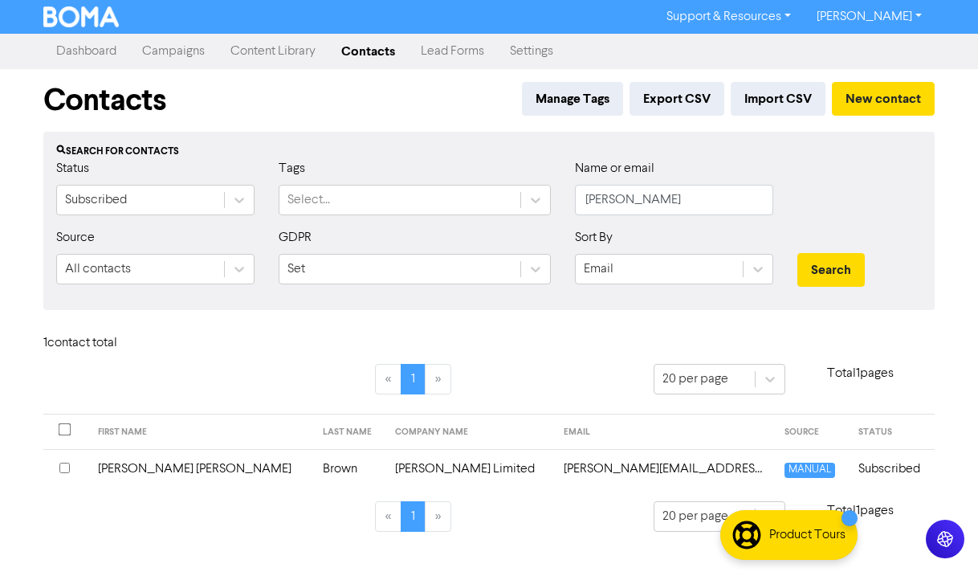
click at [554, 469] on td "[PERSON_NAME][EMAIL_ADDRESS][PERSON_NAME][DOMAIN_NAME]" at bounding box center [664, 468] width 221 height 39
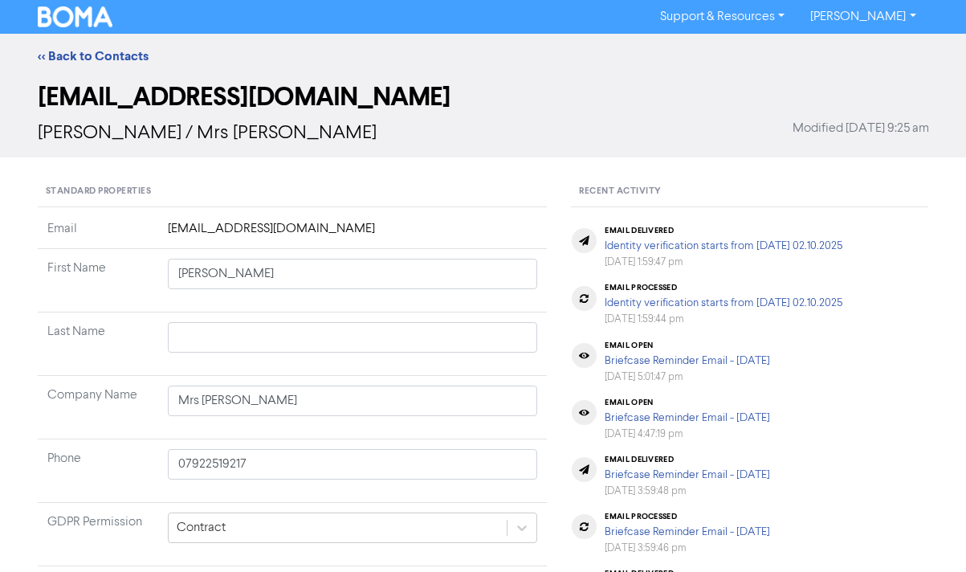
type input "[PERSON_NAME] [PERSON_NAME]"
type input "Brown"
type input "[PERSON_NAME] Limited"
type input "01280 851298"
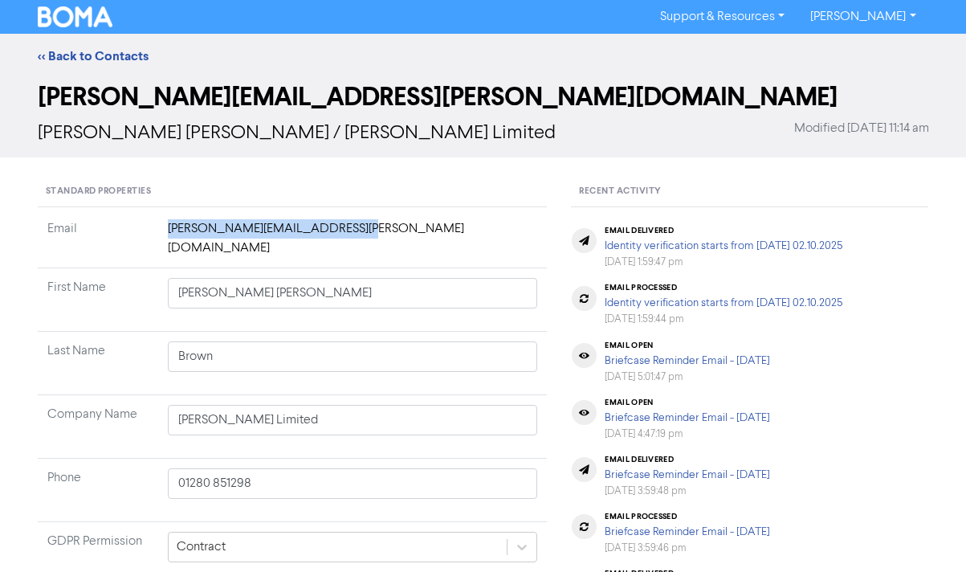
drag, startPoint x: 365, startPoint y: 226, endPoint x: 139, endPoint y: 227, distance: 226.4
click at [139, 227] on tr "Email [PERSON_NAME][EMAIL_ADDRESS][PERSON_NAME][DOMAIN_NAME]" at bounding box center [293, 243] width 510 height 49
copy tr "[PERSON_NAME][EMAIL_ADDRESS][PERSON_NAME][DOMAIN_NAME]"
click at [950, 97] on div "[PERSON_NAME][EMAIL_ADDRESS][PERSON_NAME][DOMAIN_NAME] [PERSON_NAME] [PERSON_NA…" at bounding box center [483, 118] width 966 height 79
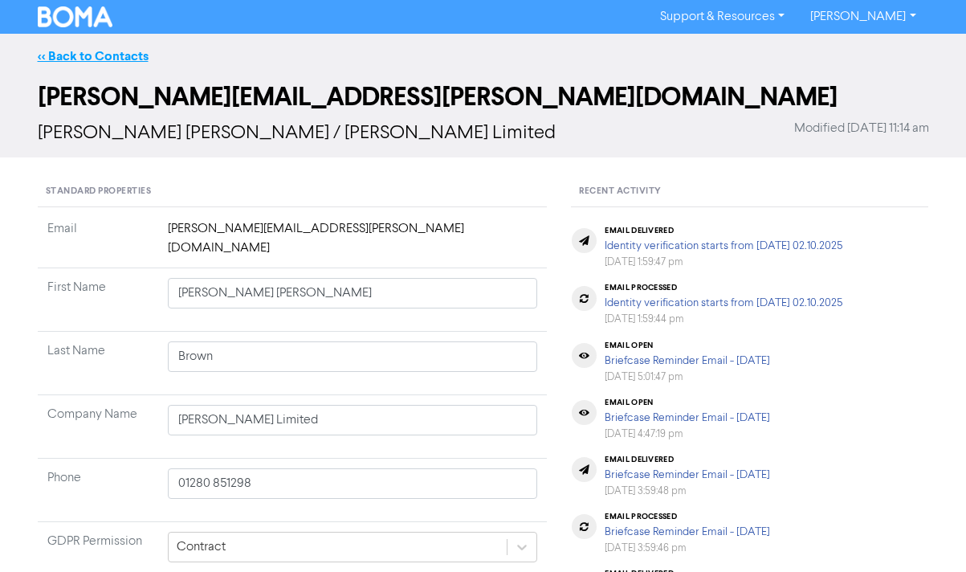
click at [87, 55] on link "<< Back to Contacts" at bounding box center [93, 56] width 111 height 16
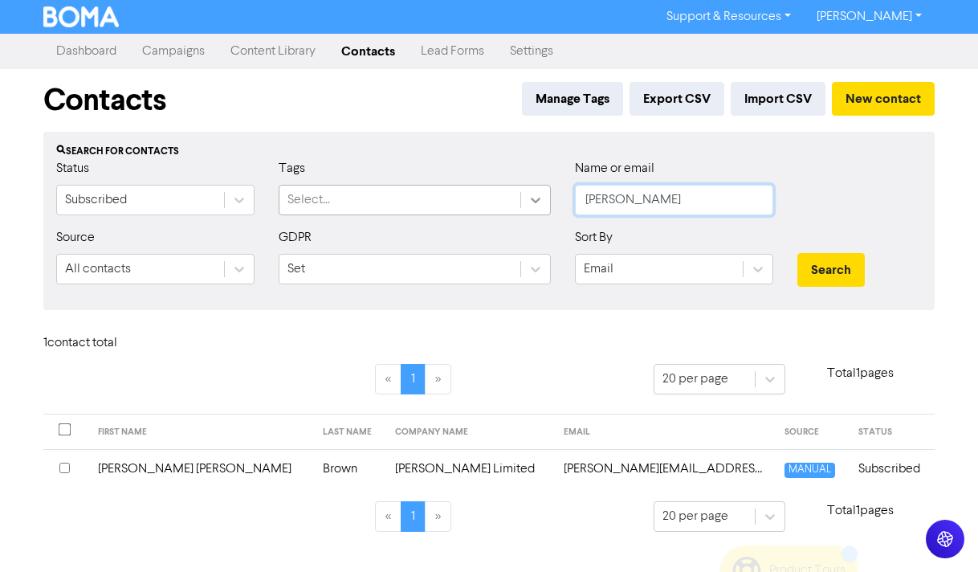
drag, startPoint x: 638, startPoint y: 200, endPoint x: 538, endPoint y: 190, distance: 100.8
click at [538, 190] on div "Status Subscribed Tags Select... Name or email [PERSON_NAME]" at bounding box center [488, 193] width 889 height 69
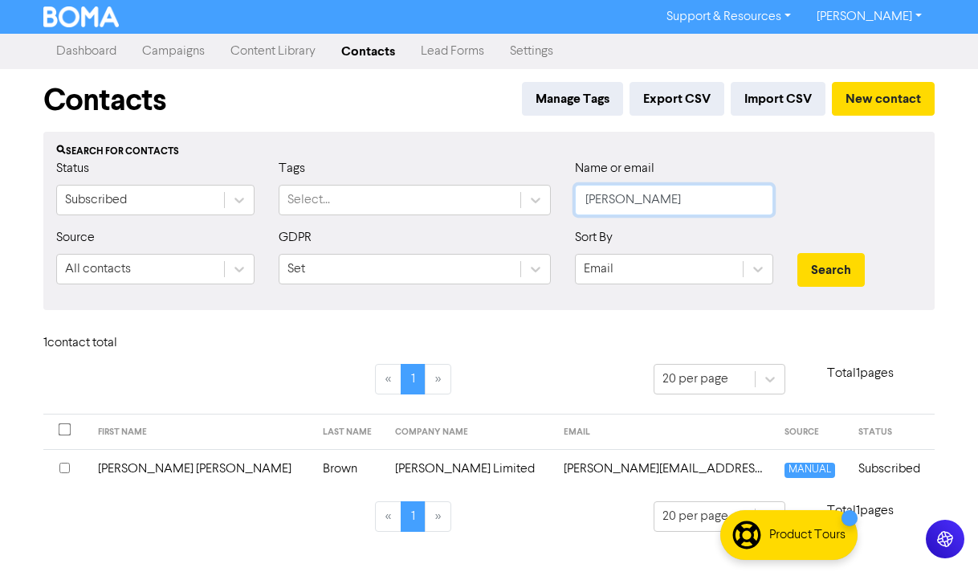
type input "[PERSON_NAME]"
click at [797, 253] on button "Search" at bounding box center [830, 270] width 67 height 34
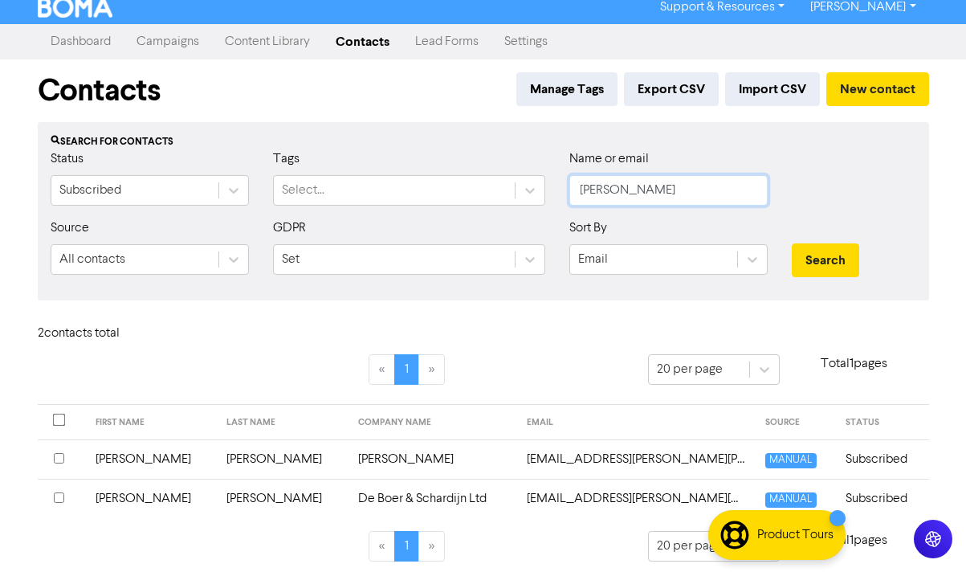
scroll to position [18, 0]
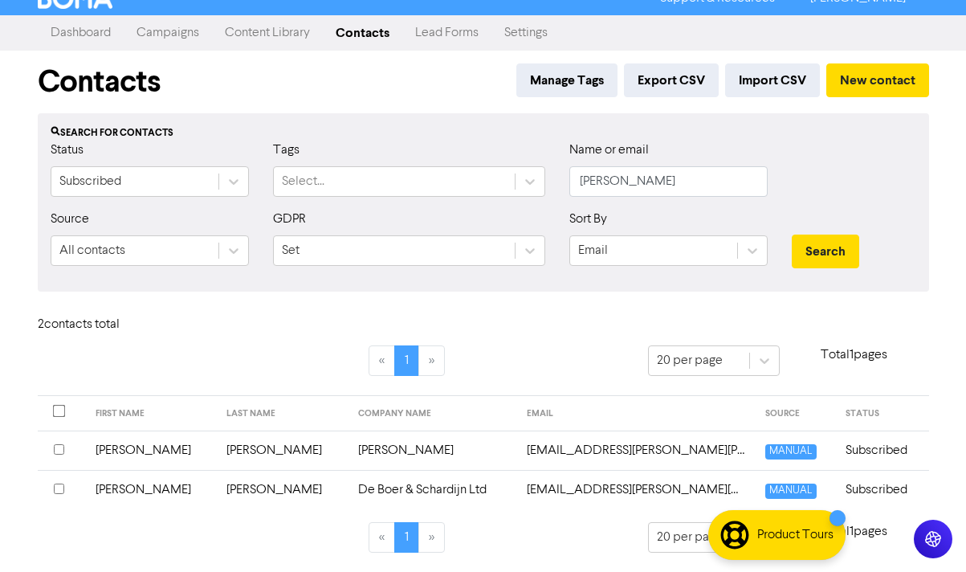
click at [569, 453] on td "[EMAIL_ADDRESS][PERSON_NAME][PERSON_NAME][DOMAIN_NAME]" at bounding box center [636, 449] width 238 height 39
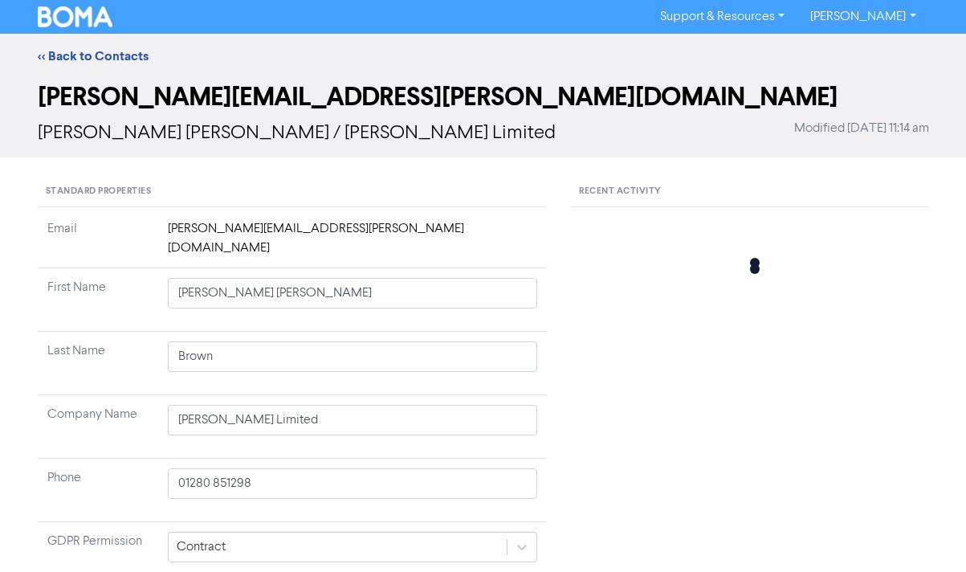
type input "[PERSON_NAME]"
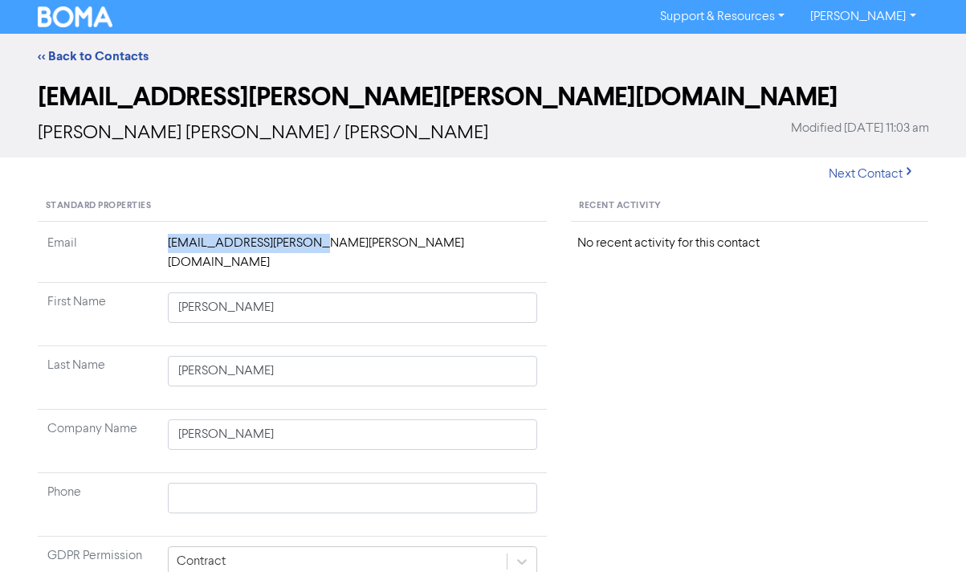
drag, startPoint x: 366, startPoint y: 249, endPoint x: 119, endPoint y: 238, distance: 247.5
click at [119, 238] on tr "Email [EMAIL_ADDRESS][PERSON_NAME][PERSON_NAME][DOMAIN_NAME]" at bounding box center [293, 258] width 510 height 49
copy tr "[EMAIL_ADDRESS][PERSON_NAME][PERSON_NAME][DOMAIN_NAME]"
drag, startPoint x: 901, startPoint y: 484, endPoint x: 869, endPoint y: 388, distance: 101.5
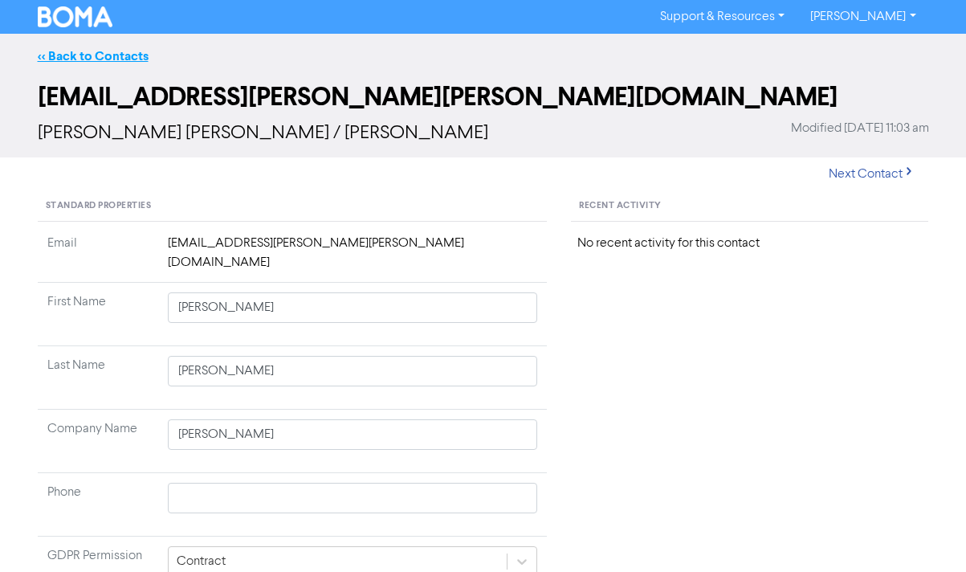
click at [61, 48] on link "<< Back to Contacts" at bounding box center [93, 56] width 111 height 16
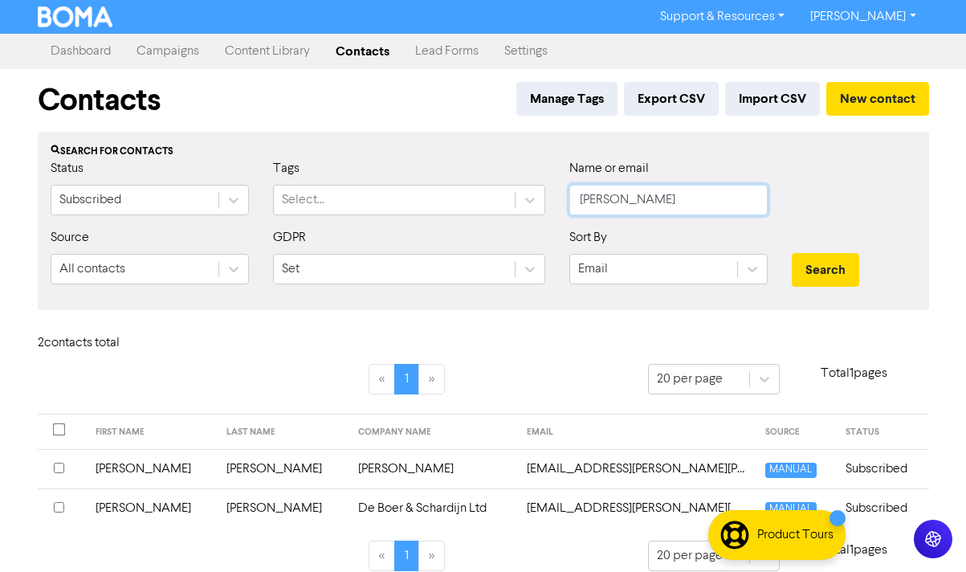
drag, startPoint x: 637, startPoint y: 202, endPoint x: 446, endPoint y: 173, distance: 194.1
click at [447, 170] on div "Status Subscribed Tags Select... Name or email [PERSON_NAME]" at bounding box center [483, 193] width 889 height 69
click at [792, 253] on button "Search" at bounding box center [825, 270] width 67 height 34
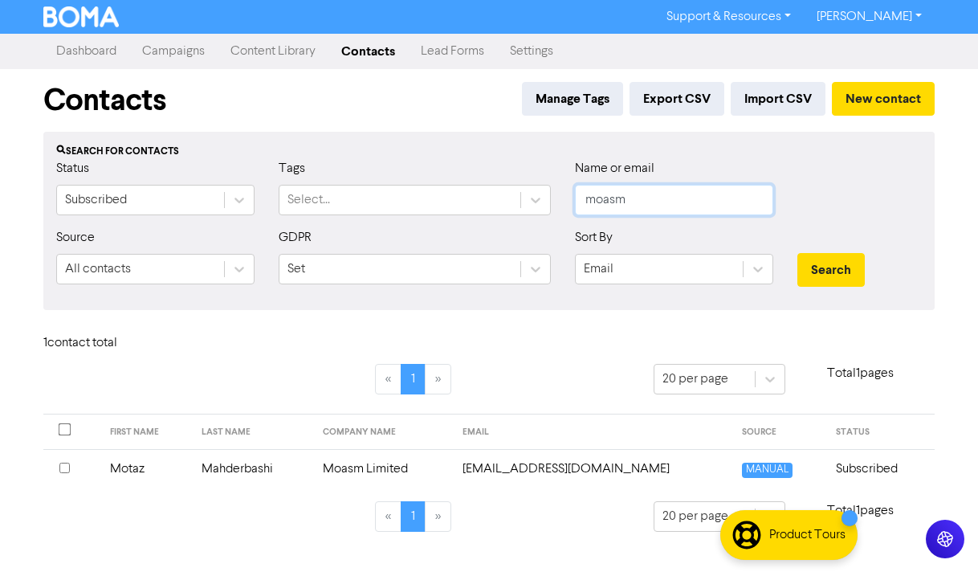
drag, startPoint x: 641, startPoint y: 197, endPoint x: 519, endPoint y: 181, distance: 124.0
click at [515, 180] on div "Status Subscribed Tags Select... Name or email moasm" at bounding box center [488, 193] width 889 height 69
click at [797, 253] on button "Search" at bounding box center [830, 270] width 67 height 34
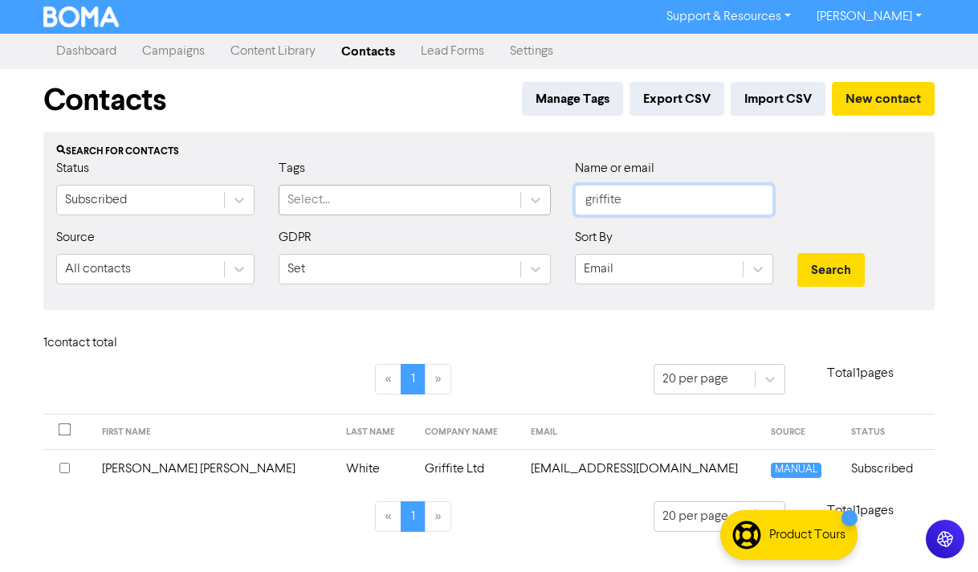
drag, startPoint x: 637, startPoint y: 203, endPoint x: 519, endPoint y: 189, distance: 118.8
click at [508, 188] on div "Status Subscribed Tags Select... Name or email griffite" at bounding box center [488, 193] width 889 height 69
type input "soundwave"
click at [797, 253] on button "Search" at bounding box center [830, 270] width 67 height 34
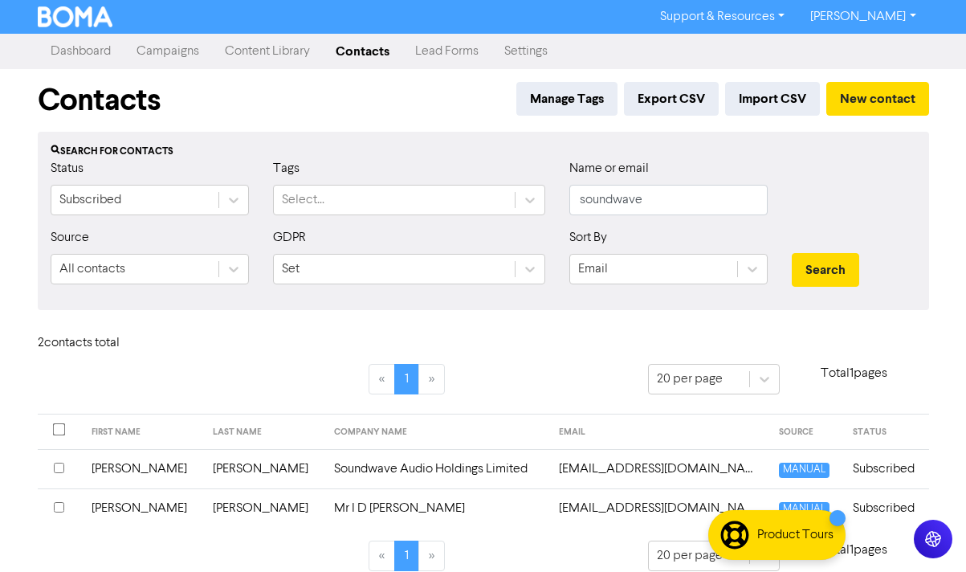
click at [488, 234] on div "GDPR Set" at bounding box center [409, 256] width 272 height 56
click at [394, 469] on td "Soundwave Audio Holdings Limited" at bounding box center [436, 468] width 225 height 39
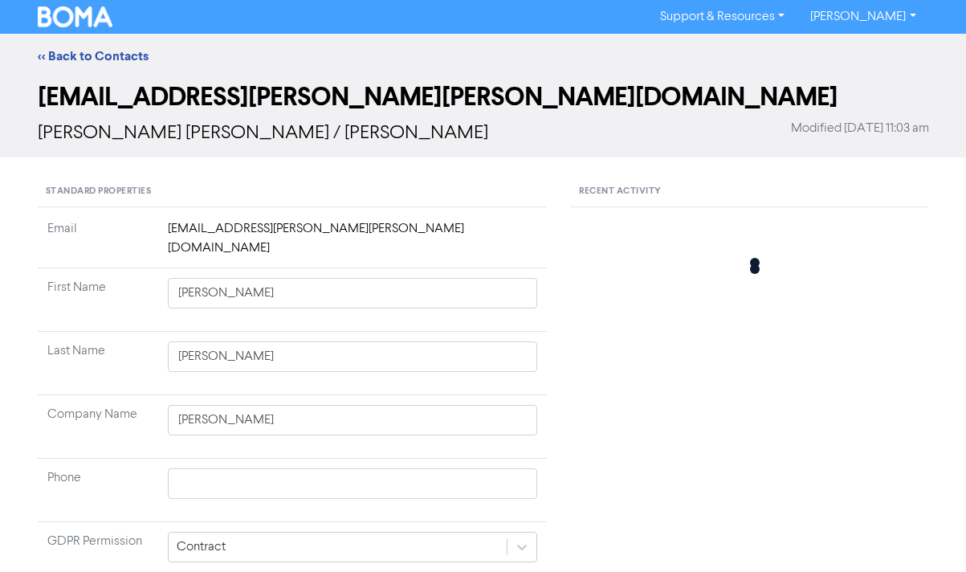
type input "[PERSON_NAME]"
type input "Soundwave Audio Holdings Limited"
type input "01295- 298288"
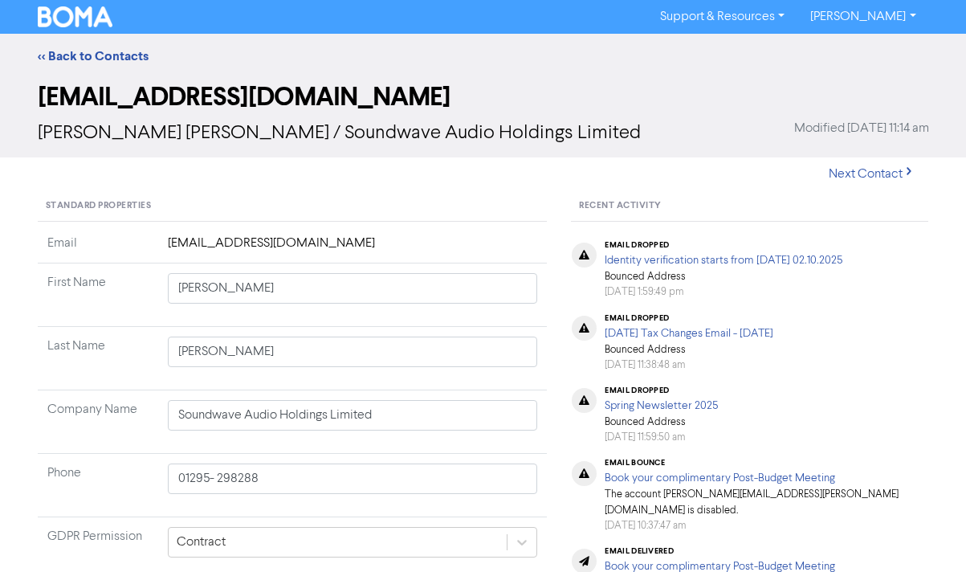
drag, startPoint x: 372, startPoint y: 245, endPoint x: 87, endPoint y: 239, distance: 284.2
click at [87, 239] on tr "Email [EMAIL_ADDRESS][DOMAIN_NAME]" at bounding box center [293, 249] width 510 height 30
copy tr "[EMAIL_ADDRESS][DOMAIN_NAME]"
click at [87, 51] on link "<< Back to Contacts" at bounding box center [93, 56] width 111 height 16
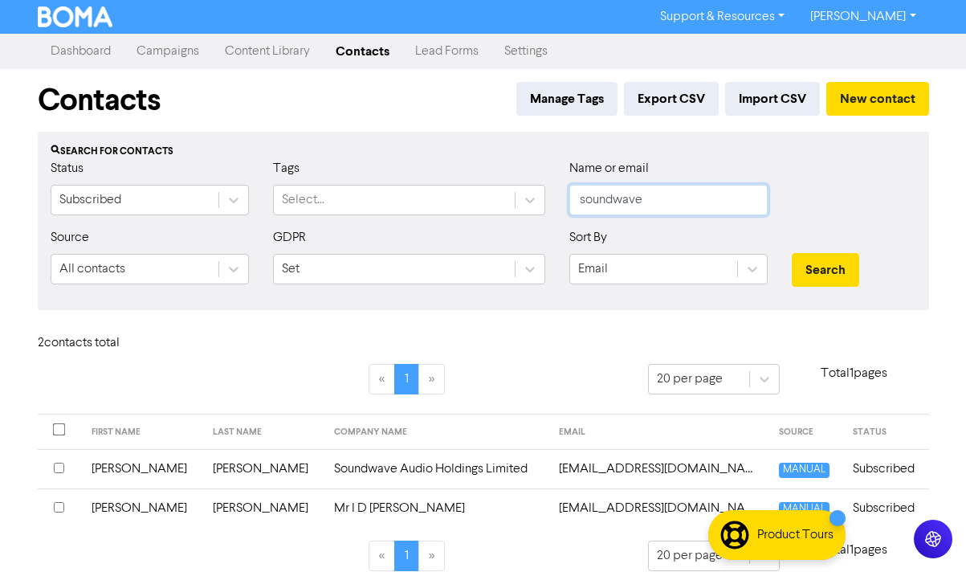
click at [653, 201] on input "soundwave" at bounding box center [668, 200] width 198 height 31
click at [792, 253] on button "Search" at bounding box center [825, 270] width 67 height 34
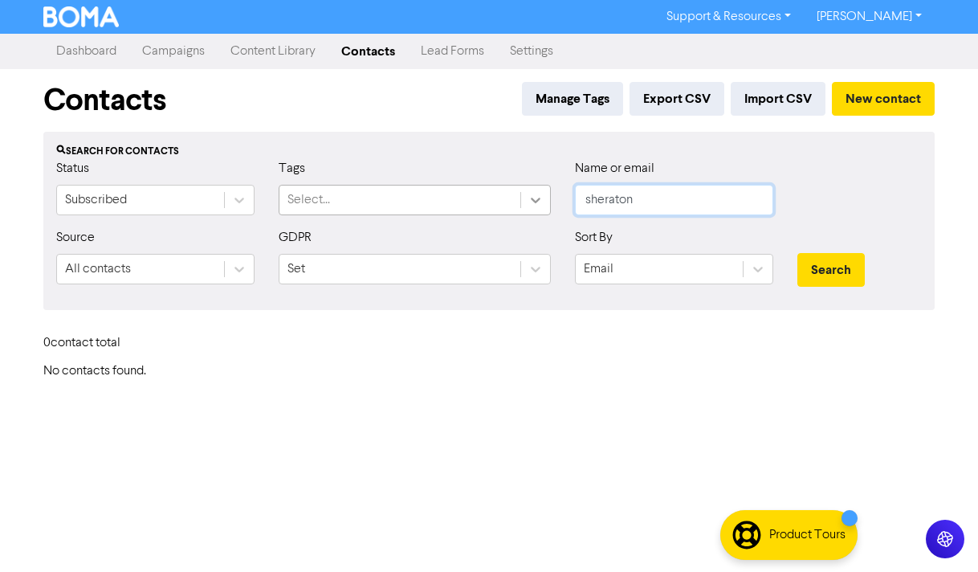
drag, startPoint x: 651, startPoint y: 202, endPoint x: 546, endPoint y: 204, distance: 105.2
click at [546, 204] on div "Status Subscribed Tags Select... Name or email sheraton" at bounding box center [488, 193] width 889 height 69
click at [797, 253] on button "Search" at bounding box center [830, 270] width 67 height 34
drag, startPoint x: 667, startPoint y: 201, endPoint x: 495, endPoint y: 202, distance: 171.8
click at [495, 201] on div "Status Subscribed Tags Select... Name or email pc-healer" at bounding box center [488, 193] width 889 height 69
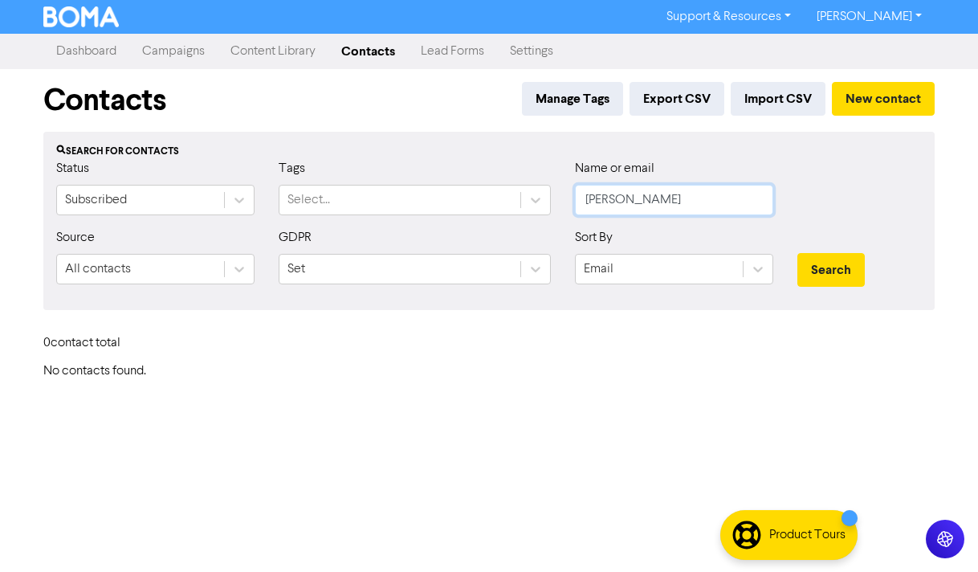
click at [797, 253] on button "Search" at bounding box center [830, 270] width 67 height 34
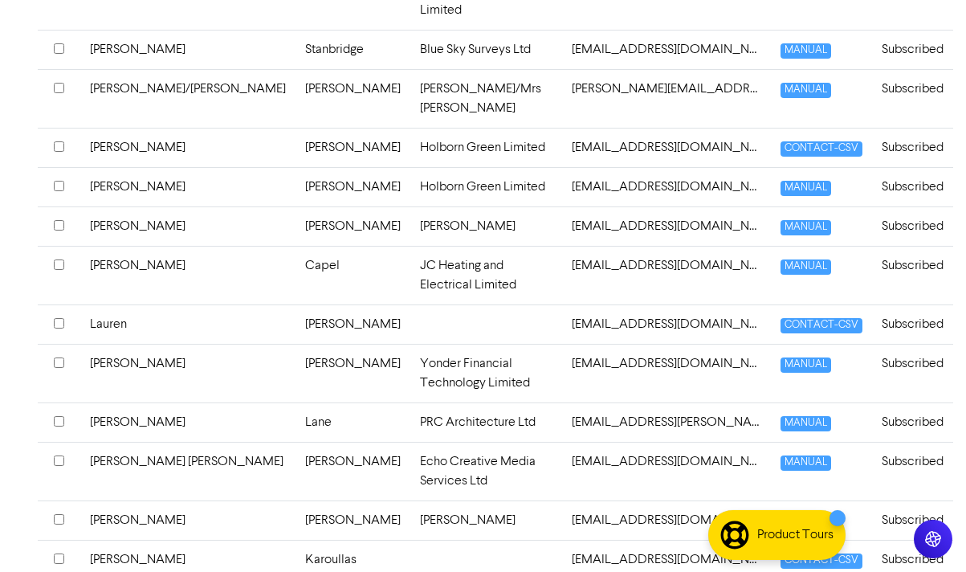
scroll to position [842, 0]
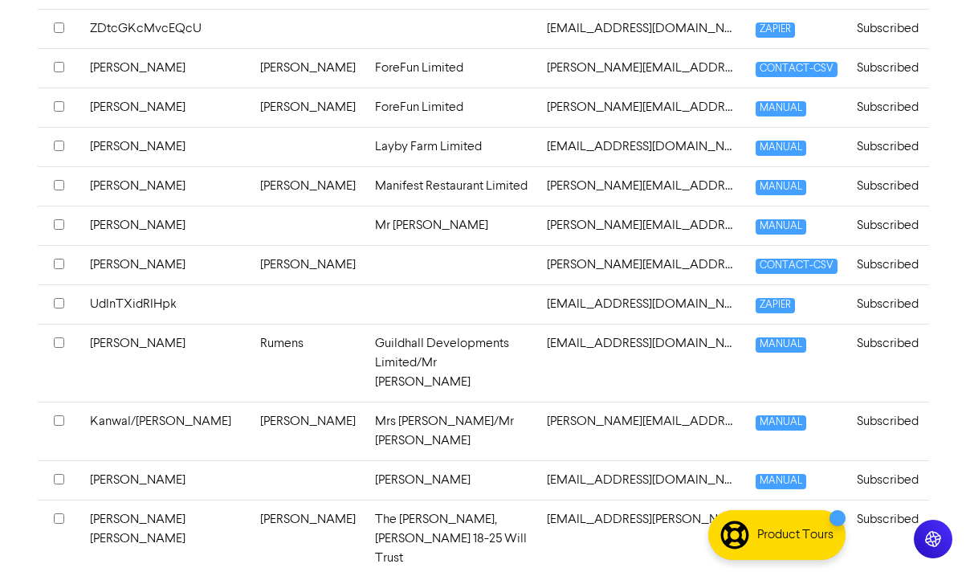
scroll to position [746, 0]
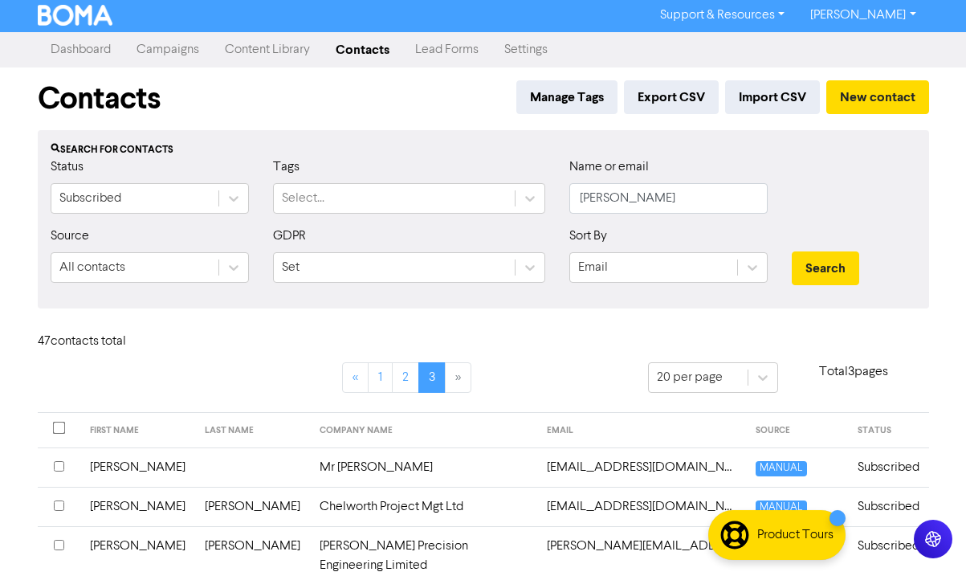
scroll to position [0, 0]
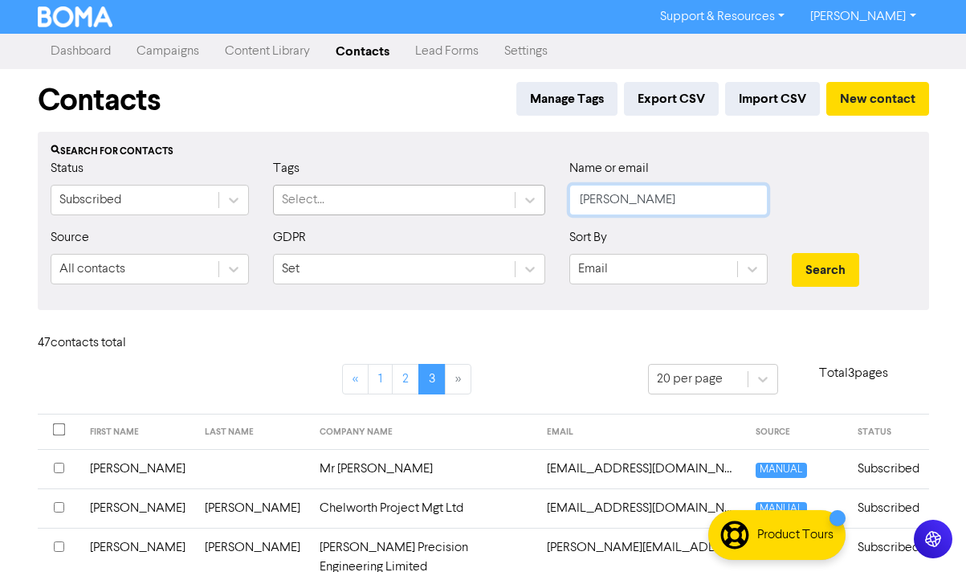
drag, startPoint x: 632, startPoint y: 201, endPoint x: 486, endPoint y: 195, distance: 145.4
click at [487, 195] on div "Status Subscribed Tags Select... Name or email [PERSON_NAME]" at bounding box center [483, 193] width 889 height 69
click at [792, 253] on button "Search" at bounding box center [825, 270] width 67 height 34
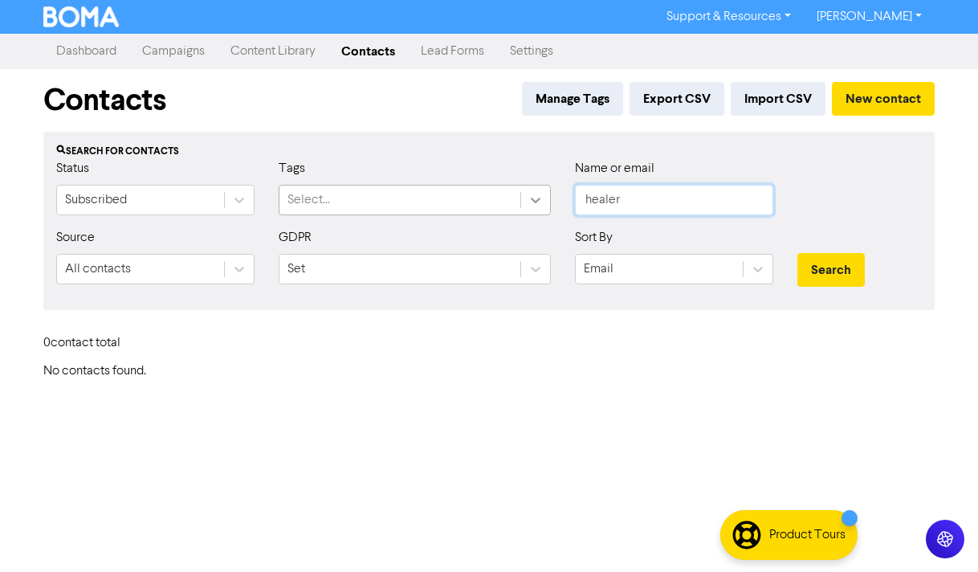
drag, startPoint x: 633, startPoint y: 202, endPoint x: 521, endPoint y: 193, distance: 112.7
click at [522, 193] on div "Status Subscribed Tags Select... Name or email healer" at bounding box center [488, 193] width 889 height 69
click at [797, 253] on button "Search" at bounding box center [830, 270] width 67 height 34
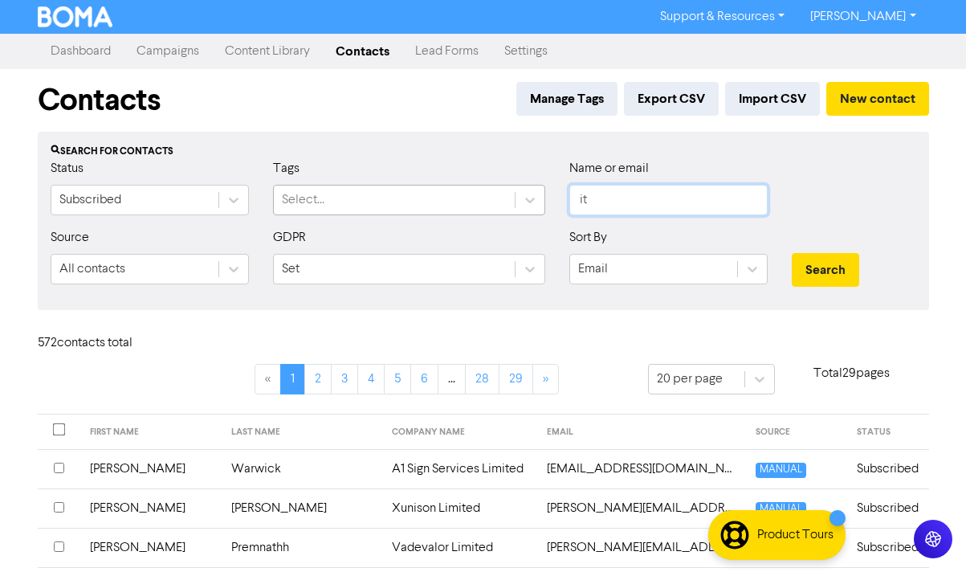
drag, startPoint x: 621, startPoint y: 198, endPoint x: 504, endPoint y: 187, distance: 117.7
click at [504, 187] on div "Status Subscribed Tags Select... Name or email it" at bounding box center [483, 193] width 889 height 69
click at [792, 253] on button "Search" at bounding box center [825, 270] width 67 height 34
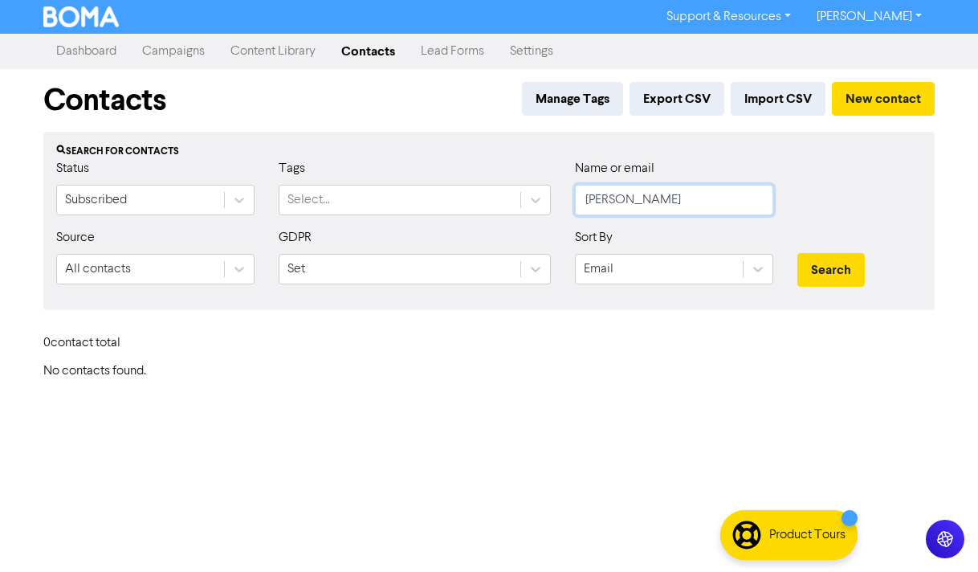
drag, startPoint x: 650, startPoint y: 202, endPoint x: 554, endPoint y: 191, distance: 97.0
click at [555, 191] on div "Status Subscribed Tags Select... Name or email [PERSON_NAME]" at bounding box center [488, 193] width 889 height 69
click at [797, 253] on button "Search" at bounding box center [830, 270] width 67 height 34
click at [705, 242] on div "Sort By Email" at bounding box center [674, 256] width 198 height 56
drag, startPoint x: 684, startPoint y: 200, endPoint x: 451, endPoint y: 193, distance: 232.9
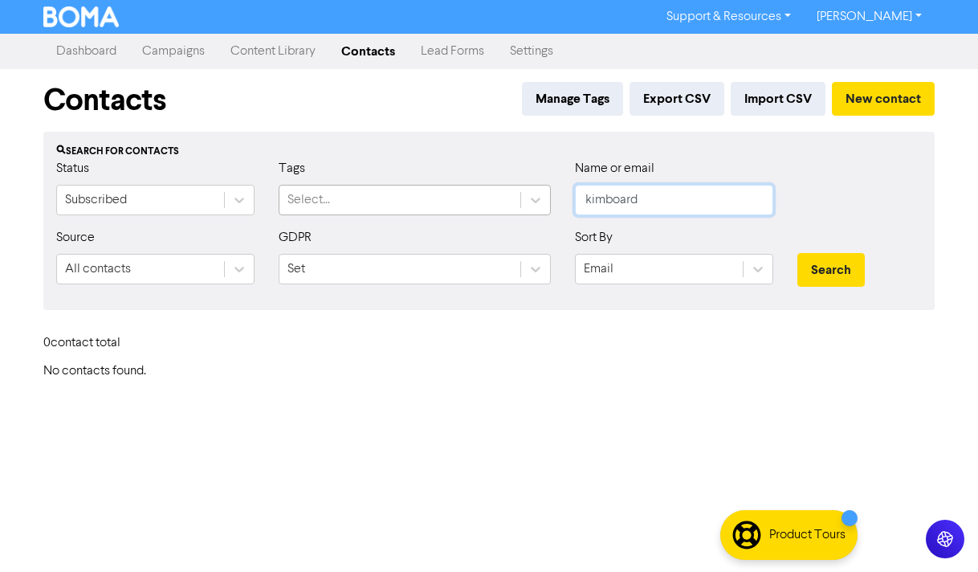
click at [451, 193] on div "Status Subscribed Tags Select... Name or email kimboard" at bounding box center [488, 193] width 889 height 69
type input "[PERSON_NAME]"
click at [797, 253] on button "Search" at bounding box center [830, 270] width 67 height 34
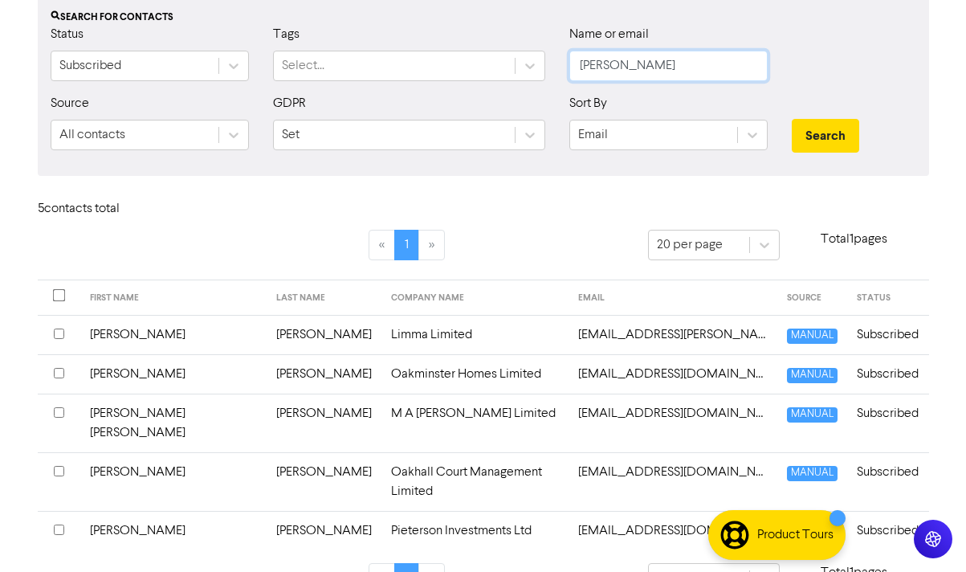
scroll to position [136, 0]
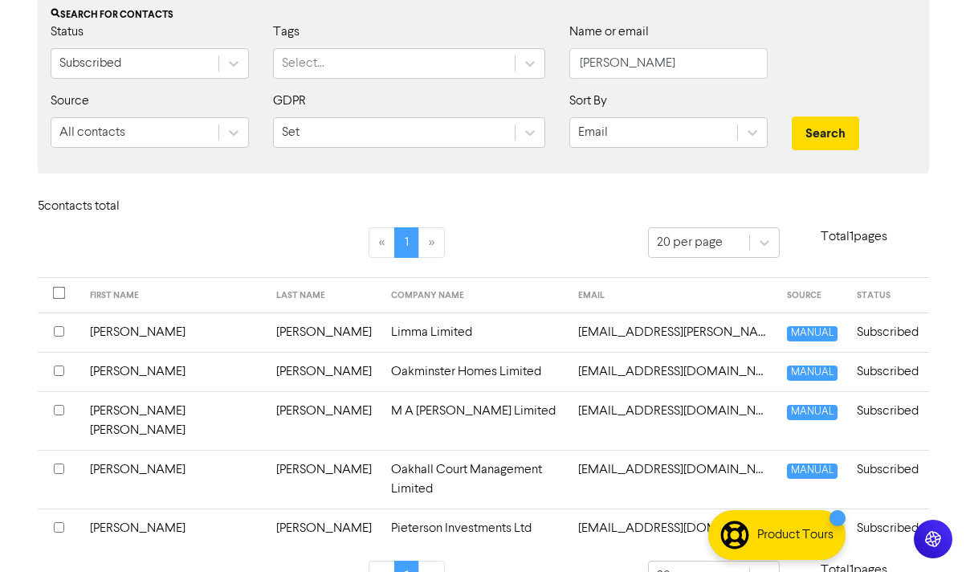
click at [641, 411] on td "[EMAIL_ADDRESS][DOMAIN_NAME]" at bounding box center [672, 420] width 209 height 59
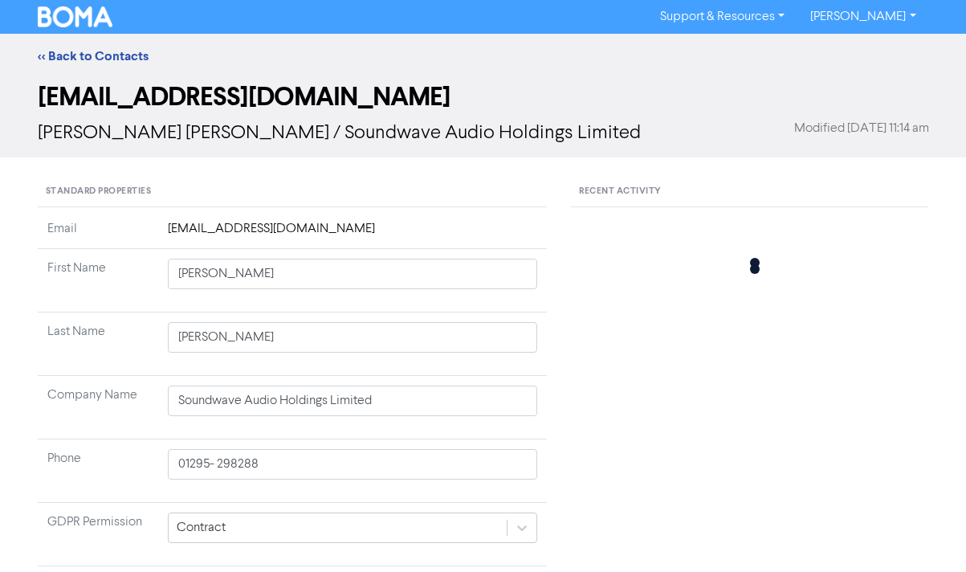
type input "[PERSON_NAME] [PERSON_NAME]"
type input "[PERSON_NAME]"
type input "M A [PERSON_NAME] Limited"
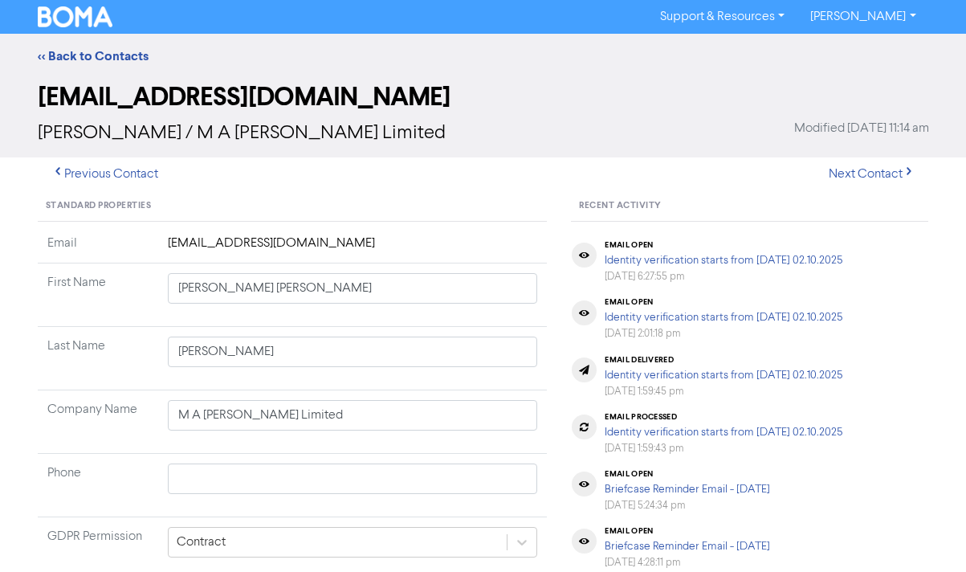
click at [78, 48] on link "<< Back to Contacts" at bounding box center [93, 56] width 111 height 16
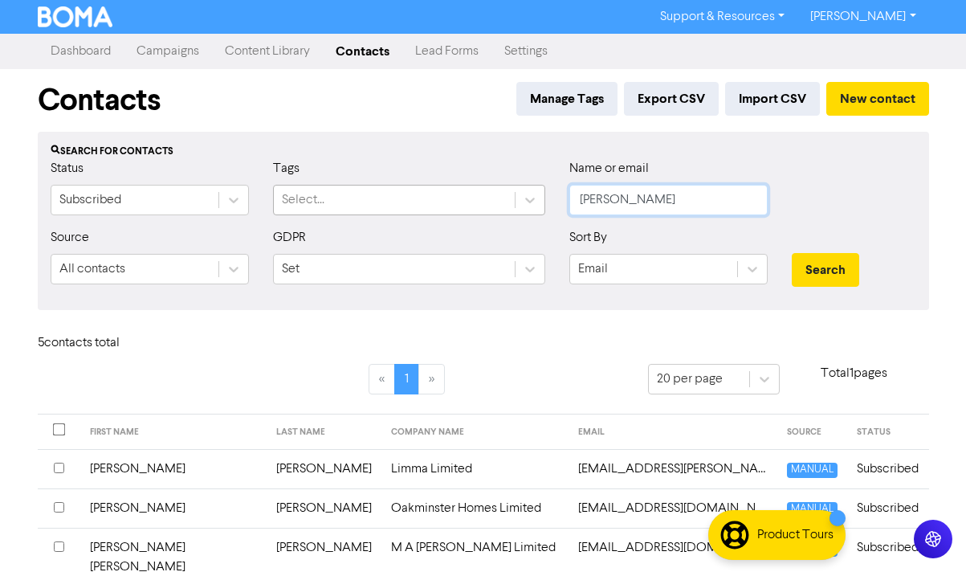
drag, startPoint x: 622, startPoint y: 203, endPoint x: 474, endPoint y: 193, distance: 148.9
click at [475, 193] on div "Status Subscribed Tags Select... Name or email [PERSON_NAME]" at bounding box center [483, 193] width 889 height 69
click at [792, 253] on button "Search" at bounding box center [825, 270] width 67 height 34
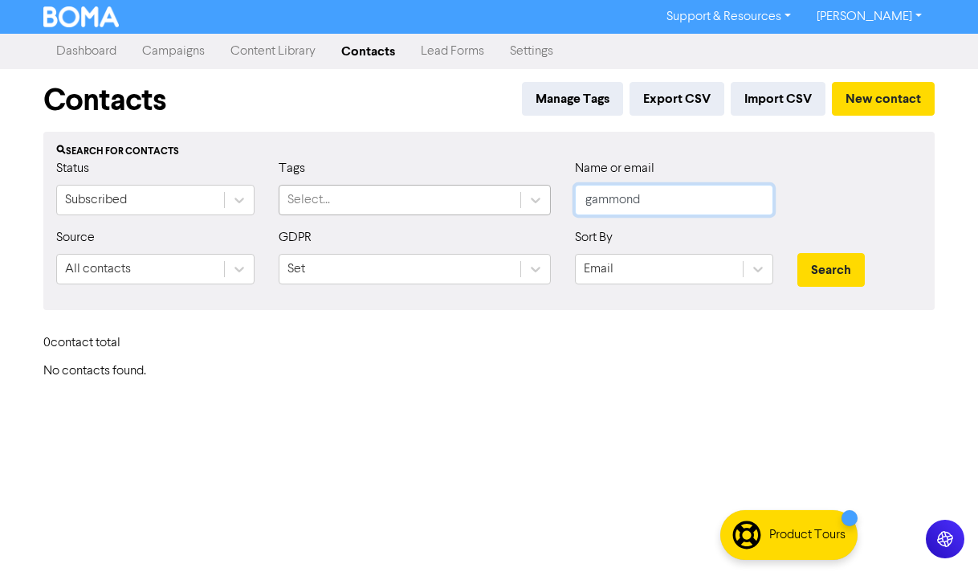
drag, startPoint x: 660, startPoint y: 196, endPoint x: 457, endPoint y: 205, distance: 203.3
click at [457, 205] on div "Status Subscribed Tags Select... Name or email gammond" at bounding box center [488, 193] width 889 height 69
click at [797, 253] on button "Search" at bounding box center [830, 270] width 67 height 34
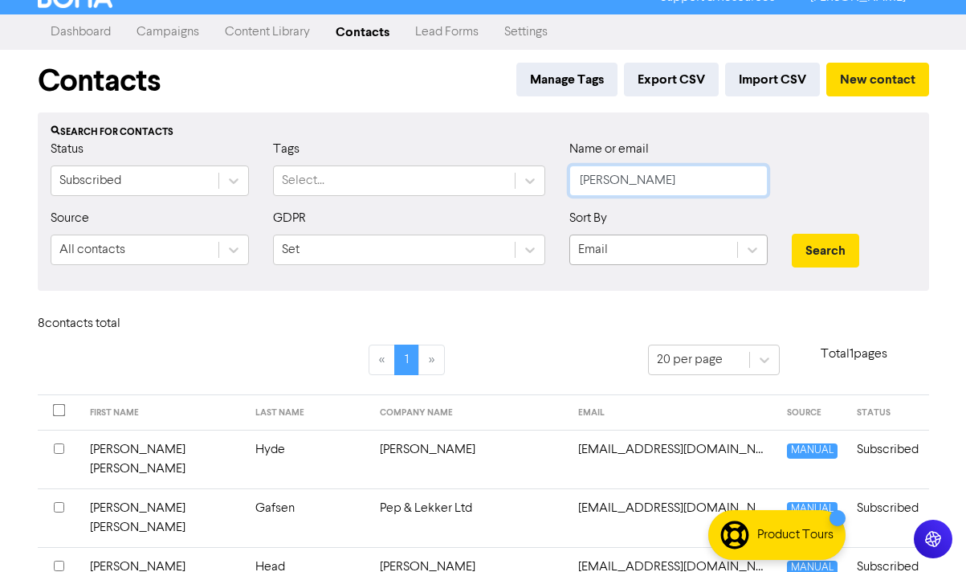
scroll to position [14, 0]
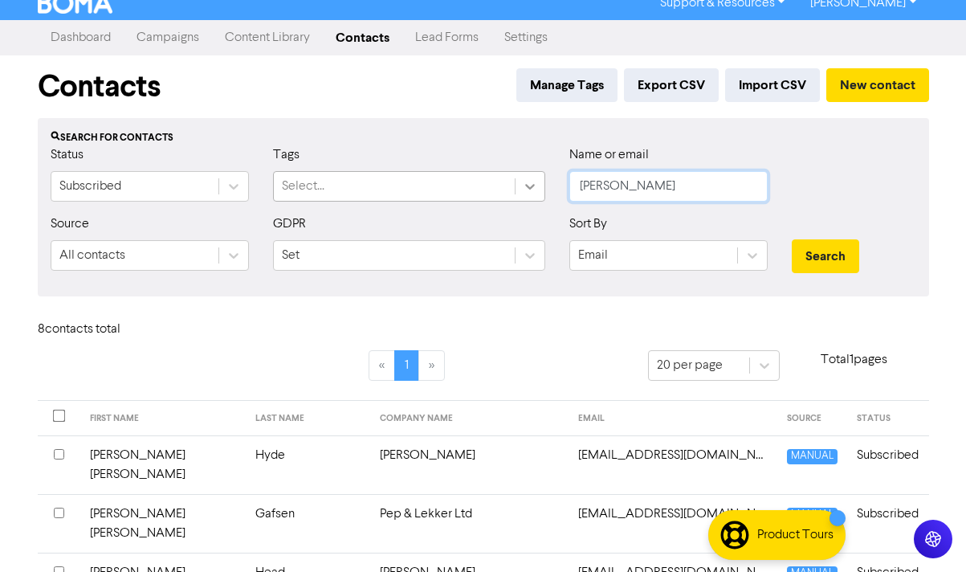
drag, startPoint x: 682, startPoint y: 181, endPoint x: 543, endPoint y: 191, distance: 140.1
click at [543, 191] on div "Status Subscribed Tags Select... Name or email [PERSON_NAME]" at bounding box center [483, 179] width 889 height 69
type input "peterhealy"
click at [792, 239] on button "Search" at bounding box center [825, 256] width 67 height 34
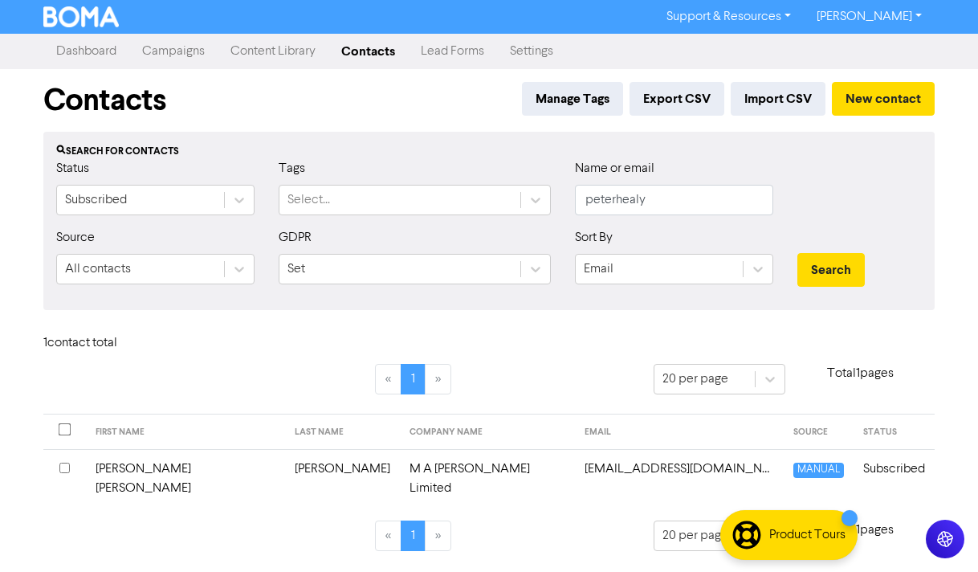
click at [400, 466] on td "M A [PERSON_NAME] Limited" at bounding box center [487, 478] width 174 height 59
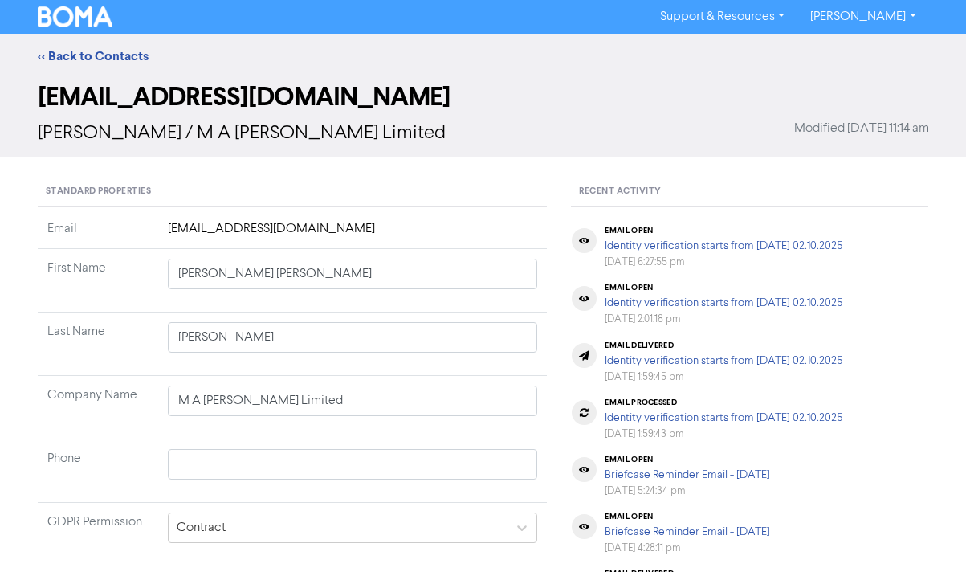
drag, startPoint x: 397, startPoint y: 137, endPoint x: 245, endPoint y: 132, distance: 151.8
click at [245, 132] on div "[PERSON_NAME] / M A [PERSON_NAME] Limited Modified [DATE] 11:14 am" at bounding box center [483, 133] width 891 height 29
click at [502, 503] on td "Contract" at bounding box center [352, 534] width 389 height 63
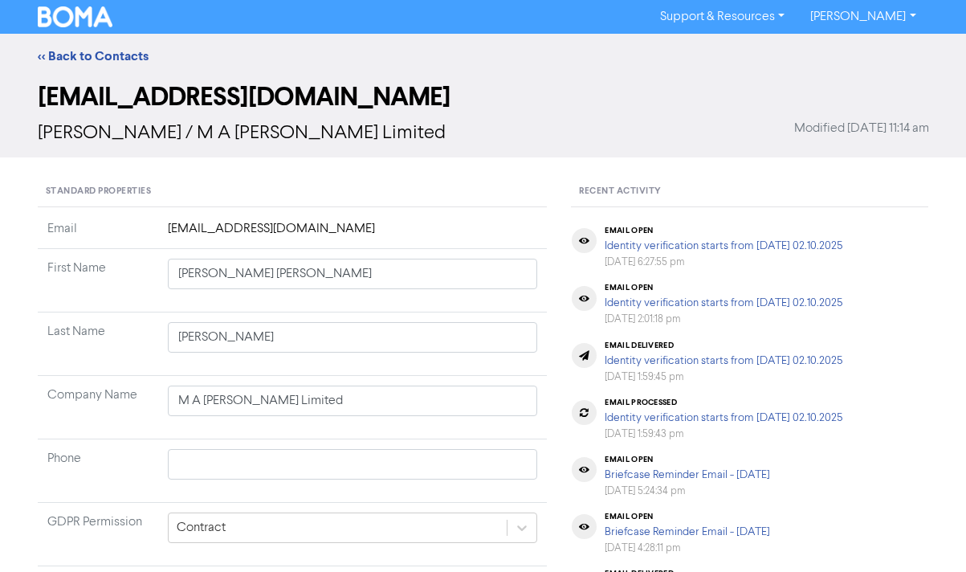
click at [84, 54] on link "<< Back to Contacts" at bounding box center [93, 56] width 111 height 16
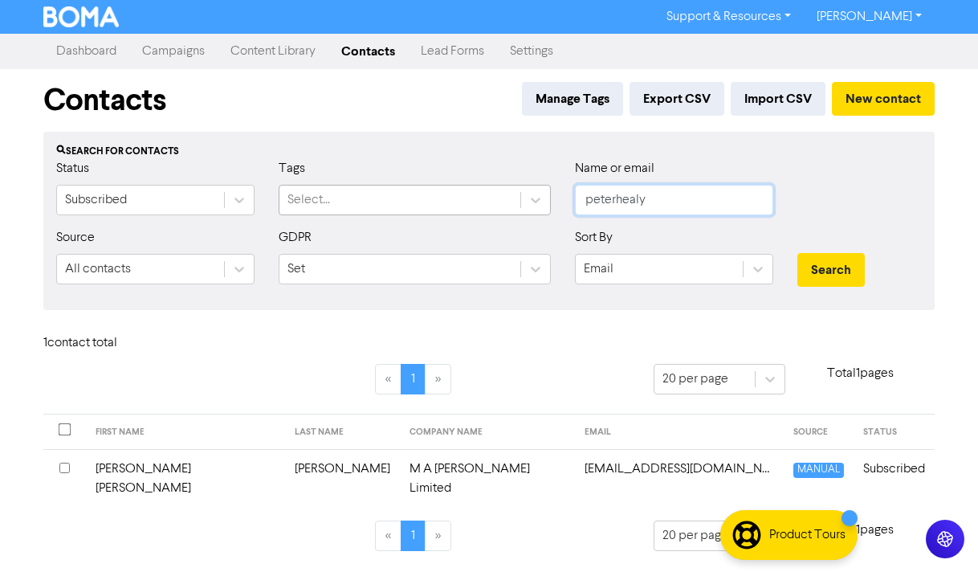
click at [492, 189] on div "Status Subscribed Tags Select... Name or email peterhealy" at bounding box center [488, 193] width 889 height 69
click at [797, 253] on button "Search" at bounding box center [830, 270] width 67 height 34
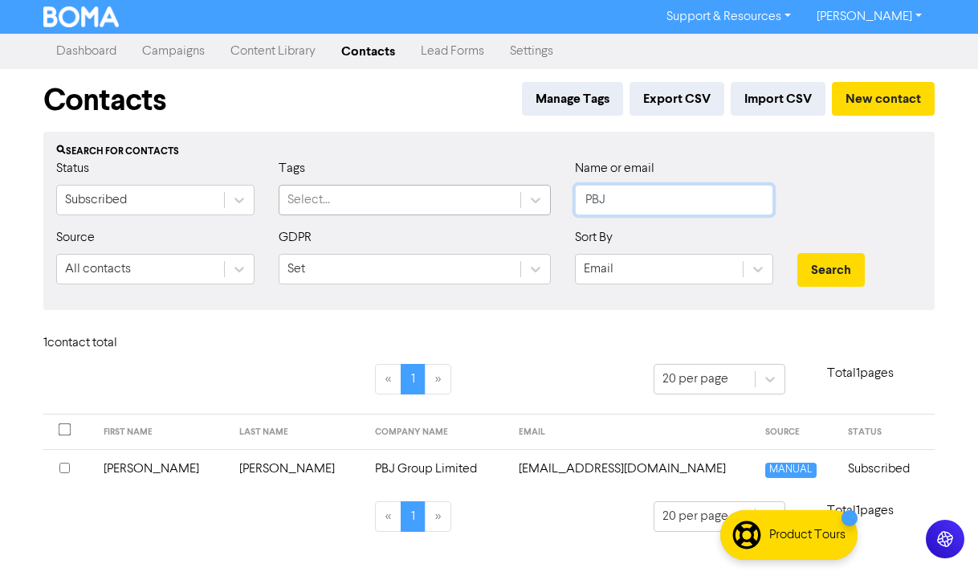
drag, startPoint x: 657, startPoint y: 192, endPoint x: 519, endPoint y: 188, distance: 138.9
click at [521, 189] on div "Status Subscribed Tags Select... Name or email PBJ" at bounding box center [488, 193] width 889 height 69
click at [797, 253] on button "Search" at bounding box center [830, 270] width 67 height 34
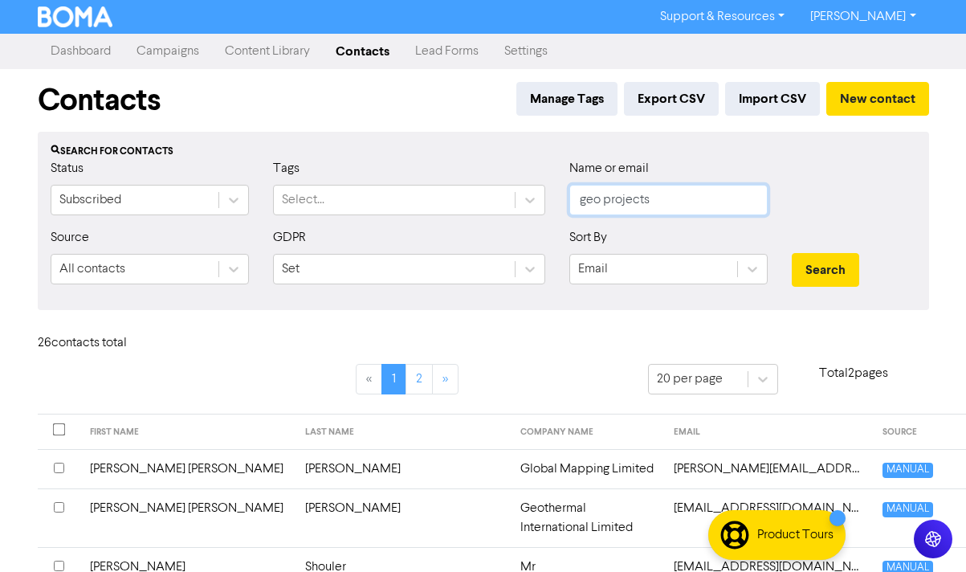
click at [792, 253] on button "Search" at bounding box center [825, 270] width 67 height 34
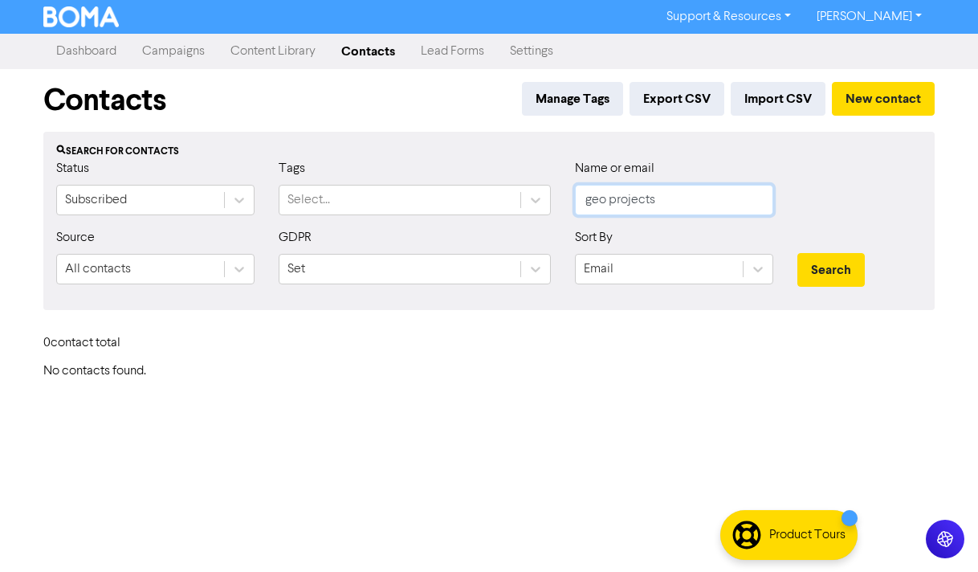
drag, startPoint x: 680, startPoint y: 193, endPoint x: 348, endPoint y: 124, distance: 339.4
click at [348, 124] on div "Contacts Manage Tags Export CSV Import CSV New contact Search for contacts Stat…" at bounding box center [488, 224] width 915 height 310
click at [797, 253] on button "Search" at bounding box center [830, 270] width 67 height 34
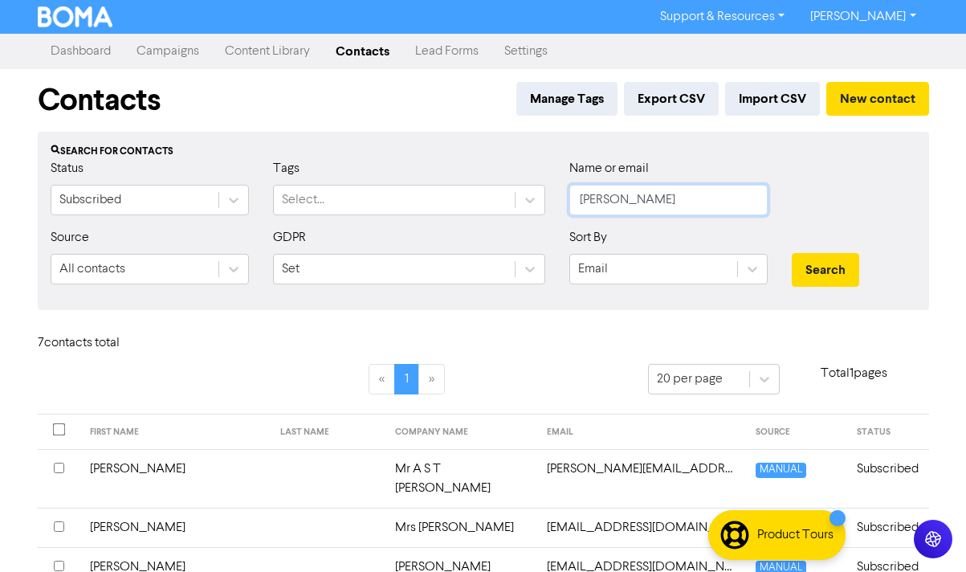
drag, startPoint x: 645, startPoint y: 193, endPoint x: 476, endPoint y: 177, distance: 169.3
click at [476, 177] on div "Status Subscribed Tags Select... Name or email [PERSON_NAME]" at bounding box center [483, 193] width 889 height 69
click at [792, 253] on button "Search" at bounding box center [825, 270] width 67 height 34
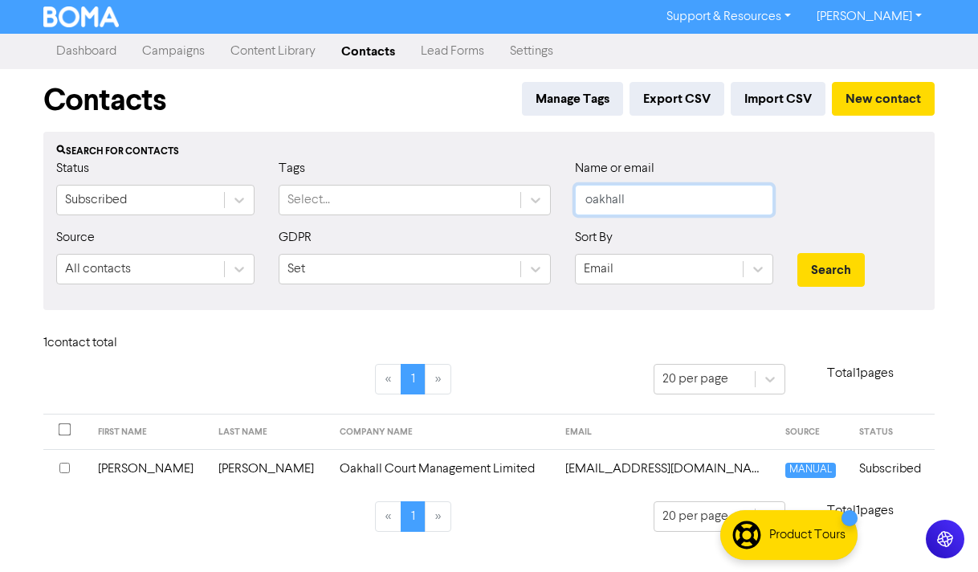
click at [660, 189] on input "oakhall" at bounding box center [674, 200] width 198 height 31
drag, startPoint x: 660, startPoint y: 189, endPoint x: 560, endPoint y: 185, distance: 100.5
click at [560, 185] on div "Status Subscribed Tags Select... Name or email oakhall" at bounding box center [488, 193] width 889 height 69
click at [797, 253] on button "Search" at bounding box center [830, 270] width 67 height 34
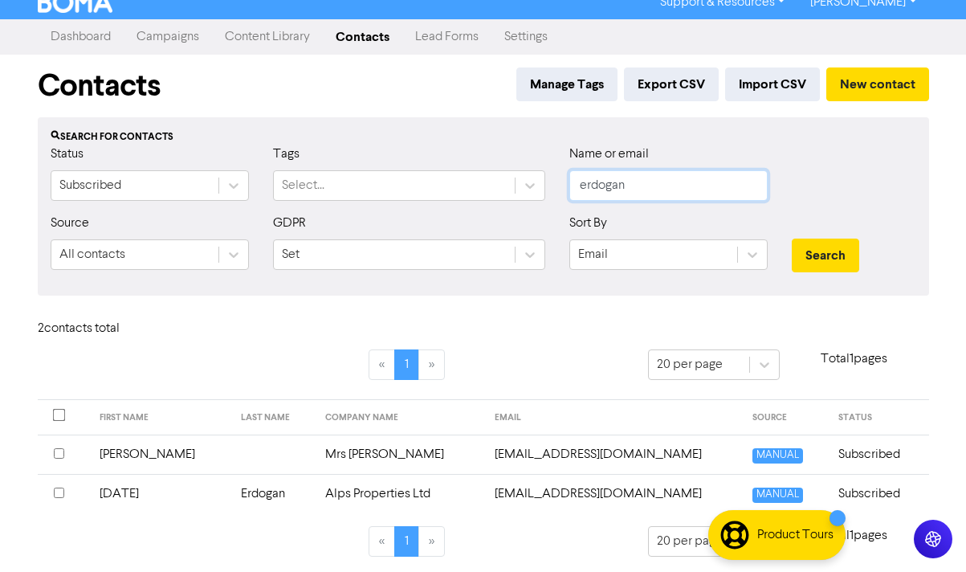
scroll to position [18, 0]
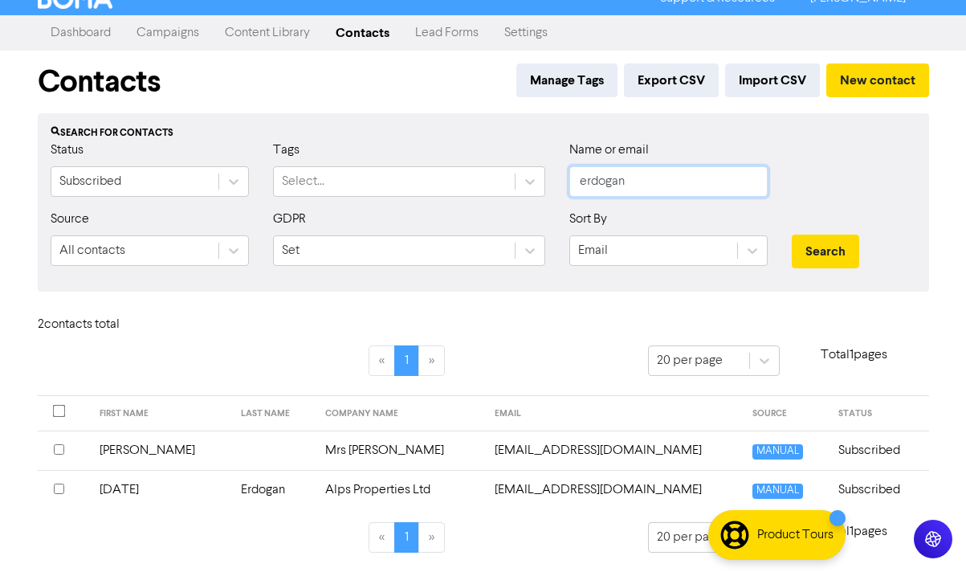
drag, startPoint x: 684, startPoint y: 176, endPoint x: 491, endPoint y: 162, distance: 193.1
click at [491, 162] on div "Status Subscribed Tags Select... Name or email erdogan" at bounding box center [483, 174] width 889 height 69
type input "v"
click at [792, 234] on button "Search" at bounding box center [825, 251] width 67 height 34
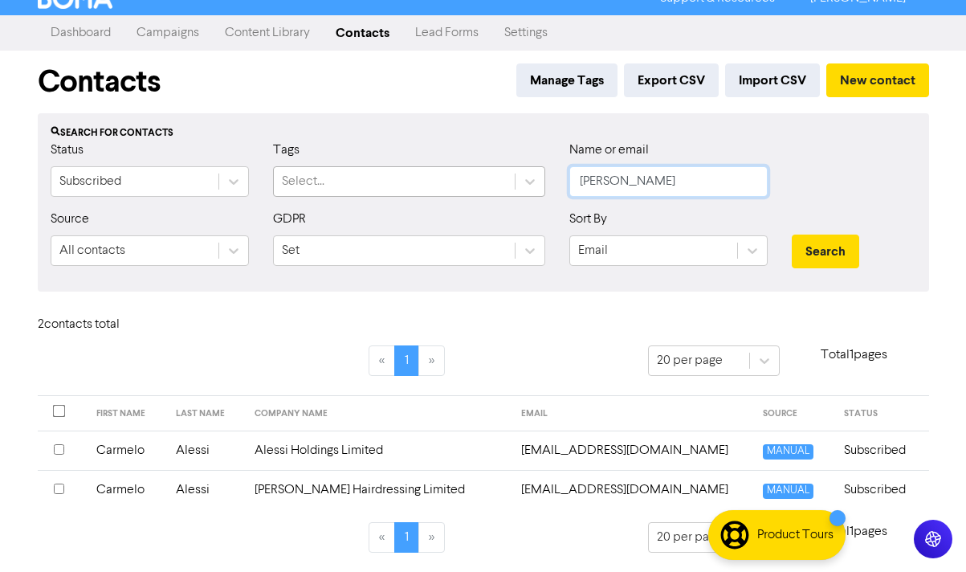
drag, startPoint x: 668, startPoint y: 185, endPoint x: 438, endPoint y: 174, distance: 229.9
click at [442, 173] on div "Status Subscribed Tags Select... Name or email [PERSON_NAME]" at bounding box center [483, 174] width 889 height 69
click at [792, 234] on button "Search" at bounding box center [825, 251] width 67 height 34
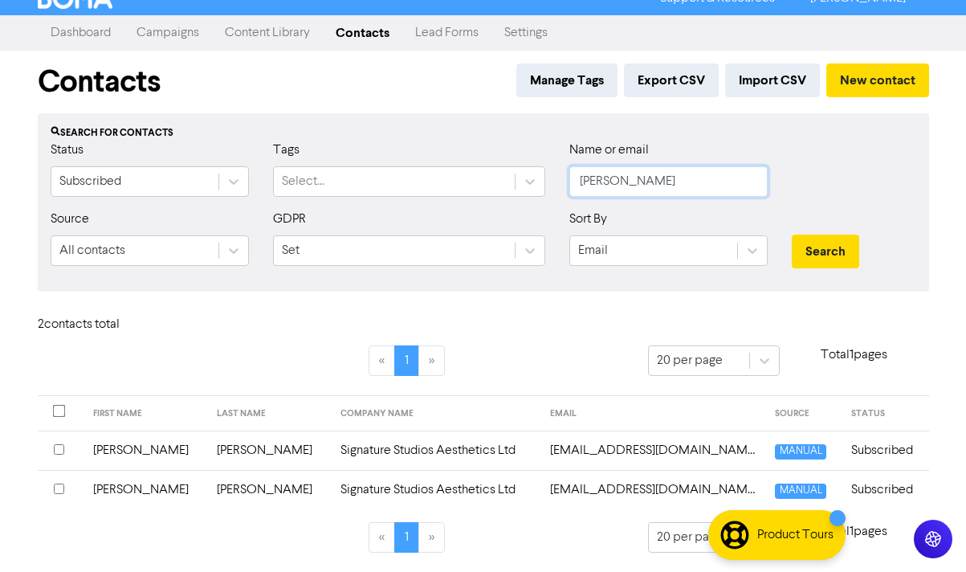
drag, startPoint x: 628, startPoint y: 179, endPoint x: 417, endPoint y: 161, distance: 211.9
click at [417, 161] on div "Status Subscribed Tags Select... Name or email [PERSON_NAME]" at bounding box center [483, 174] width 889 height 69
click at [792, 234] on button "Search" at bounding box center [825, 251] width 67 height 34
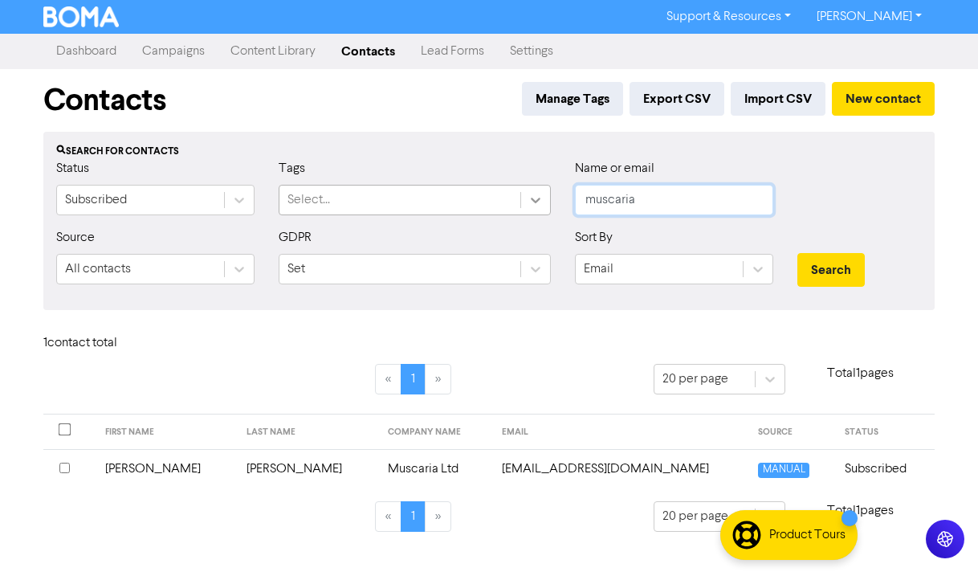
drag, startPoint x: 660, startPoint y: 199, endPoint x: 534, endPoint y: 193, distance: 126.2
click at [535, 190] on div "Status Subscribed Tags Select... Name or email muscaria" at bounding box center [488, 193] width 889 height 69
click at [797, 253] on button "Search" at bounding box center [830, 270] width 67 height 34
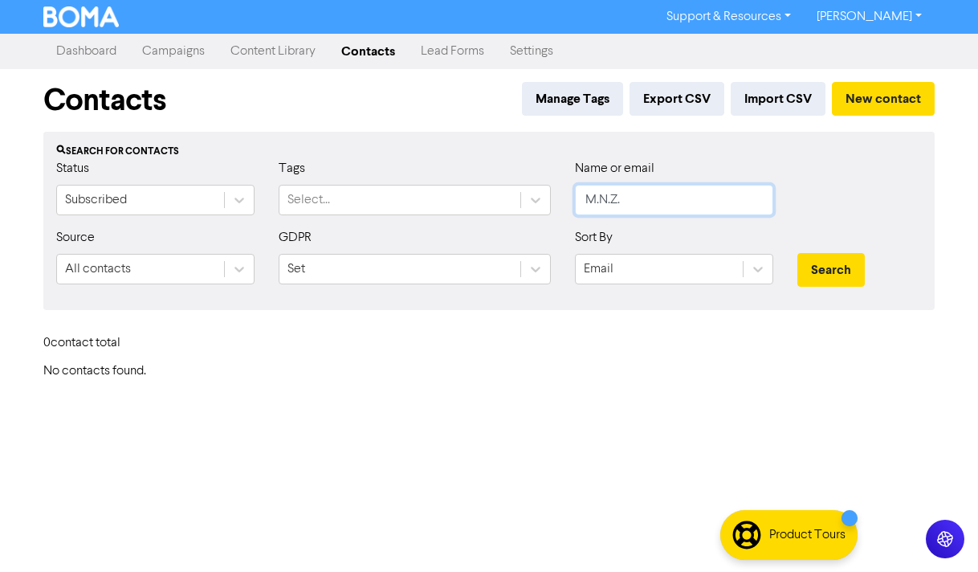
drag, startPoint x: 628, startPoint y: 203, endPoint x: 444, endPoint y: 165, distance: 187.8
click at [444, 165] on div "Status Subscribed Tags Select... Name or email M.N.Z." at bounding box center [488, 193] width 889 height 69
click at [797, 253] on button "Search" at bounding box center [830, 270] width 67 height 34
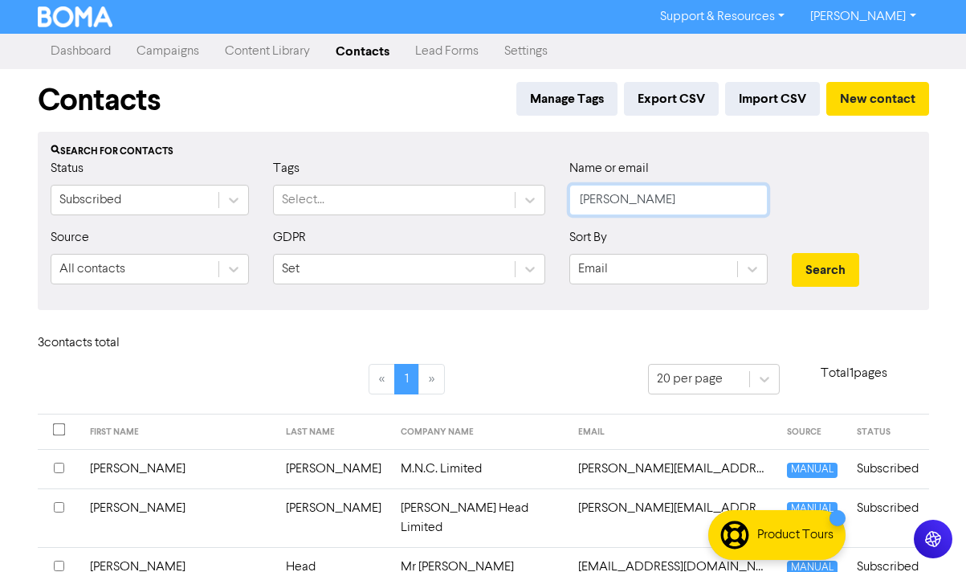
drag, startPoint x: 676, startPoint y: 196, endPoint x: 518, endPoint y: 171, distance: 160.1
click at [518, 171] on div "Status Subscribed Tags Select... Name or email [PERSON_NAME]" at bounding box center [483, 193] width 889 height 69
click at [792, 253] on button "Search" at bounding box center [825, 270] width 67 height 34
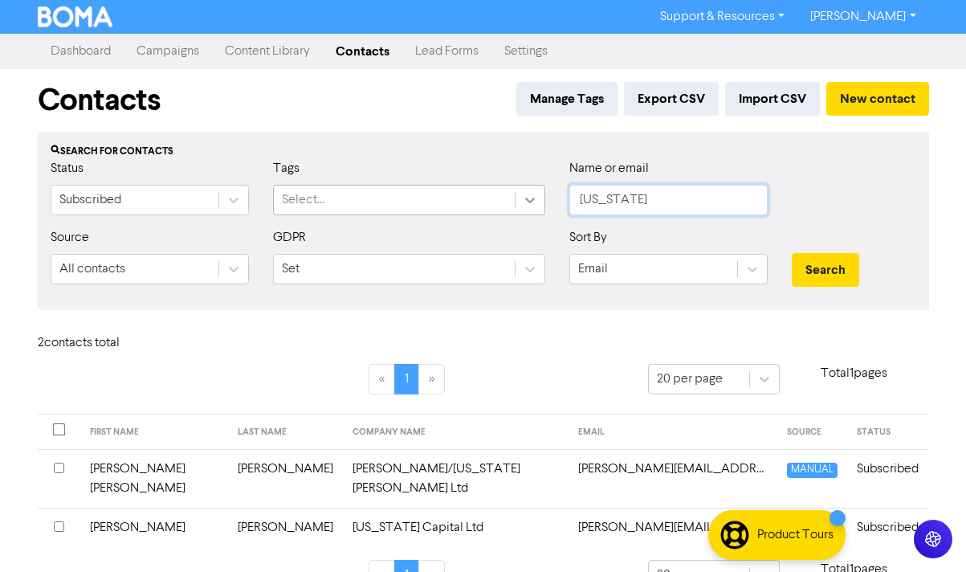
drag, startPoint x: 630, startPoint y: 198, endPoint x: 521, endPoint y: 189, distance: 109.6
click at [521, 189] on div "Status Subscribed Tags Select... Name or email [US_STATE]" at bounding box center [483, 193] width 889 height 69
click at [792, 253] on button "Search" at bounding box center [825, 270] width 67 height 34
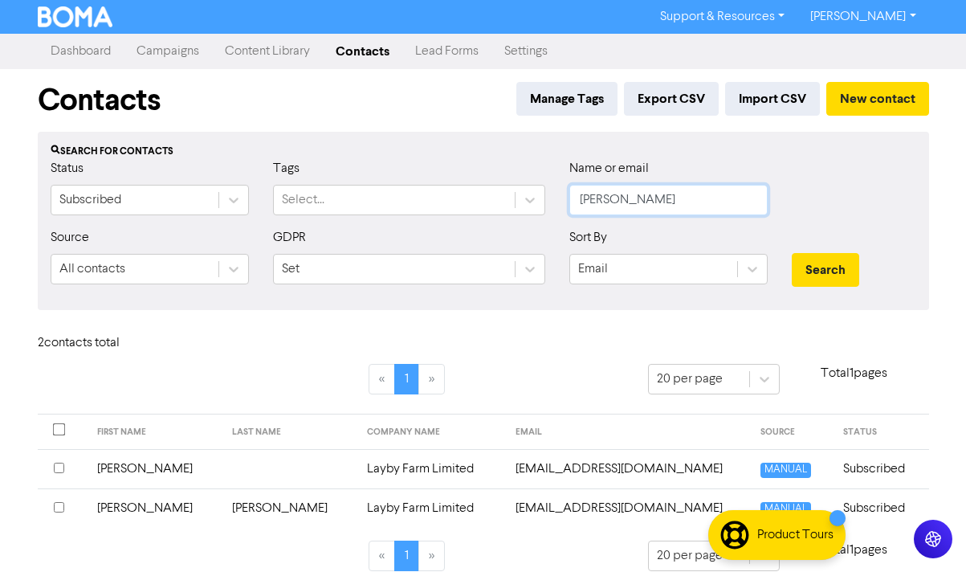
drag, startPoint x: 648, startPoint y: 201, endPoint x: 566, endPoint y: 203, distance: 81.9
click at [573, 203] on input "[PERSON_NAME]" at bounding box center [668, 200] width 198 height 31
click at [792, 253] on button "Search" at bounding box center [825, 270] width 67 height 34
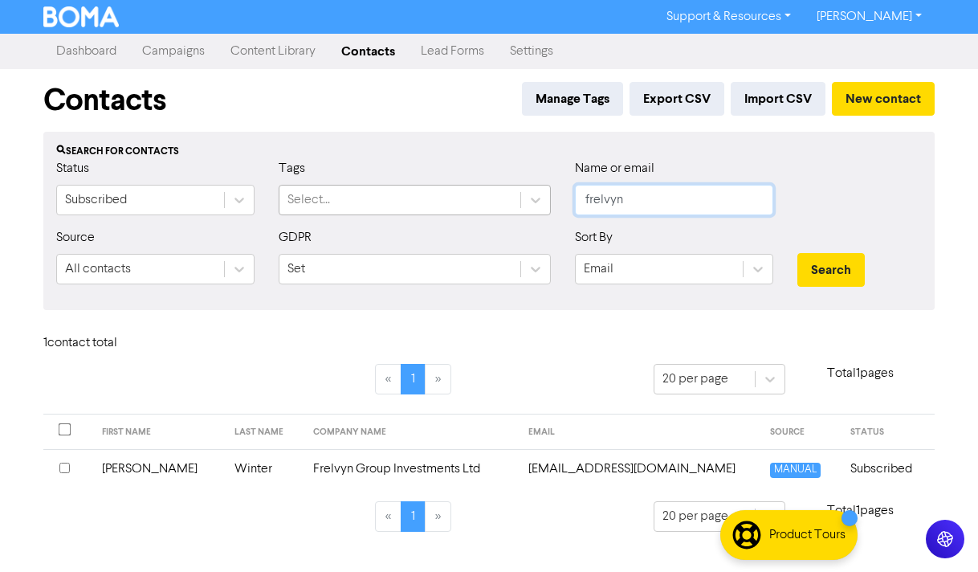
drag, startPoint x: 572, startPoint y: 188, endPoint x: 494, endPoint y: 185, distance: 77.9
click at [494, 184] on div "Status Subscribed Tags Select... Name or email frelvyn" at bounding box center [488, 193] width 889 height 69
click at [797, 253] on button "Search" at bounding box center [830, 270] width 67 height 34
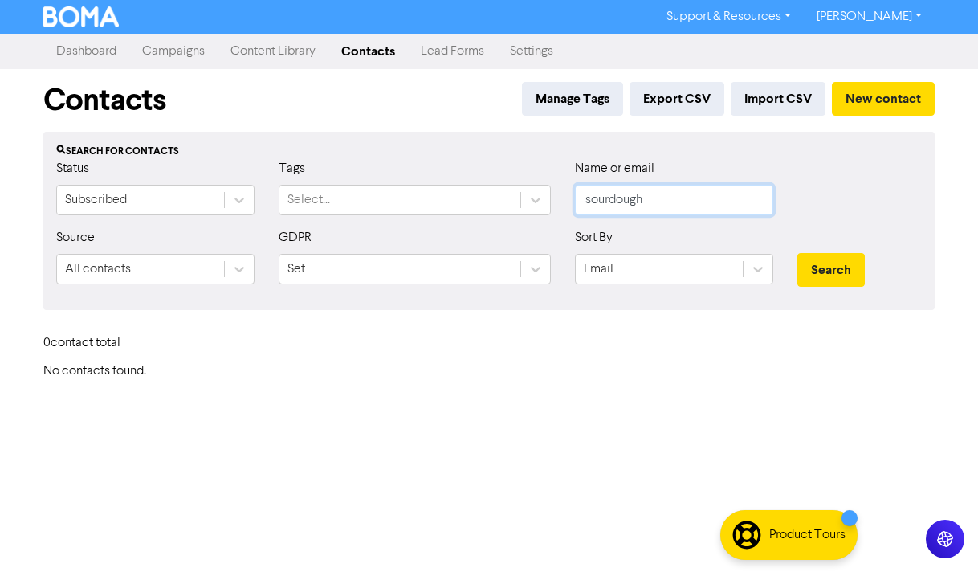
drag, startPoint x: 645, startPoint y: 194, endPoint x: 515, endPoint y: 174, distance: 131.6
click at [515, 173] on div "Status Subscribed Tags Select... Name or email sourdough" at bounding box center [488, 193] width 889 height 69
type input "[PERSON_NAME]"
click at [797, 253] on button "Search" at bounding box center [830, 270] width 67 height 34
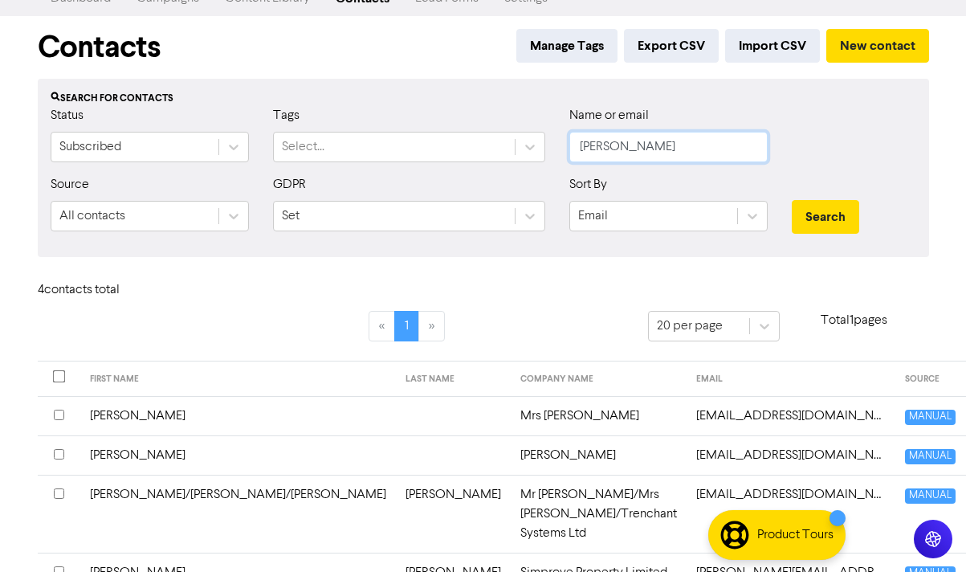
scroll to position [116, 0]
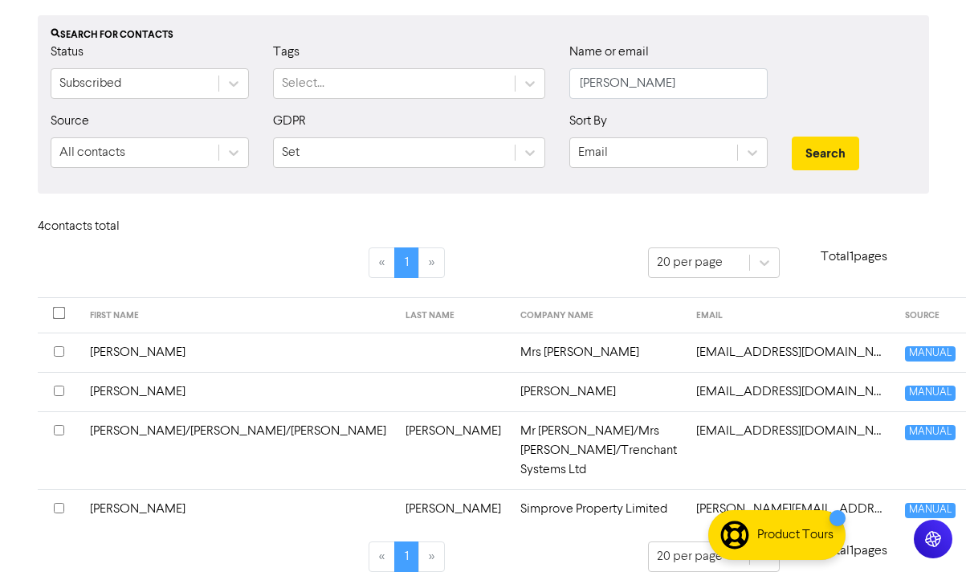
click at [686, 489] on td "[PERSON_NAME][EMAIL_ADDRESS][DOMAIN_NAME]" at bounding box center [790, 508] width 209 height 39
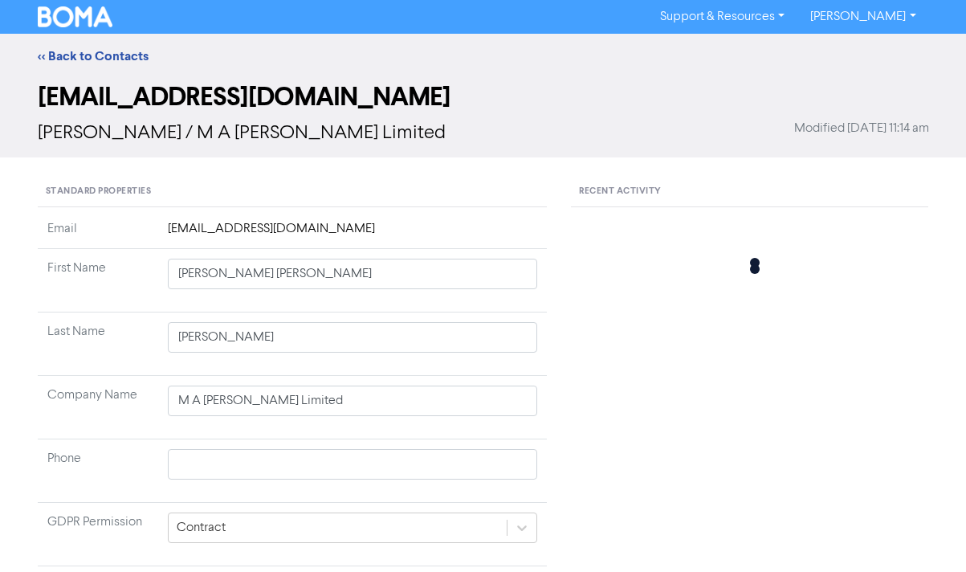
type input "[PERSON_NAME]"
type input "Simprove Property Limited"
type input "07803556700"
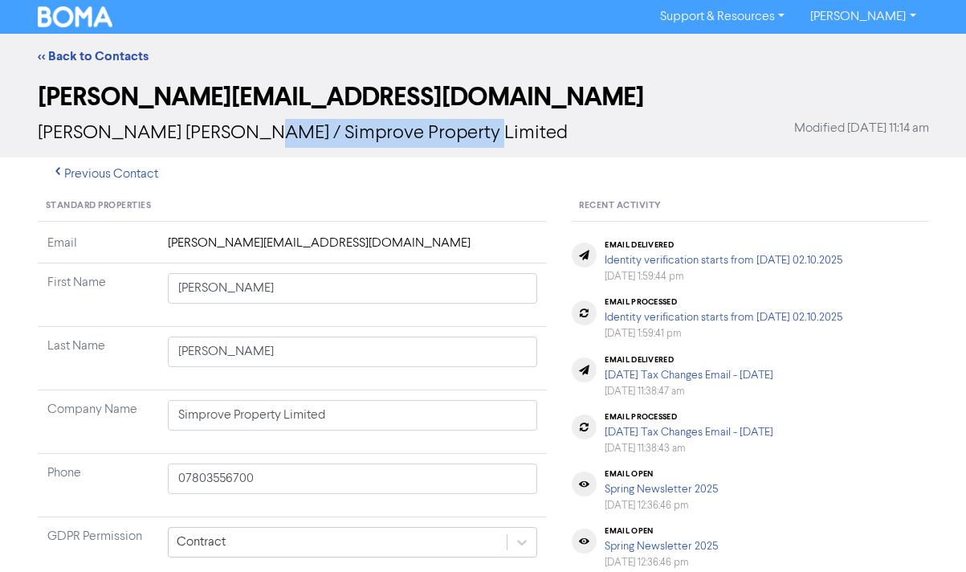
drag, startPoint x: 460, startPoint y: 133, endPoint x: 242, endPoint y: 136, distance: 218.4
click at [242, 136] on span "[PERSON_NAME] [PERSON_NAME] / Simprove Property Limited" at bounding box center [303, 133] width 530 height 19
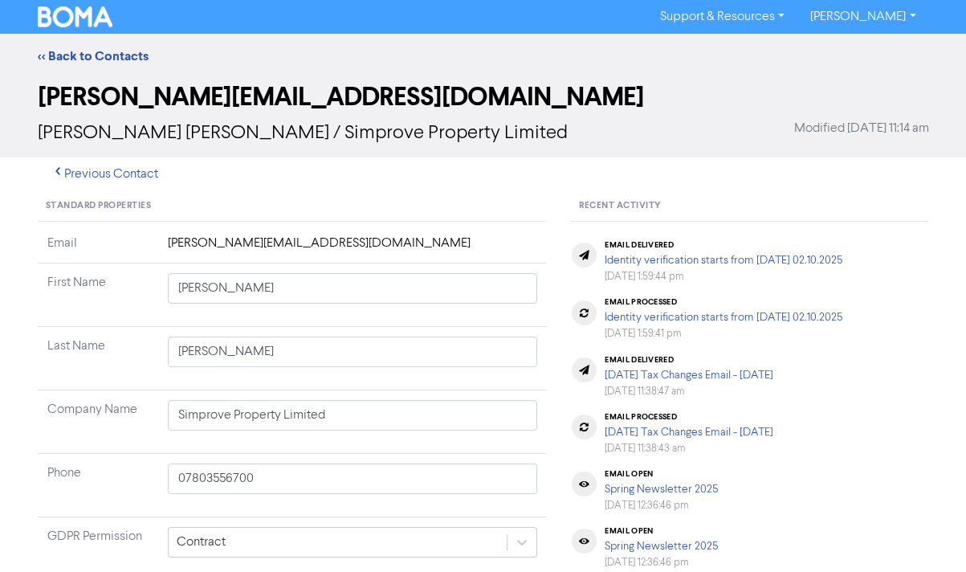
drag, startPoint x: 317, startPoint y: 246, endPoint x: 158, endPoint y: 251, distance: 159.0
click at [158, 251] on td "[PERSON_NAME][EMAIL_ADDRESS][DOMAIN_NAME]" at bounding box center [352, 249] width 389 height 30
click at [110, 53] on link "<< Back to Contacts" at bounding box center [93, 56] width 111 height 16
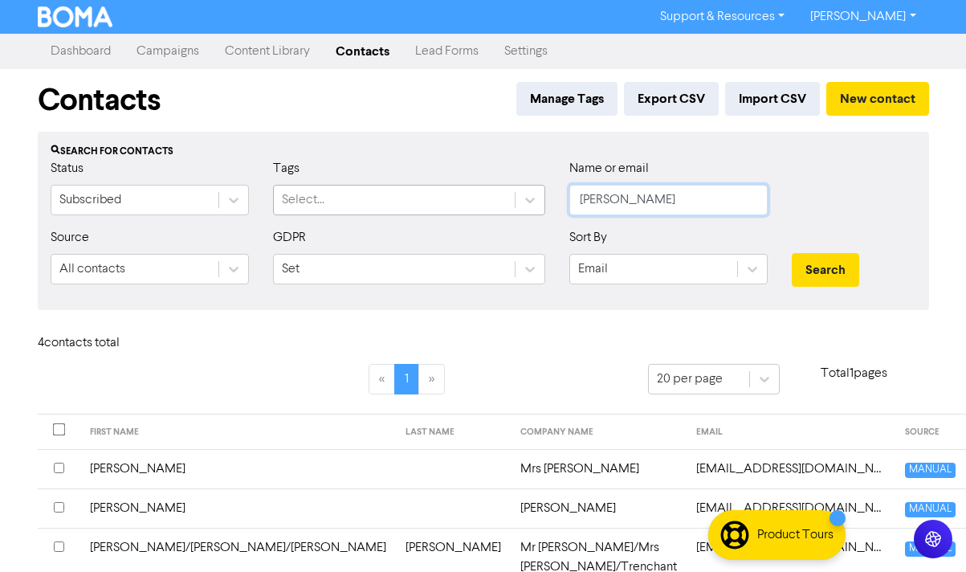
drag, startPoint x: 629, startPoint y: 192, endPoint x: 409, endPoint y: 189, distance: 220.8
click at [409, 191] on div "Status Subscribed Tags Select... Name or email [PERSON_NAME]" at bounding box center [483, 193] width 889 height 69
click at [792, 253] on button "Search" at bounding box center [825, 270] width 67 height 34
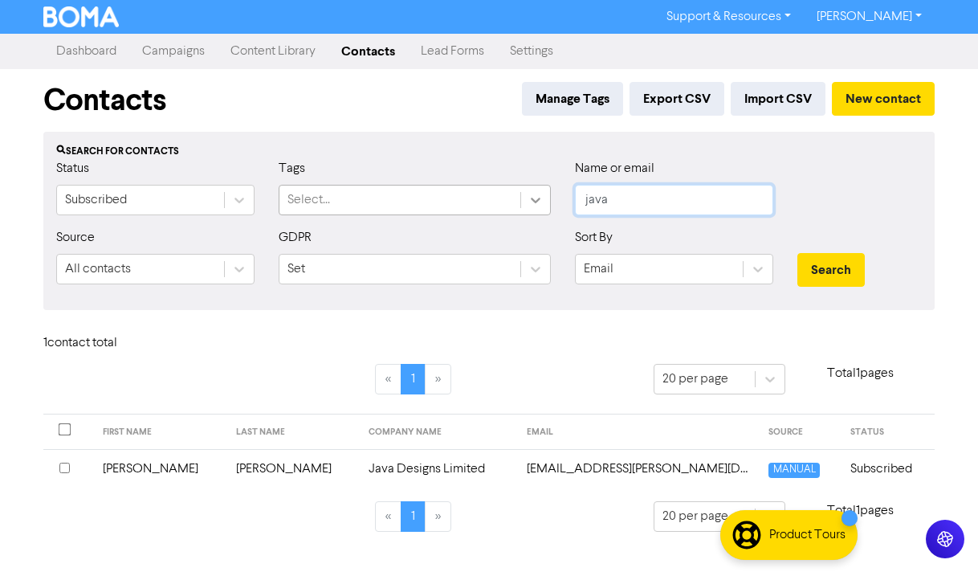
drag, startPoint x: 681, startPoint y: 201, endPoint x: 550, endPoint y: 198, distance: 130.9
click at [550, 198] on div "Status Subscribed Tags Select... Name or email java" at bounding box center [488, 193] width 889 height 69
click at [797, 253] on button "Search" at bounding box center [830, 270] width 67 height 34
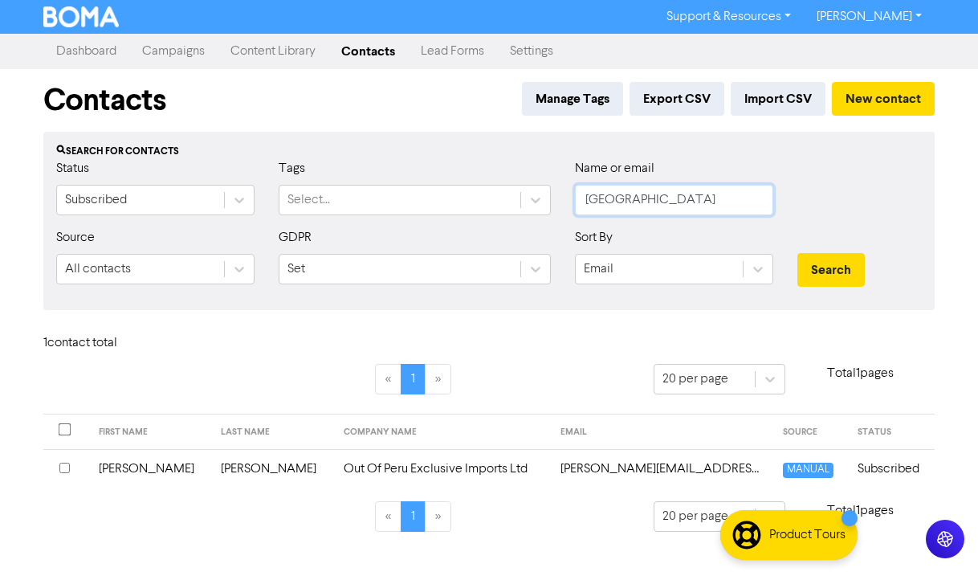
drag, startPoint x: 633, startPoint y: 198, endPoint x: 507, endPoint y: 181, distance: 127.2
click at [478, 178] on div "Status Subscribed Tags Select... Name or email peru" at bounding box center [488, 193] width 889 height 69
click at [797, 253] on button "Search" at bounding box center [830, 270] width 67 height 34
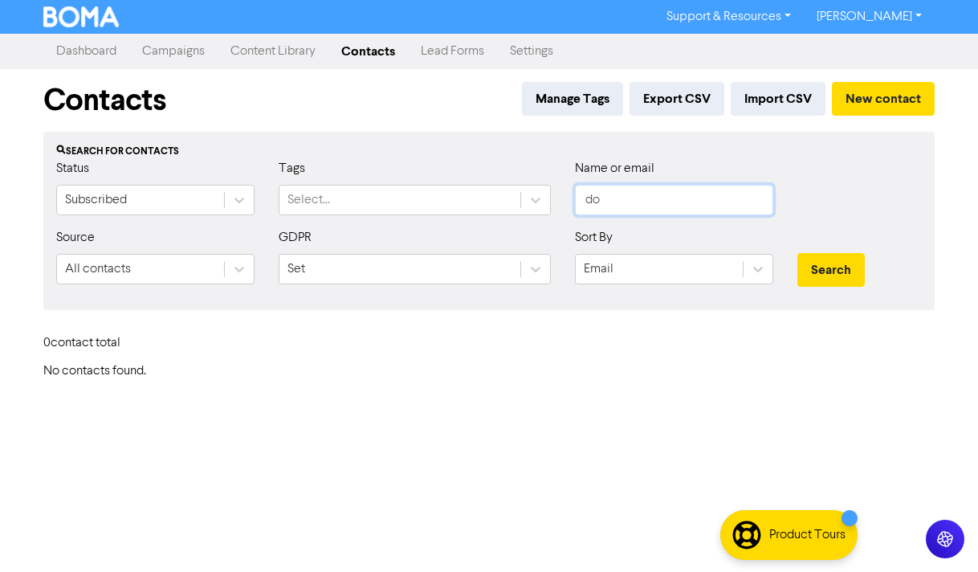
type input "d"
click at [797, 253] on button "Search" at bounding box center [830, 270] width 67 height 34
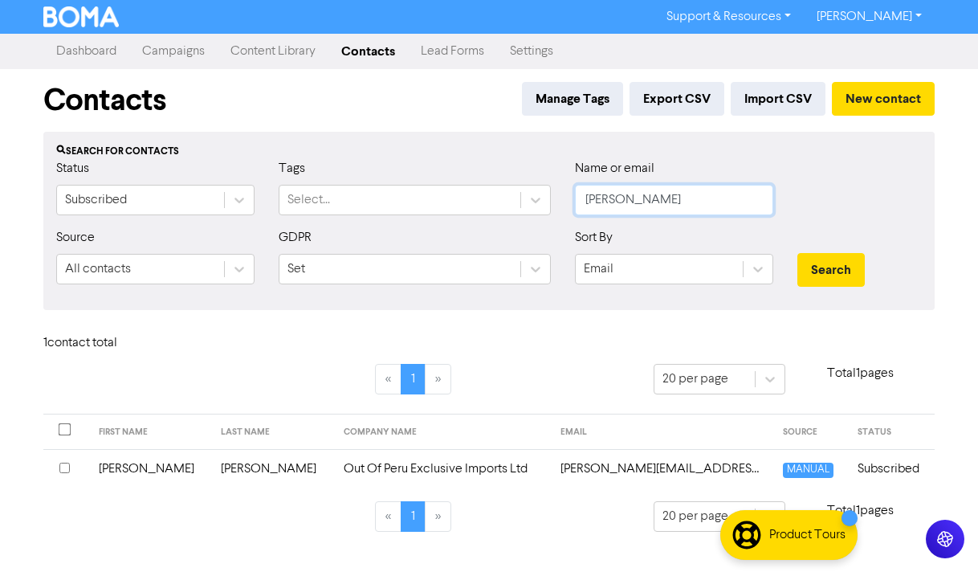
drag, startPoint x: 669, startPoint y: 204, endPoint x: 524, endPoint y: 182, distance: 146.1
click at [496, 175] on div "Status Subscribed Tags Select... Name or email [PERSON_NAME]" at bounding box center [488, 193] width 889 height 69
click at [797, 253] on button "Search" at bounding box center [830, 270] width 67 height 34
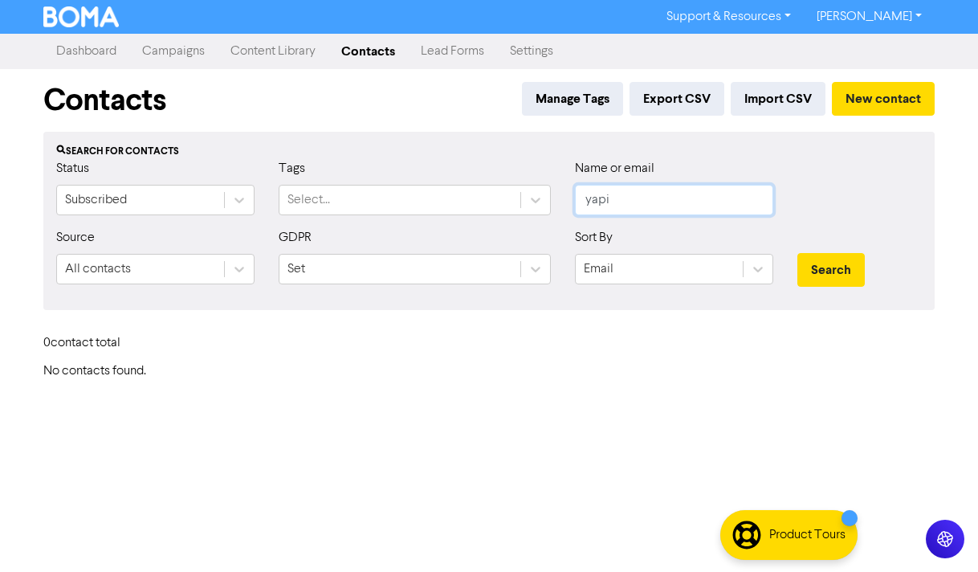
drag, startPoint x: 640, startPoint y: 197, endPoint x: 344, endPoint y: 110, distance: 308.1
click at [344, 110] on div "Contacts Manage Tags Export CSV Import CSV New contact Search for contacts Stat…" at bounding box center [488, 224] width 915 height 310
click at [797, 253] on button "Search" at bounding box center [830, 270] width 67 height 34
drag, startPoint x: 703, startPoint y: 201, endPoint x: 458, endPoint y: 186, distance: 246.1
click at [458, 186] on div "Status Subscribed Tags Select... Name or email [PERSON_NAME]" at bounding box center [488, 193] width 889 height 69
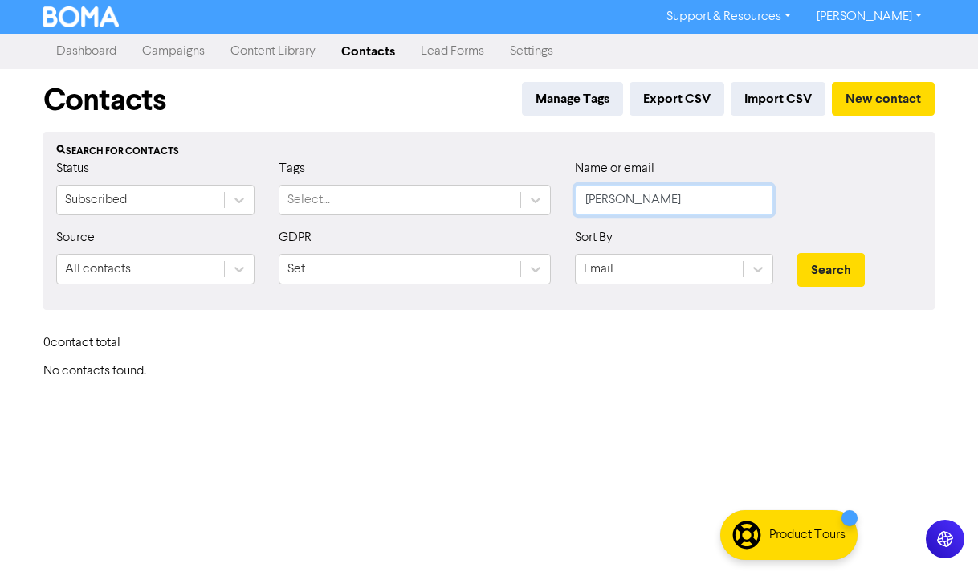
click at [797, 253] on button "Search" at bounding box center [830, 270] width 67 height 34
click at [686, 188] on input "[PERSON_NAME]" at bounding box center [674, 200] width 198 height 31
click at [797, 253] on button "Search" at bounding box center [830, 270] width 67 height 34
type input "s"
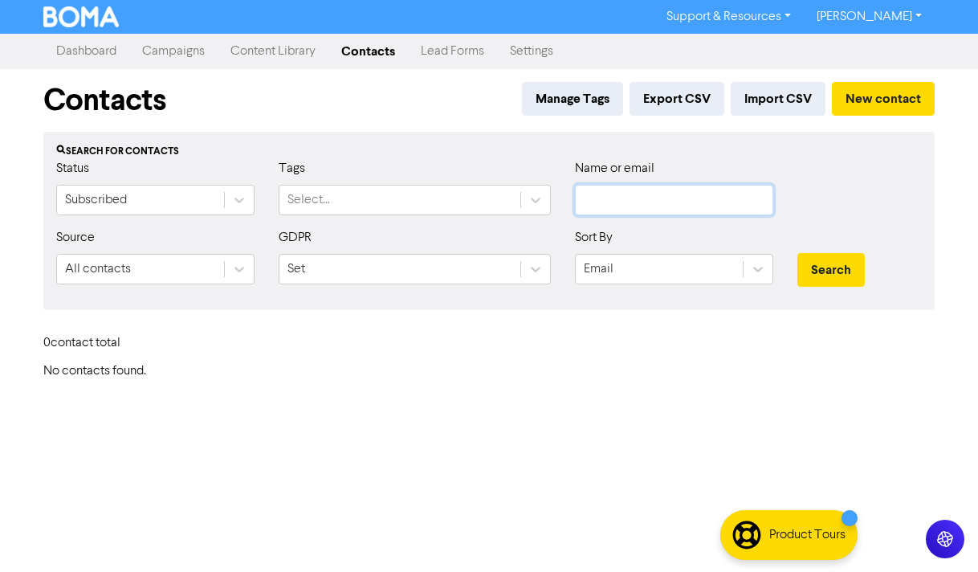
type input "g"
click at [797, 253] on button "Search" at bounding box center [830, 270] width 67 height 34
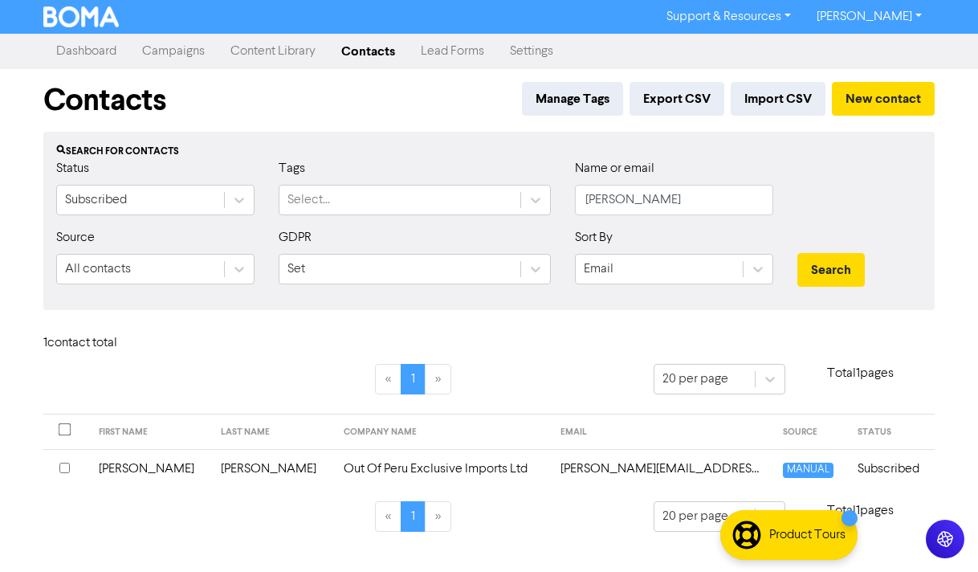
click at [962, 425] on div "Support & Resources Video Tutorials FAQ & Guides Marketing Education [PERSON_NA…" at bounding box center [489, 286] width 978 height 572
drag, startPoint x: 654, startPoint y: 202, endPoint x: 536, endPoint y: 224, distance: 120.0
click at [554, 214] on div "Status Subscribed Tags Select... Name or email [PERSON_NAME]" at bounding box center [488, 193] width 889 height 69
click at [797, 253] on button "Search" at bounding box center [830, 270] width 67 height 34
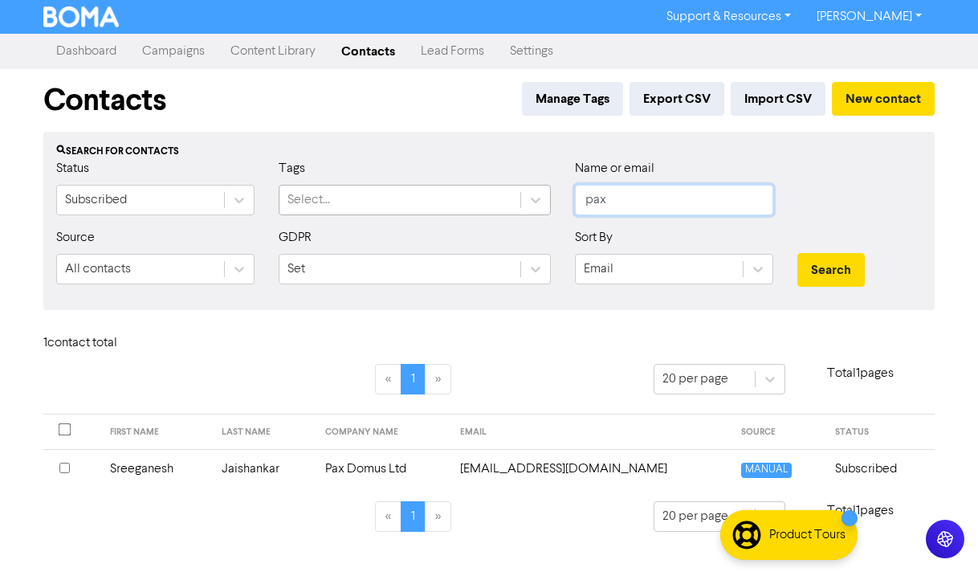
drag, startPoint x: 668, startPoint y: 200, endPoint x: 435, endPoint y: 194, distance: 232.9
click at [435, 194] on div "Status Subscribed Tags Select... Name or email pax" at bounding box center [488, 193] width 889 height 69
click at [797, 253] on button "Search" at bounding box center [830, 270] width 67 height 34
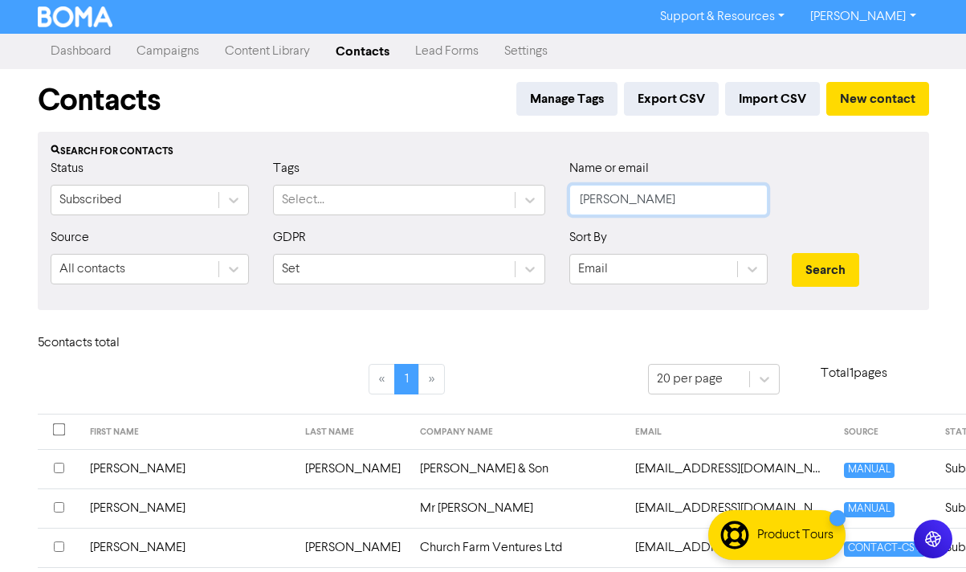
click at [792, 253] on button "Search" at bounding box center [825, 270] width 67 height 34
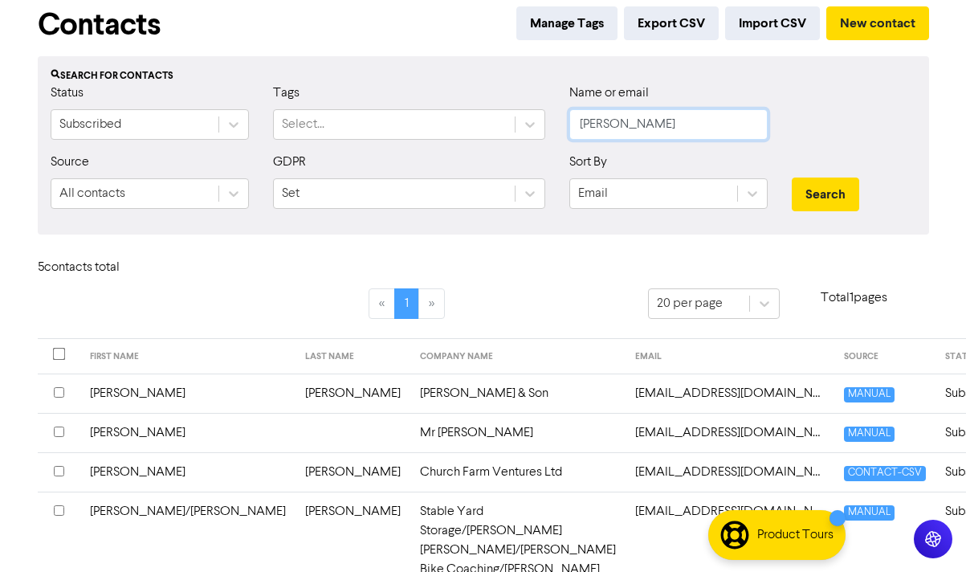
scroll to position [161, 0]
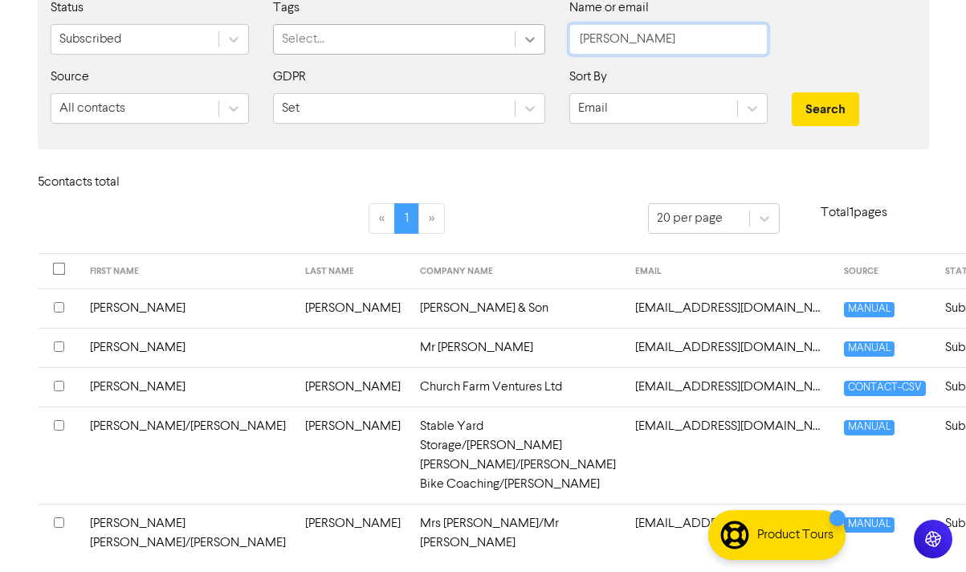
drag, startPoint x: 634, startPoint y: 39, endPoint x: 473, endPoint y: 14, distance: 163.4
click at [511, 30] on div "Status Subscribed Tags Select... Name or email [PERSON_NAME]" at bounding box center [483, 32] width 889 height 69
click at [792, 92] on button "Search" at bounding box center [825, 109] width 67 height 34
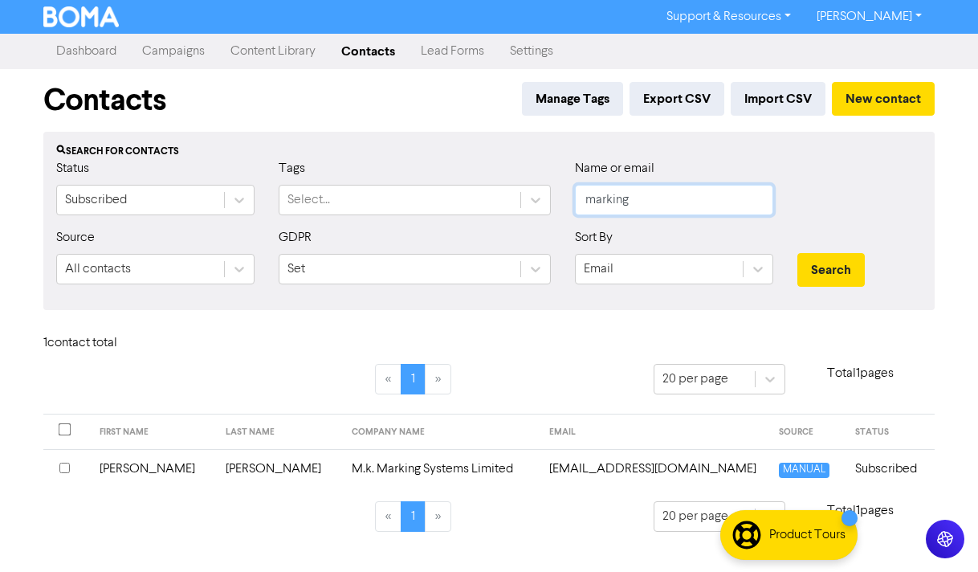
drag, startPoint x: 654, startPoint y: 206, endPoint x: 496, endPoint y: 183, distance: 159.8
click at [498, 183] on div "Status Subscribed Tags Select... Name or email marking" at bounding box center [488, 193] width 889 height 69
click at [797, 253] on button "Search" at bounding box center [830, 270] width 67 height 34
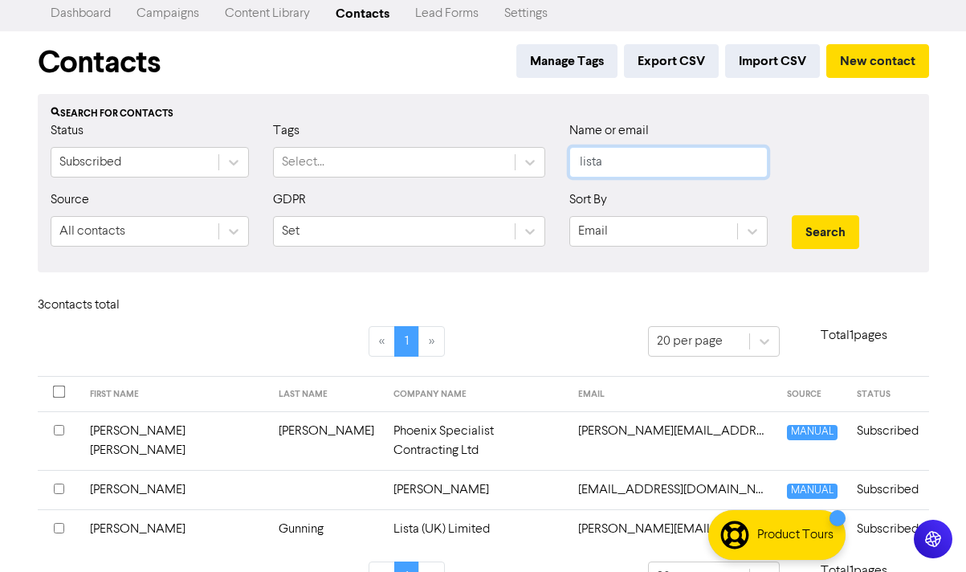
scroll to position [58, 0]
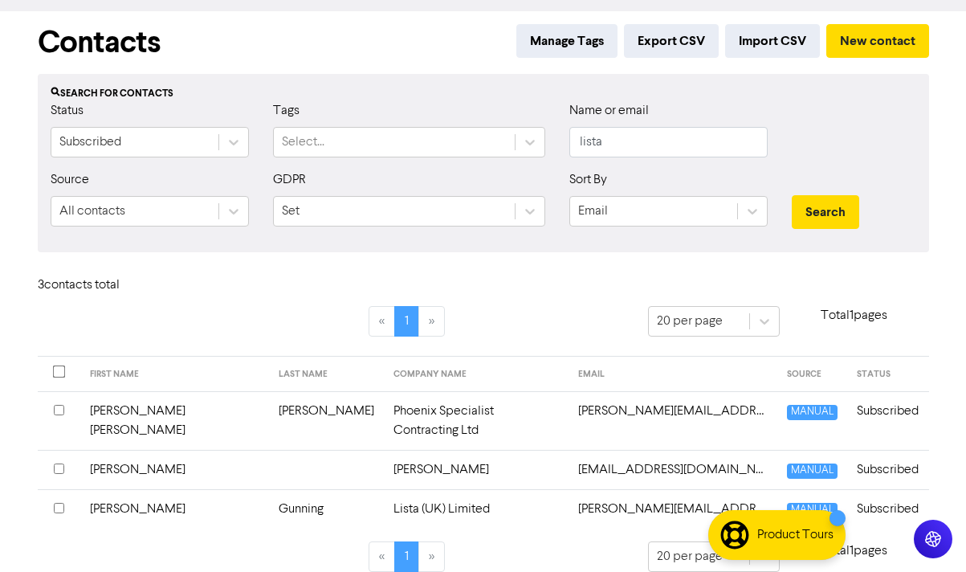
drag, startPoint x: 943, startPoint y: 302, endPoint x: 938, endPoint y: 285, distance: 17.8
click at [946, 297] on div "Support & Resources Video Tutorials FAQ & Guides Marketing Education [PERSON_NA…" at bounding box center [483, 228] width 966 height 572
drag, startPoint x: 674, startPoint y: 143, endPoint x: 506, endPoint y: 135, distance: 168.8
click at [506, 135] on div "Status Subscribed Tags Select... Name or email lista" at bounding box center [483, 135] width 889 height 69
click at [792, 195] on button "Search" at bounding box center [825, 212] width 67 height 34
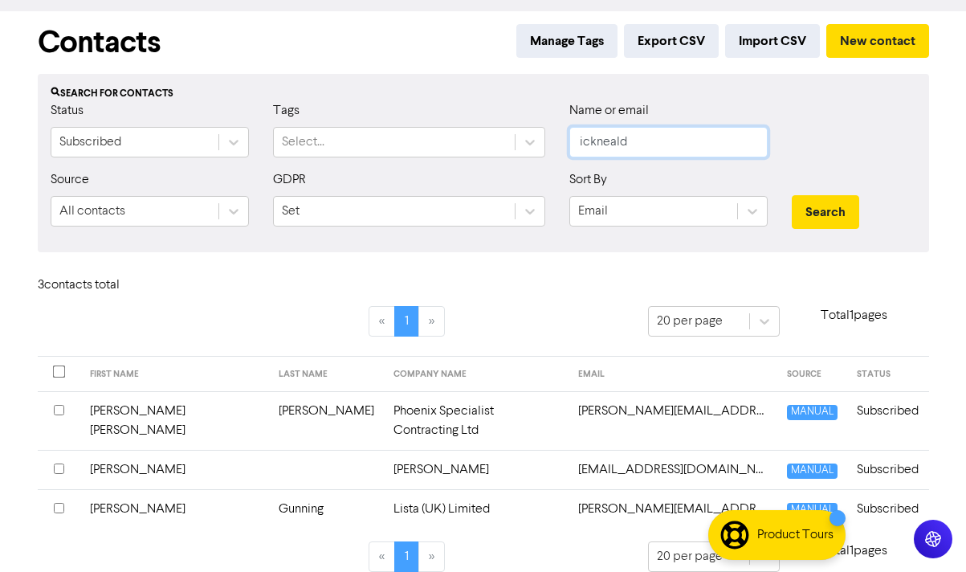
scroll to position [0, 0]
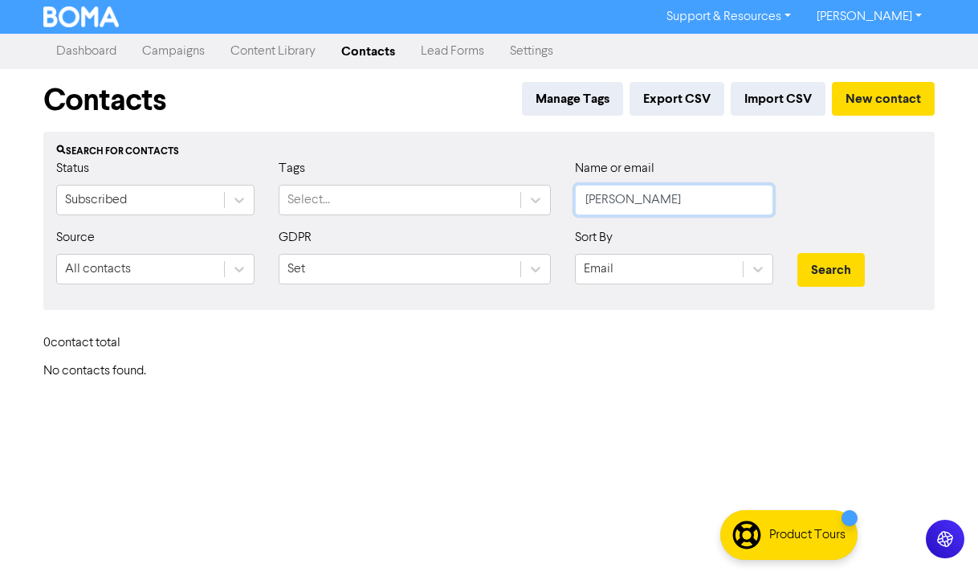
type input "[PERSON_NAME]"
click at [797, 253] on button "Search" at bounding box center [830, 270] width 67 height 34
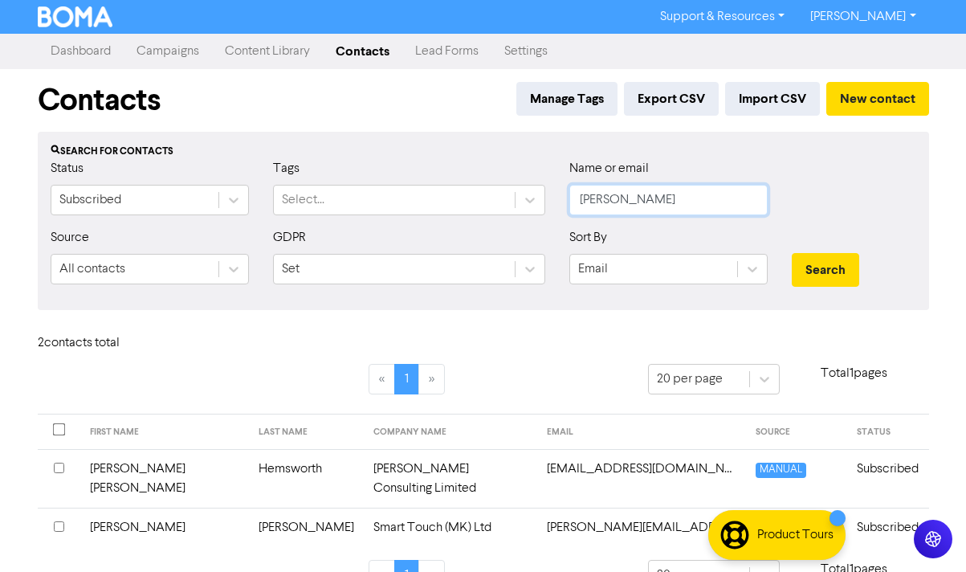
scroll to position [18, 0]
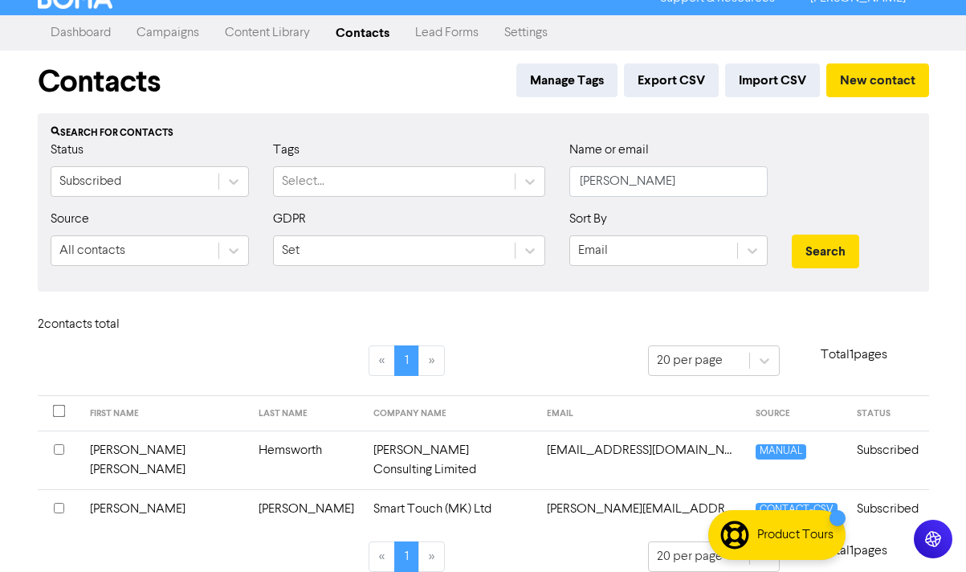
click at [378, 489] on td "Smart Touch (MK) Ltd" at bounding box center [450, 508] width 173 height 39
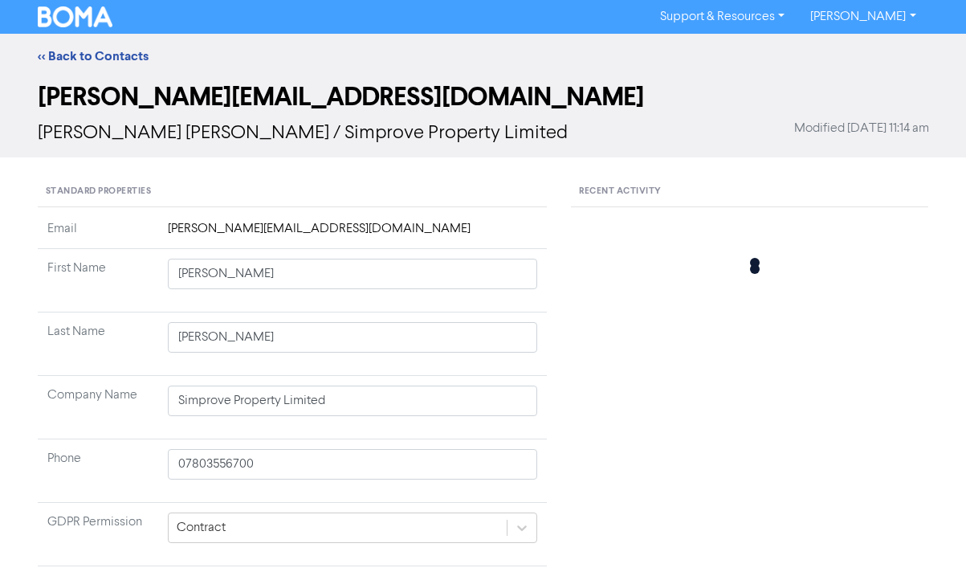
type input "[PERSON_NAME]"
type input "Smart Touch (MK) Ltd"
type input "01582 664772"
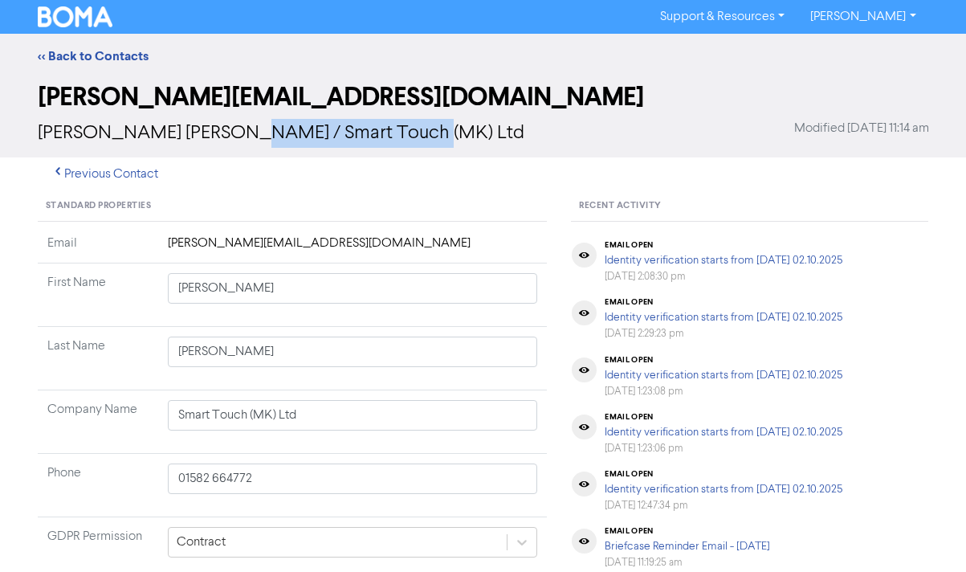
drag, startPoint x: 417, startPoint y: 128, endPoint x: 230, endPoint y: 140, distance: 187.5
click at [230, 140] on div "[PERSON_NAME] [PERSON_NAME] / Smart Touch (MK) Ltd Modified [DATE] 11:14 am" at bounding box center [483, 133] width 891 height 29
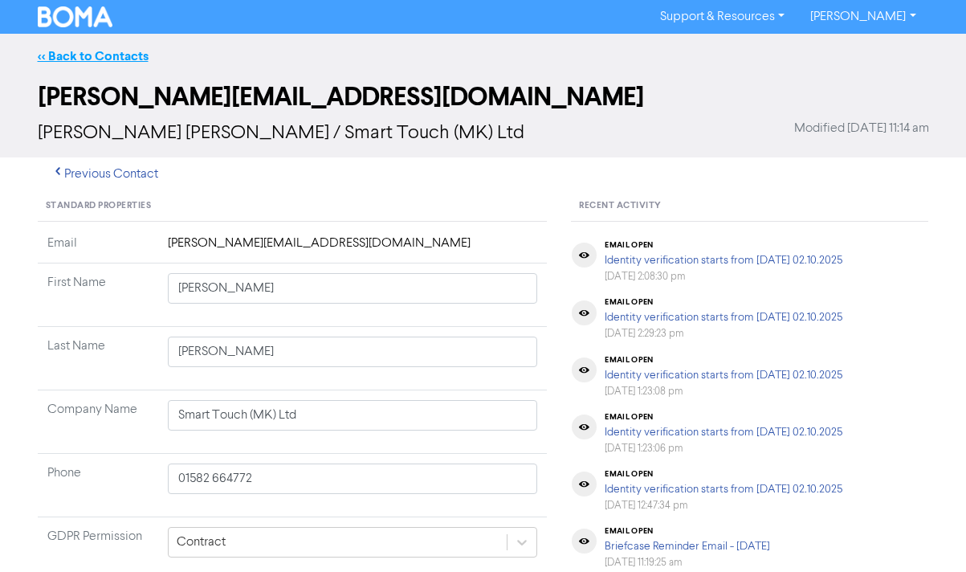
click at [109, 54] on link "<< Back to Contacts" at bounding box center [93, 56] width 111 height 16
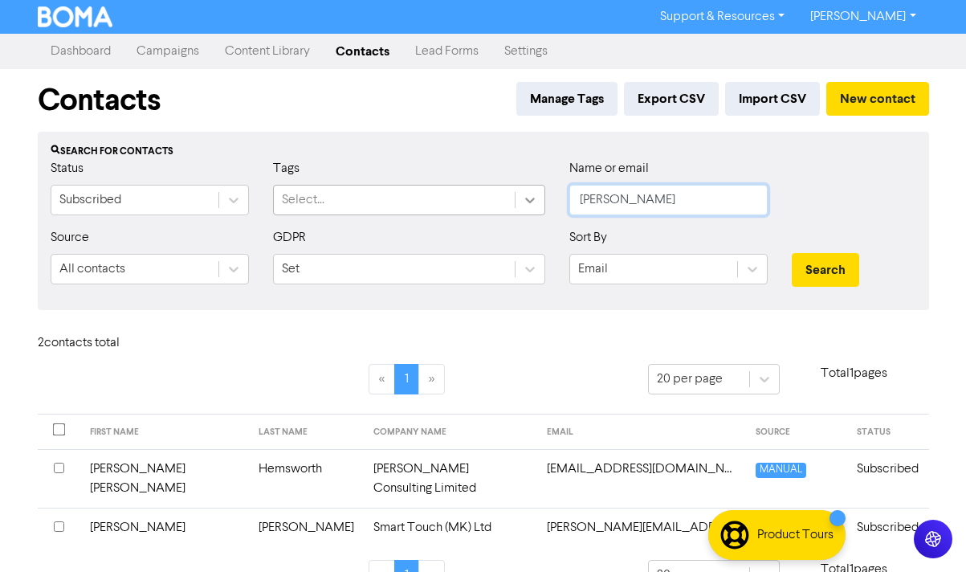
drag, startPoint x: 595, startPoint y: 201, endPoint x: 533, endPoint y: 201, distance: 61.8
click at [536, 201] on div "Status Subscribed Tags Select... Name or email [PERSON_NAME]" at bounding box center [483, 193] width 889 height 69
click at [792, 253] on button "Search" at bounding box center [825, 270] width 67 height 34
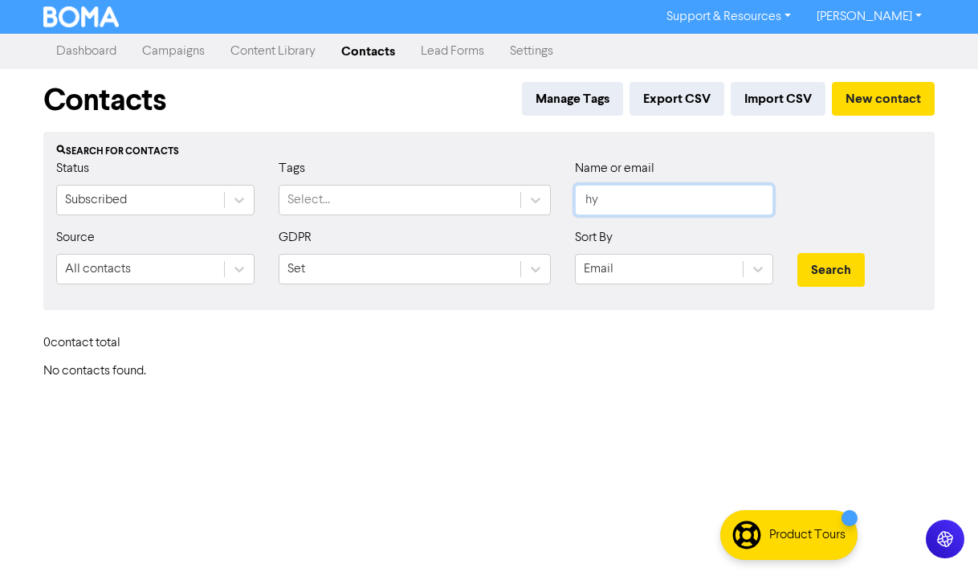
type input "h"
click at [797, 253] on button "Search" at bounding box center [830, 270] width 67 height 34
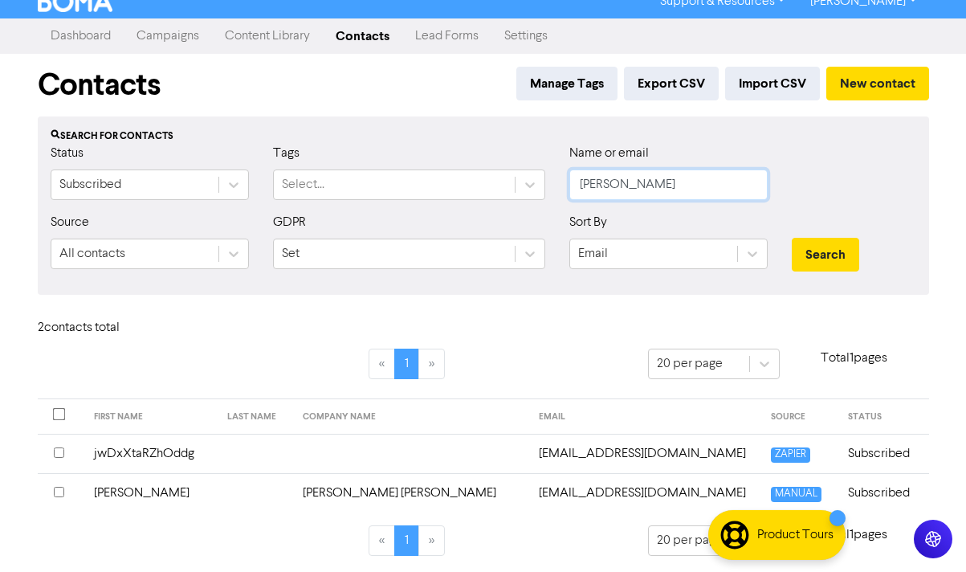
scroll to position [18, 0]
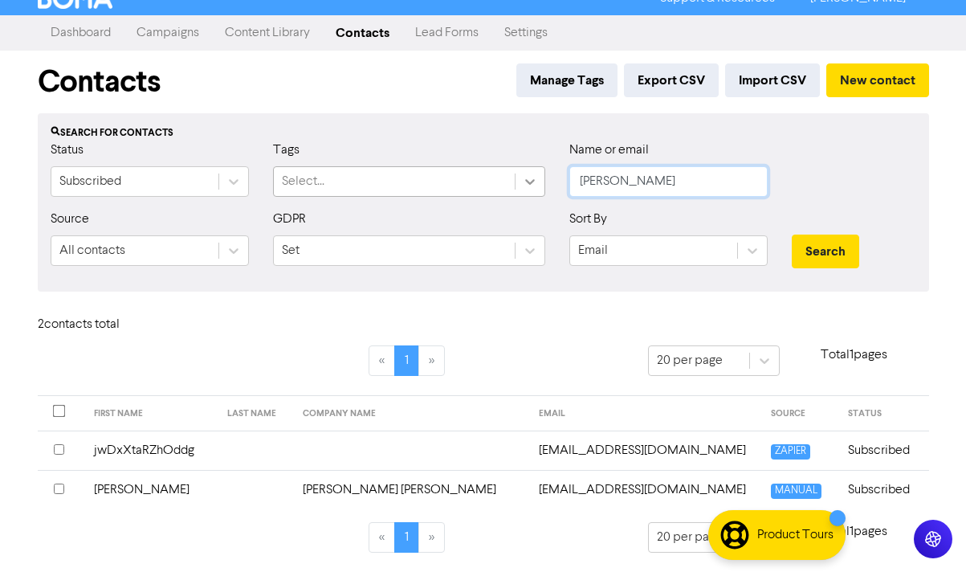
drag, startPoint x: 669, startPoint y: 186, endPoint x: 518, endPoint y: 184, distance: 151.7
click at [518, 184] on div "Status Subscribed Tags Select... Name or email [PERSON_NAME]" at bounding box center [483, 174] width 889 height 69
click at [792, 234] on button "Search" at bounding box center [825, 251] width 67 height 34
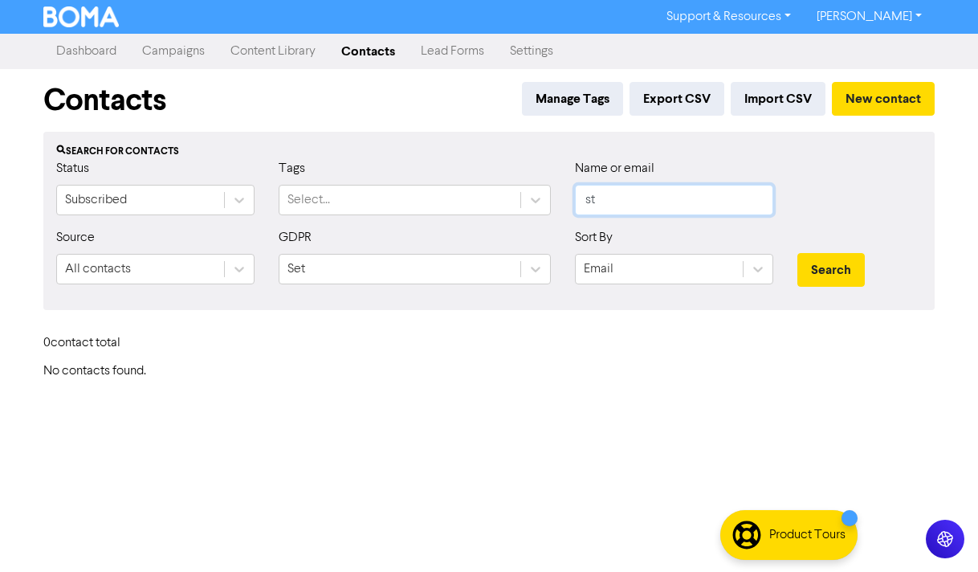
type input "s"
click at [797, 253] on button "Search" at bounding box center [830, 270] width 67 height 34
click at [647, 200] on input "text" at bounding box center [674, 200] width 198 height 31
click at [797, 253] on button "Search" at bounding box center [830, 270] width 67 height 34
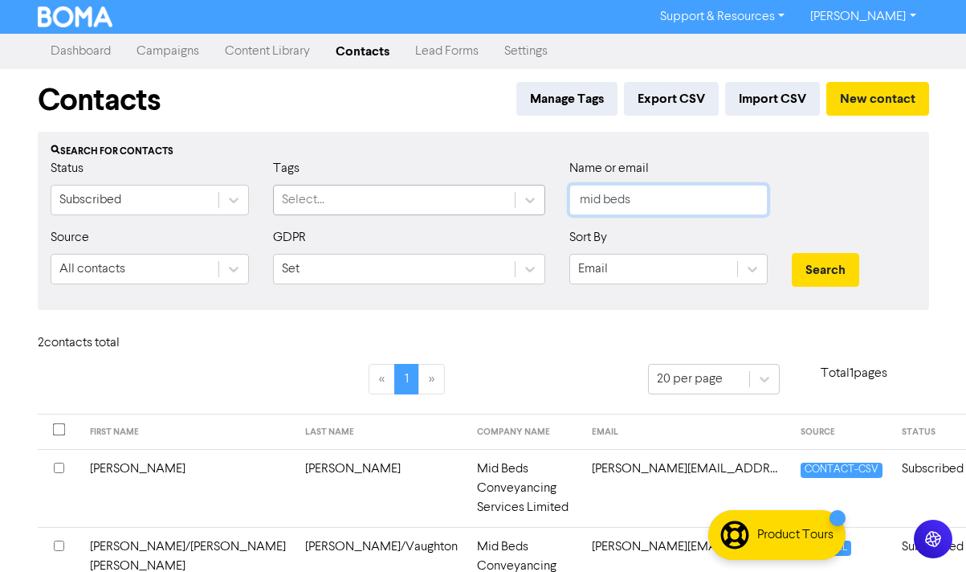
drag, startPoint x: 656, startPoint y: 204, endPoint x: 504, endPoint y: 201, distance: 151.8
click at [504, 201] on div "Status Subscribed Tags Select... Name or email mid beds" at bounding box center [483, 193] width 889 height 69
click at [792, 253] on button "Search" at bounding box center [825, 270] width 67 height 34
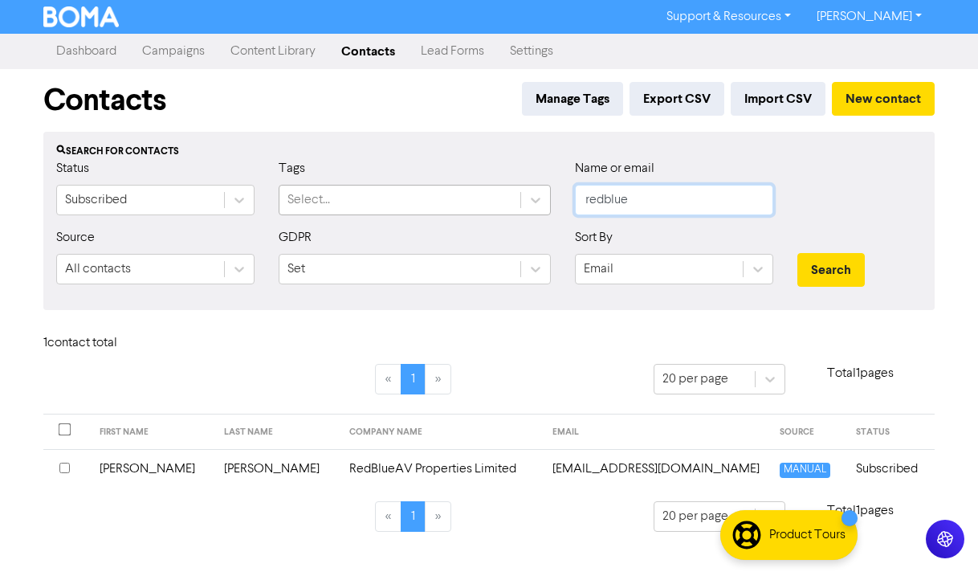
drag, startPoint x: 654, startPoint y: 205, endPoint x: 482, endPoint y: 197, distance: 171.9
click at [482, 197] on div "Status Subscribed Tags Select... Name or email redblue" at bounding box center [488, 193] width 889 height 69
click at [797, 253] on button "Search" at bounding box center [830, 270] width 67 height 34
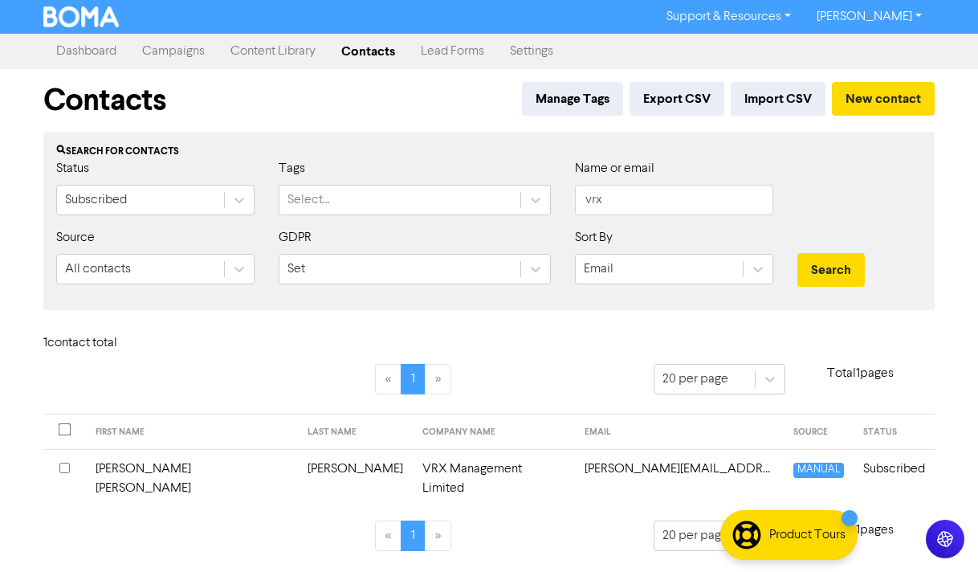
click at [962, 256] on div "Support & Resources Video Tutorials FAQ & Guides Marketing Education [PERSON_NA…" at bounding box center [489, 286] width 978 height 572
click at [170, 55] on link "Campaigns" at bounding box center [173, 51] width 88 height 32
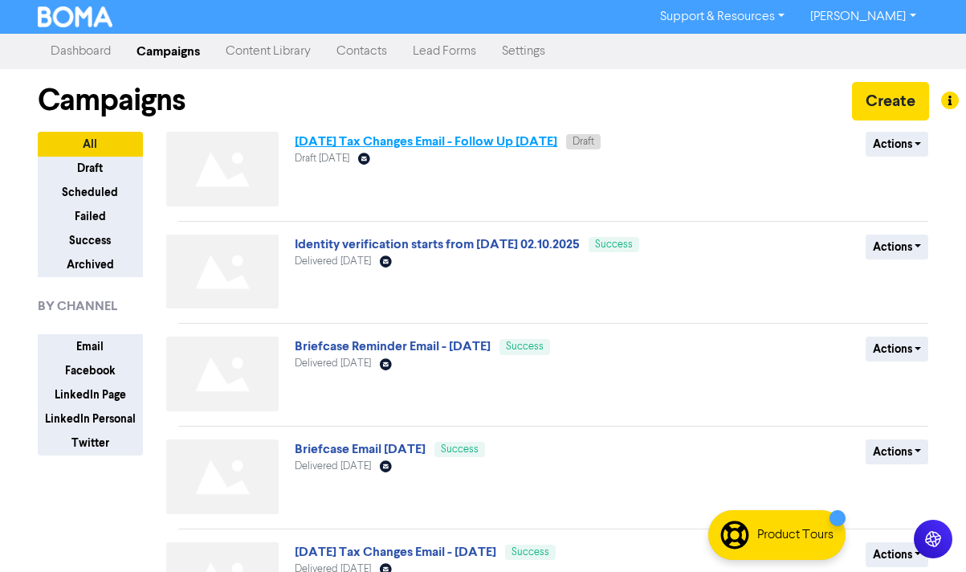
click at [425, 144] on link "[DATE] Tax Changes Email - Follow Up [DATE]" at bounding box center [426, 141] width 262 height 16
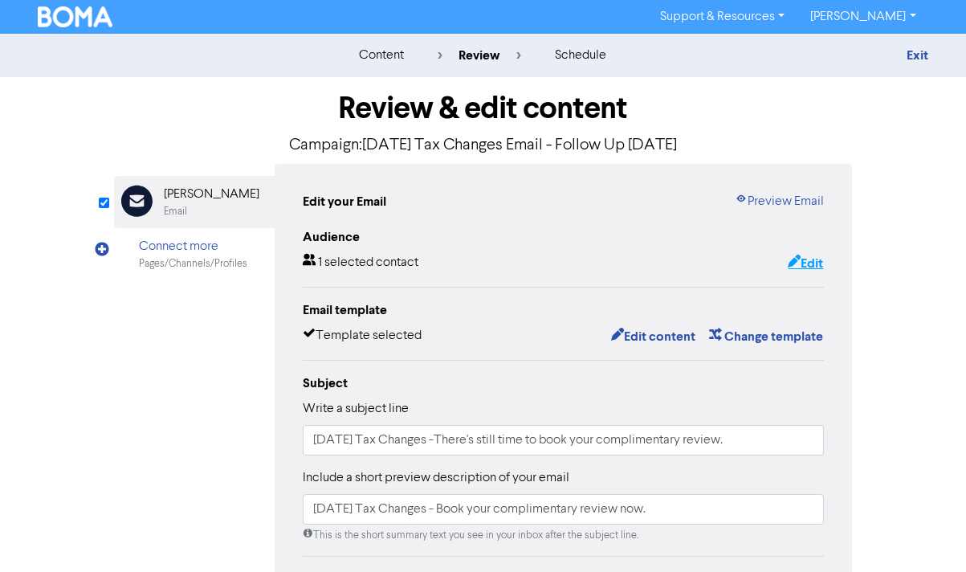
click at [802, 259] on button "Edit" at bounding box center [805, 263] width 37 height 21
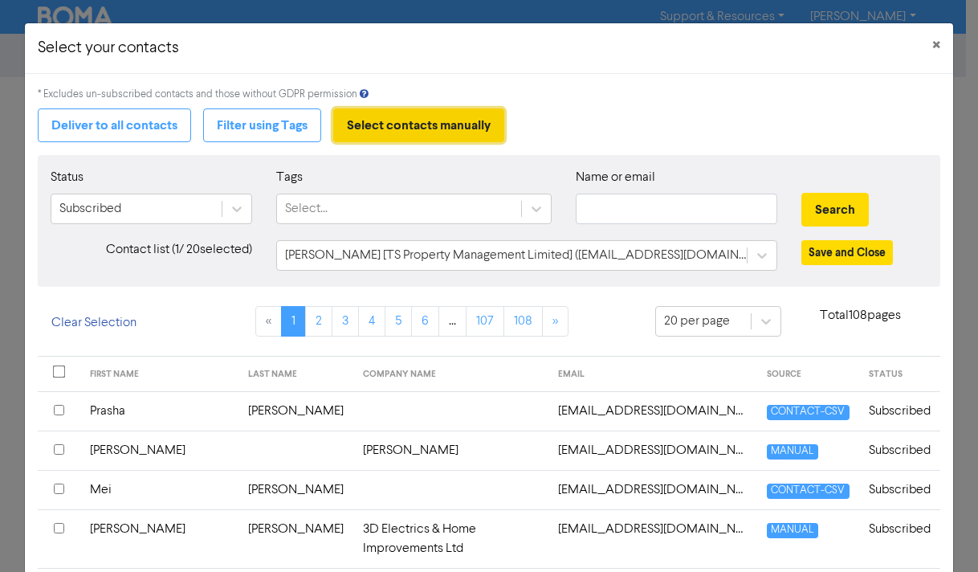
click at [478, 123] on button "Select contacts manually" at bounding box center [418, 125] width 171 height 34
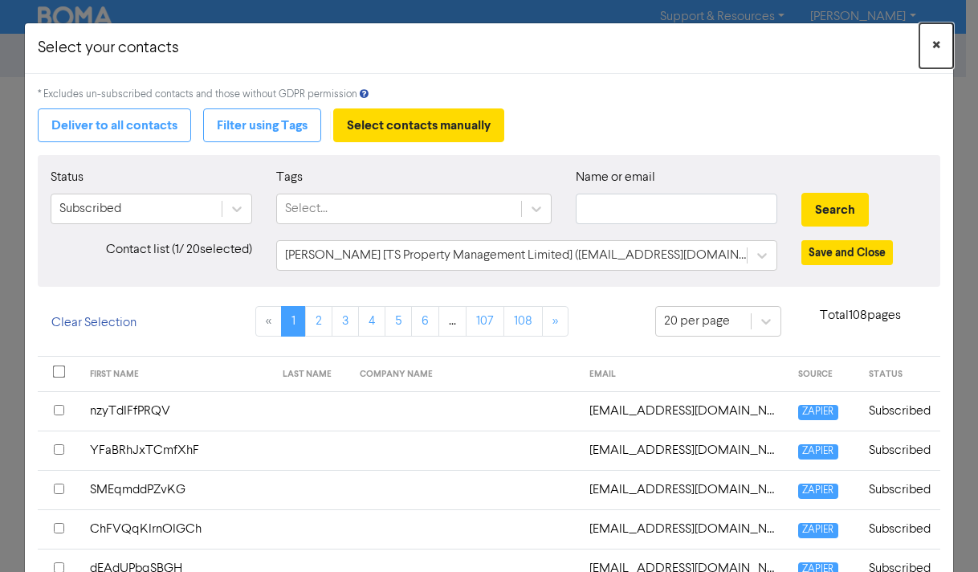
click at [932, 43] on span "×" at bounding box center [936, 46] width 8 height 24
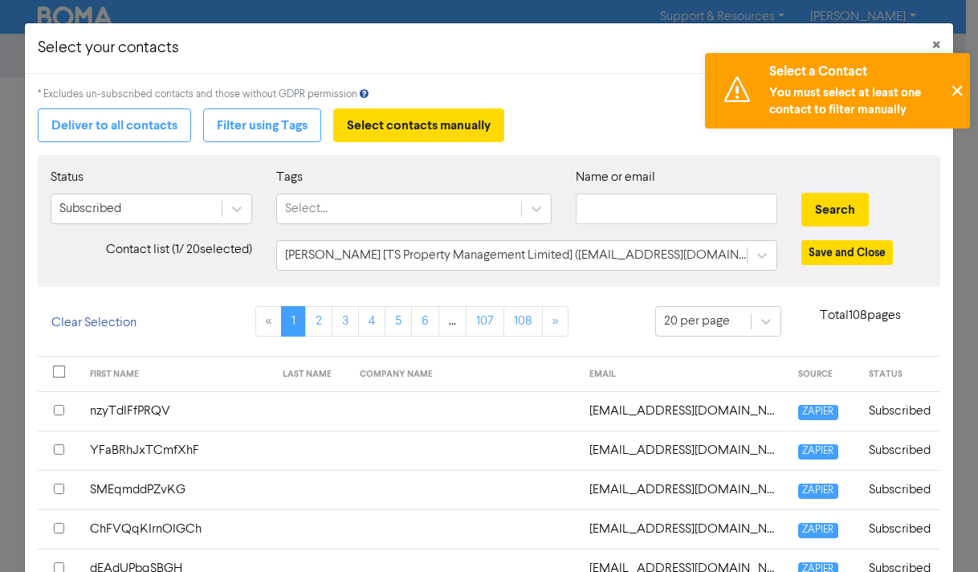
click at [955, 83] on button "✕" at bounding box center [956, 90] width 26 height 75
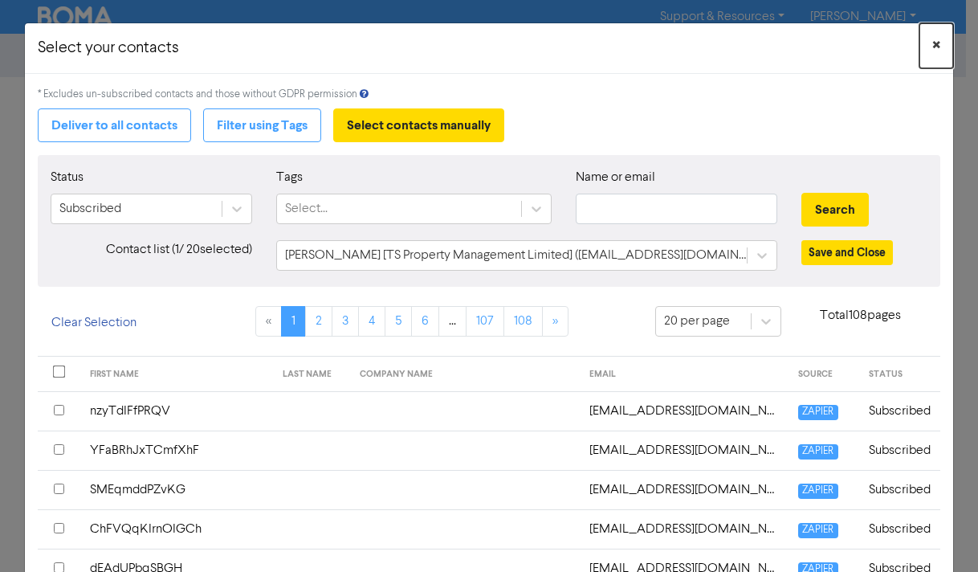
click at [932, 42] on span "×" at bounding box center [936, 46] width 8 height 24
click at [60, 413] on input "checkbox" at bounding box center [59, 410] width 10 height 10
click at [932, 43] on span "×" at bounding box center [936, 46] width 8 height 24
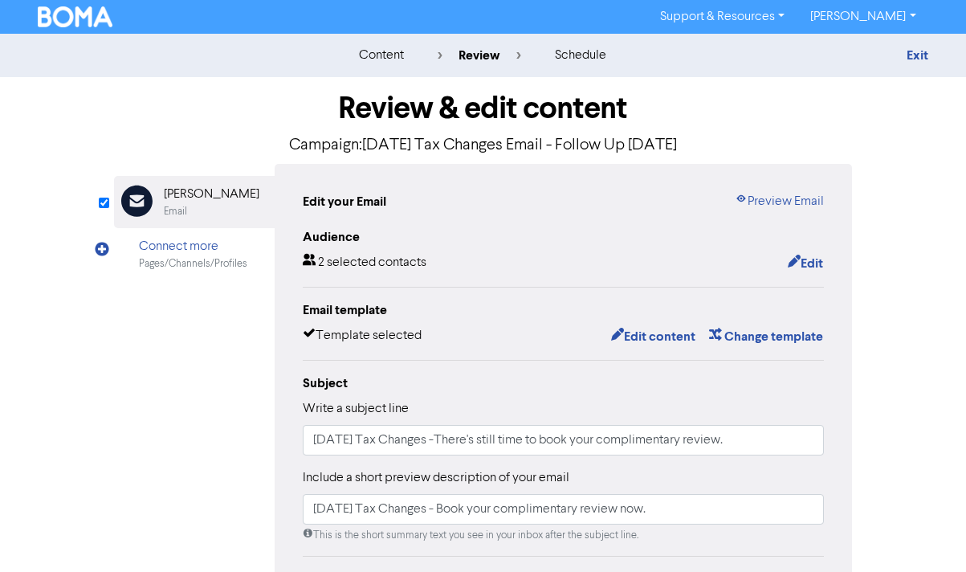
click at [49, 10] on img at bounding box center [75, 16] width 75 height 21
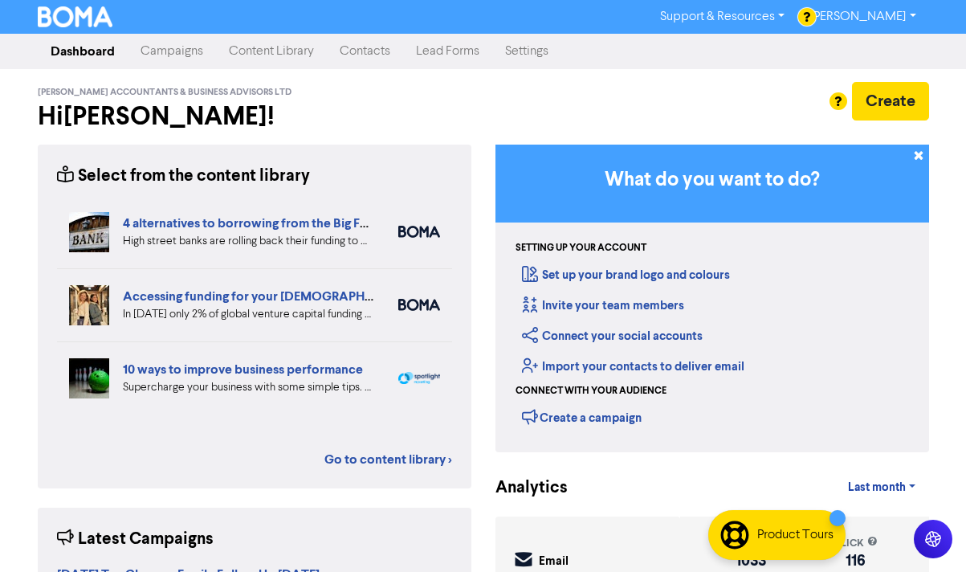
click at [372, 51] on link "Contacts" at bounding box center [365, 51] width 76 height 32
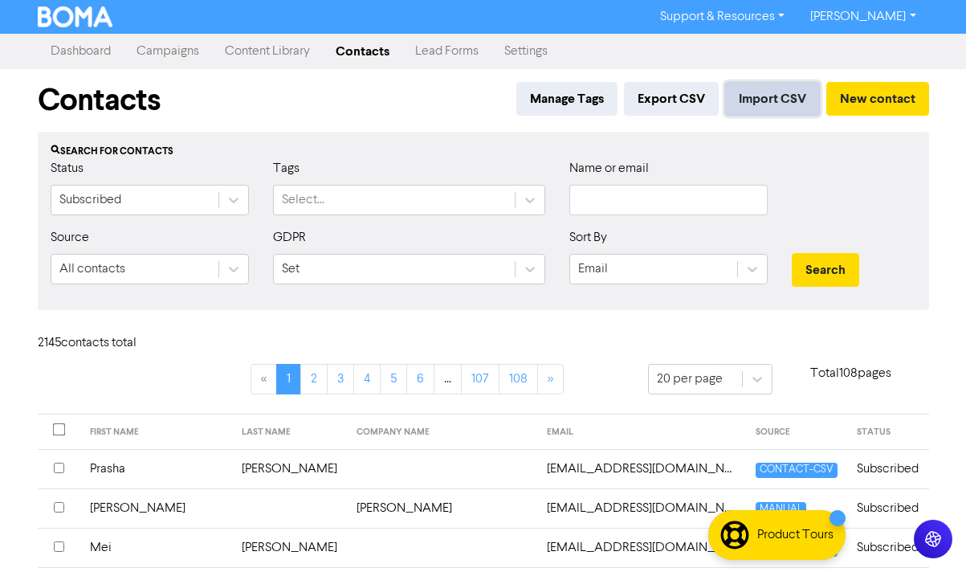
click at [784, 98] on button "Import CSV" at bounding box center [772, 99] width 95 height 34
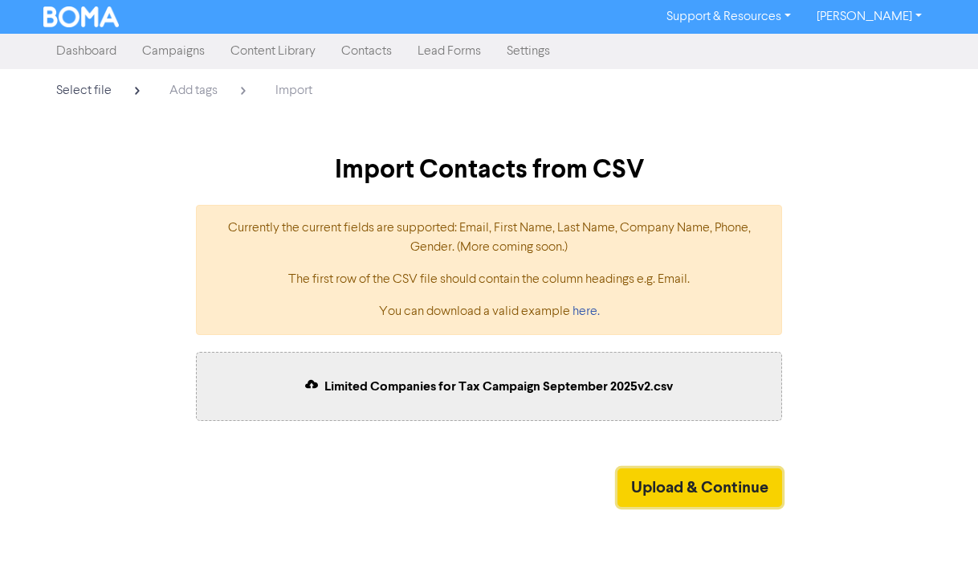
click at [683, 479] on button "Upload & Continue" at bounding box center [699, 487] width 165 height 39
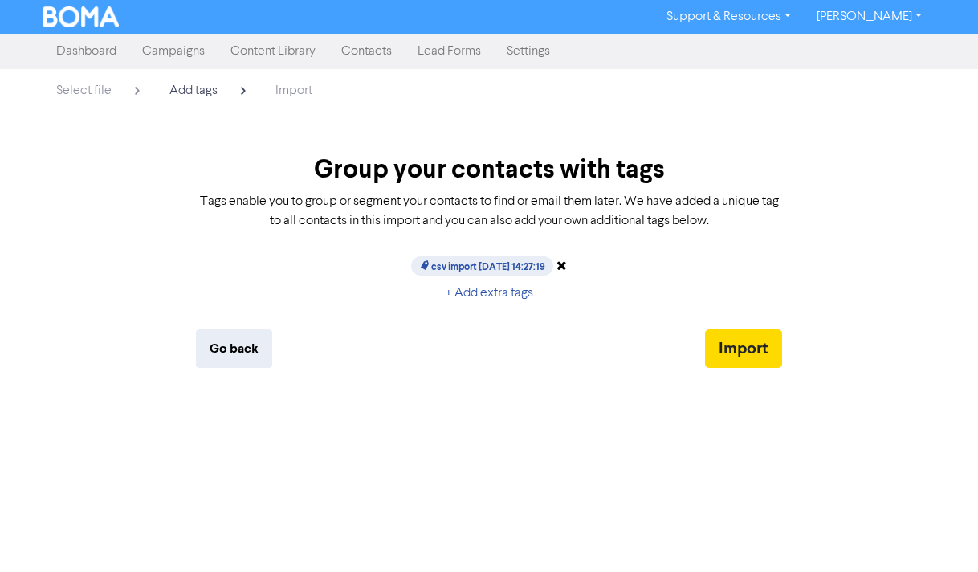
click at [201, 46] on link "Campaigns" at bounding box center [173, 51] width 88 height 32
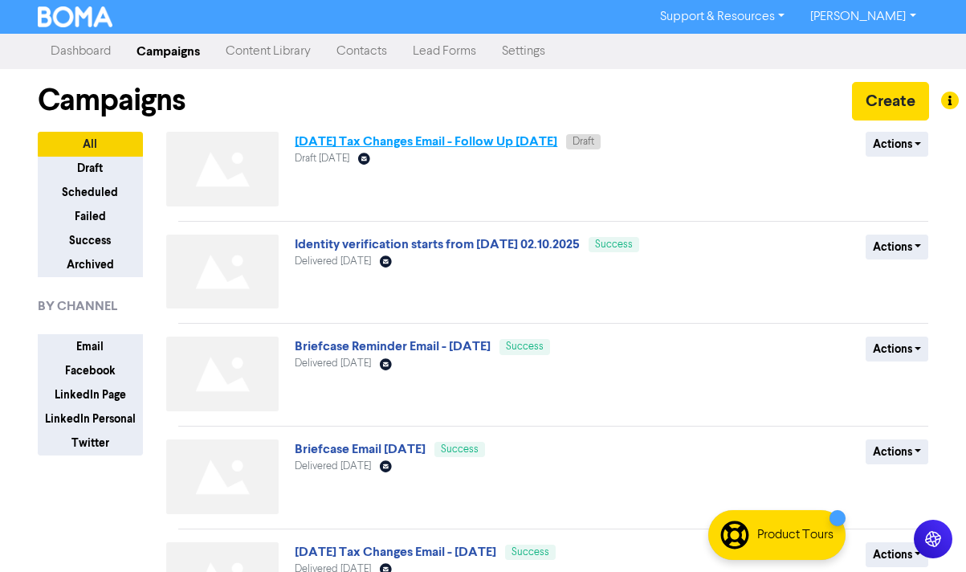
click at [473, 138] on link "[DATE] Tax Changes Email - Follow Up [DATE]" at bounding box center [426, 141] width 262 height 16
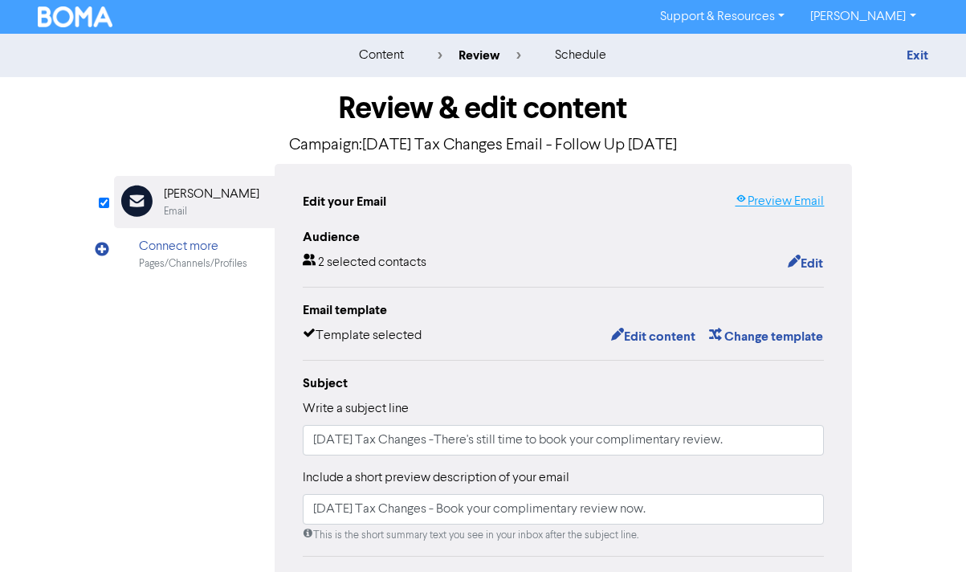
click at [783, 204] on link "Preview Email" at bounding box center [779, 201] width 89 height 19
click at [813, 260] on button "Edit" at bounding box center [805, 263] width 37 height 21
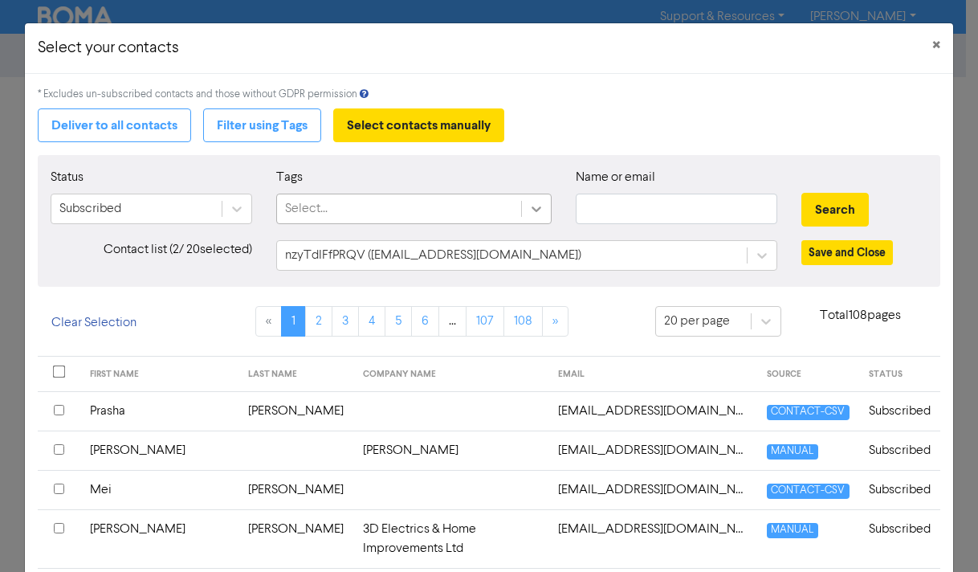
click at [532, 211] on icon at bounding box center [537, 209] width 10 height 6
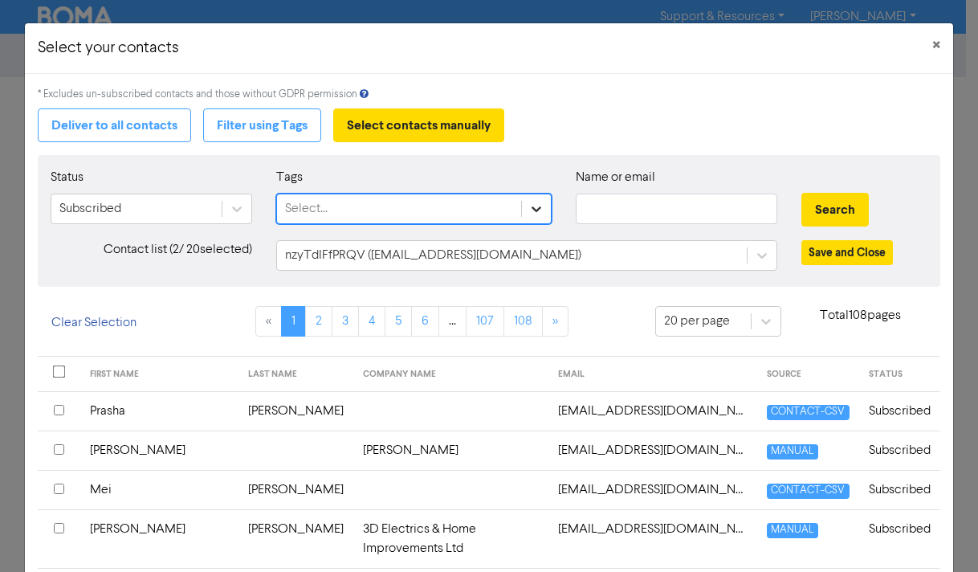
click at [535, 211] on icon at bounding box center [536, 209] width 16 height 16
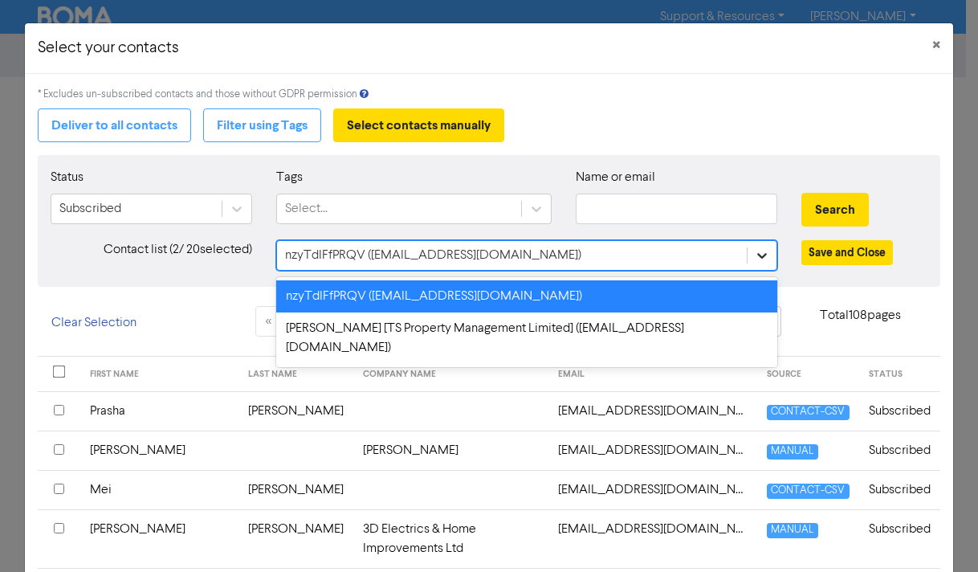
click at [757, 251] on icon at bounding box center [762, 255] width 16 height 16
click at [532, 212] on icon at bounding box center [536, 209] width 16 height 16
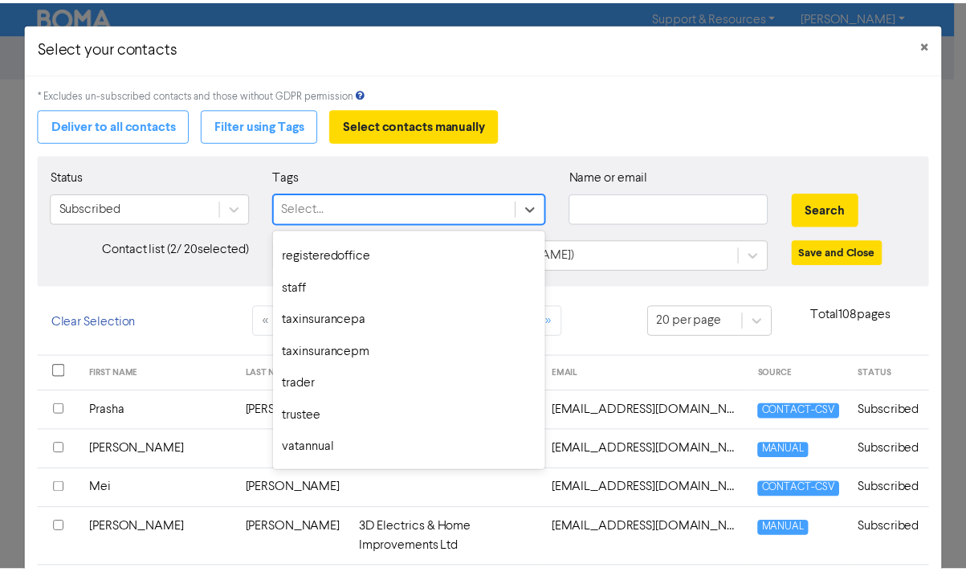
scroll to position [2270, 0]
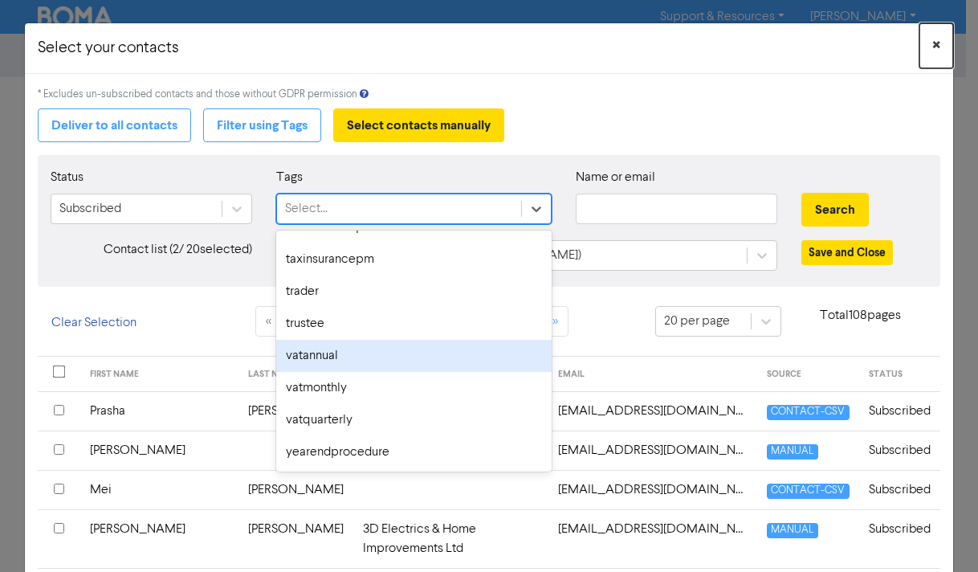
click at [932, 40] on span "×" at bounding box center [936, 46] width 8 height 24
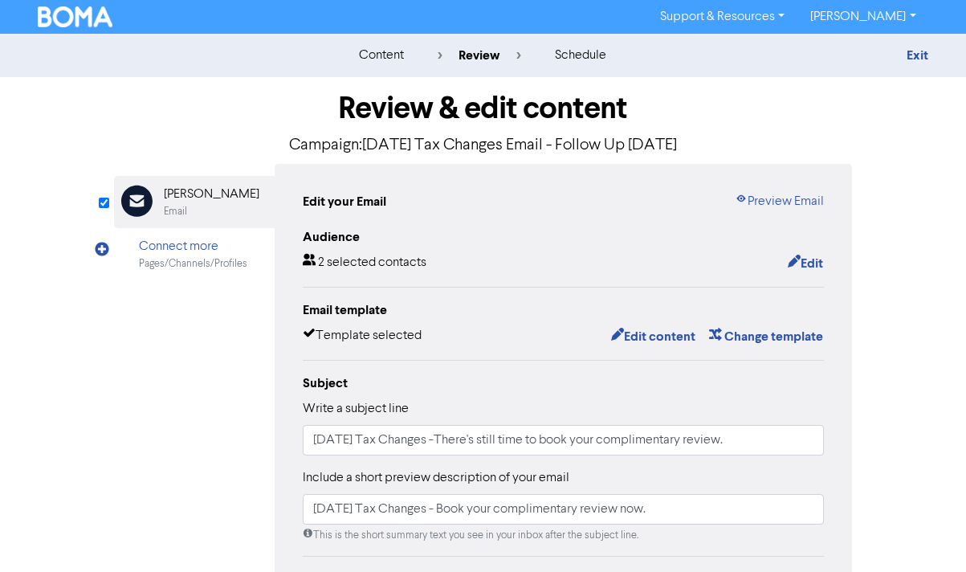
click at [70, 18] on img at bounding box center [75, 16] width 75 height 21
